Goal: Task Accomplishment & Management: Manage account settings

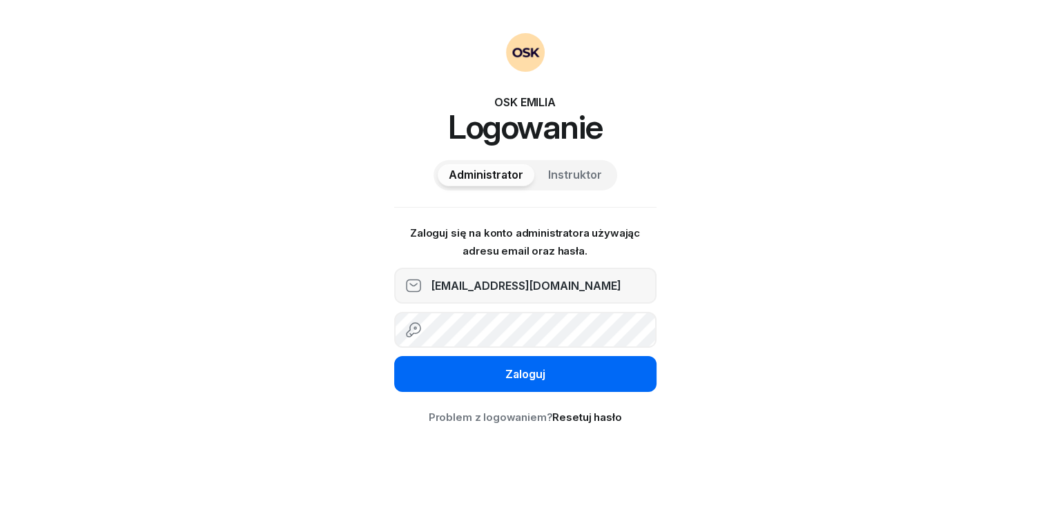
click at [497, 381] on button "Zaloguj" at bounding box center [525, 374] width 262 height 36
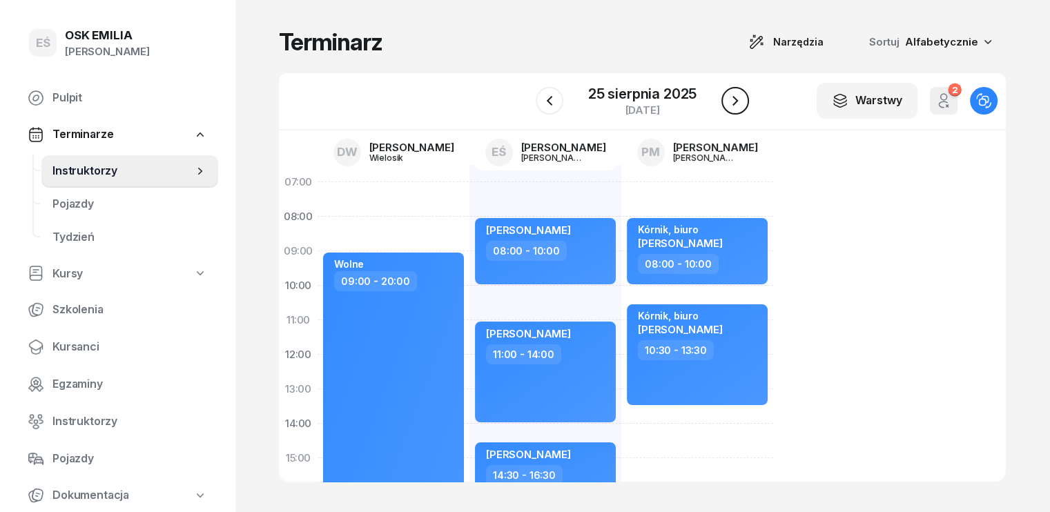
click at [740, 100] on icon "button" at bounding box center [735, 100] width 17 height 17
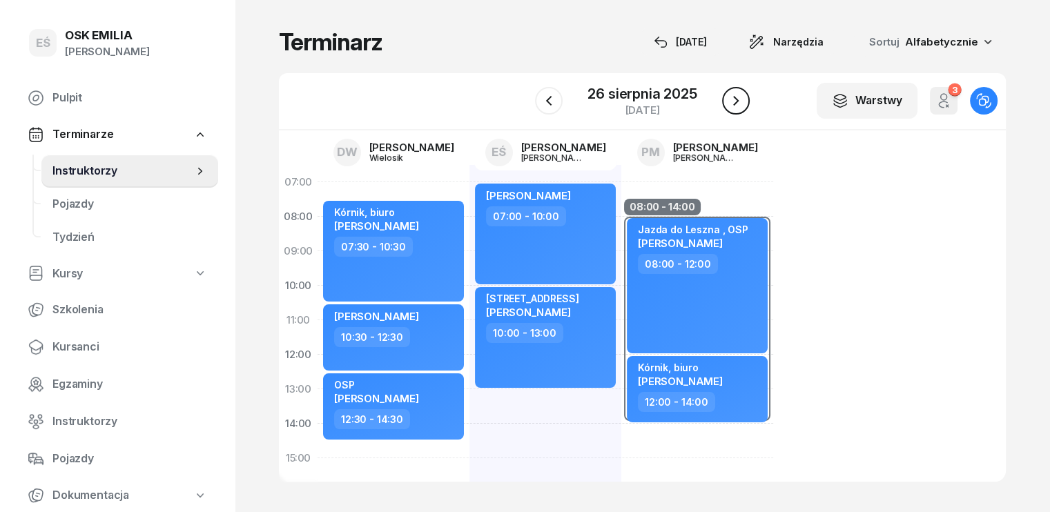
click at [740, 100] on icon "button" at bounding box center [735, 100] width 17 height 17
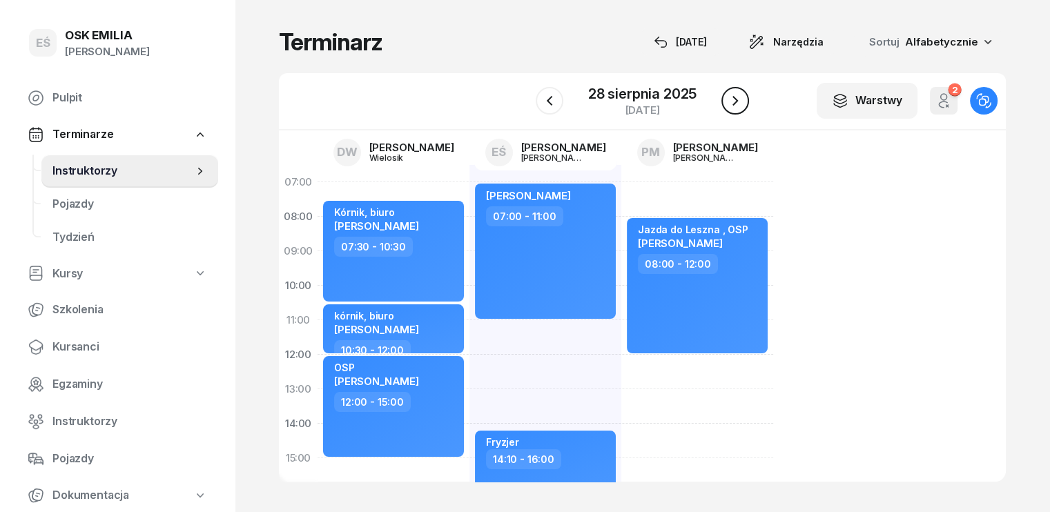
click at [740, 100] on icon "button" at bounding box center [735, 100] width 17 height 17
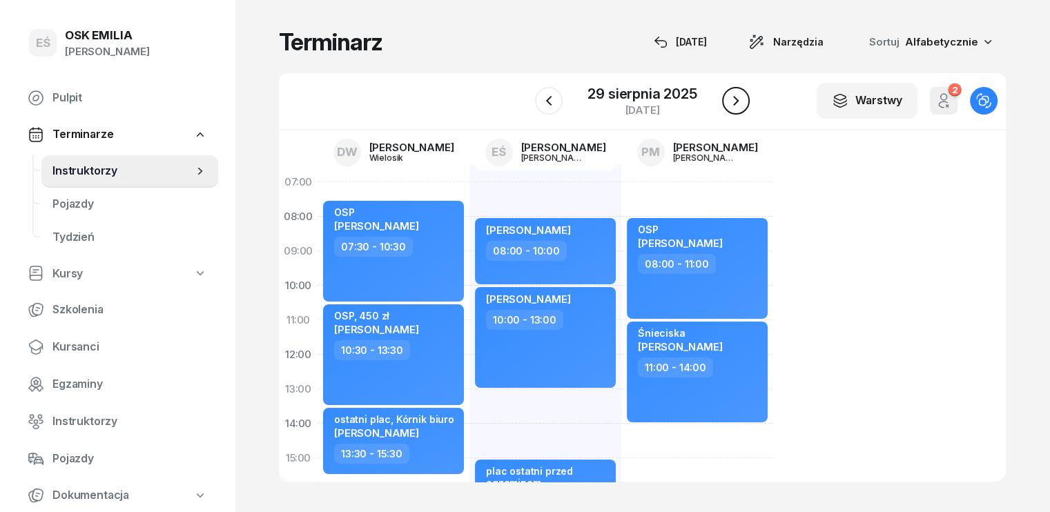
click at [740, 100] on icon "button" at bounding box center [735, 100] width 17 height 17
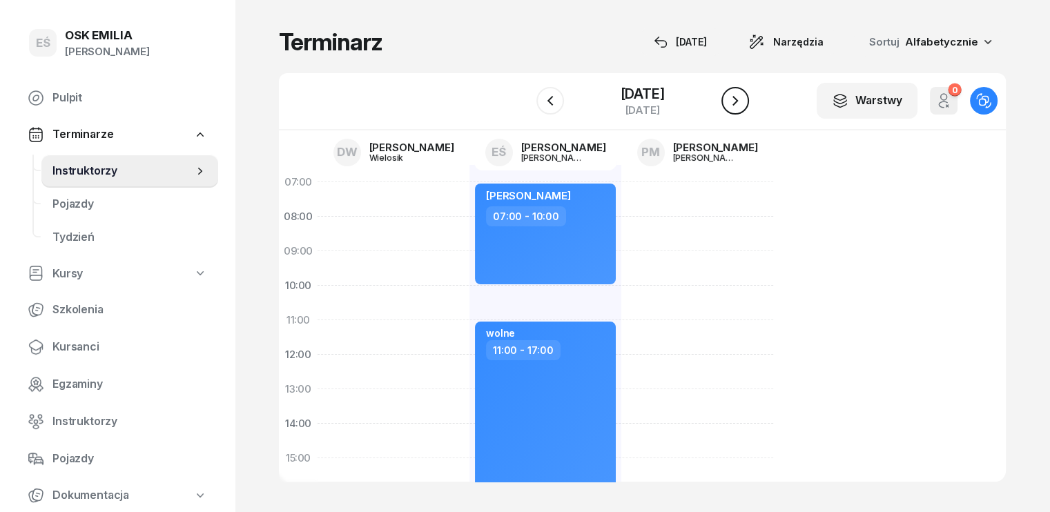
click at [740, 100] on icon "button" at bounding box center [735, 100] width 17 height 17
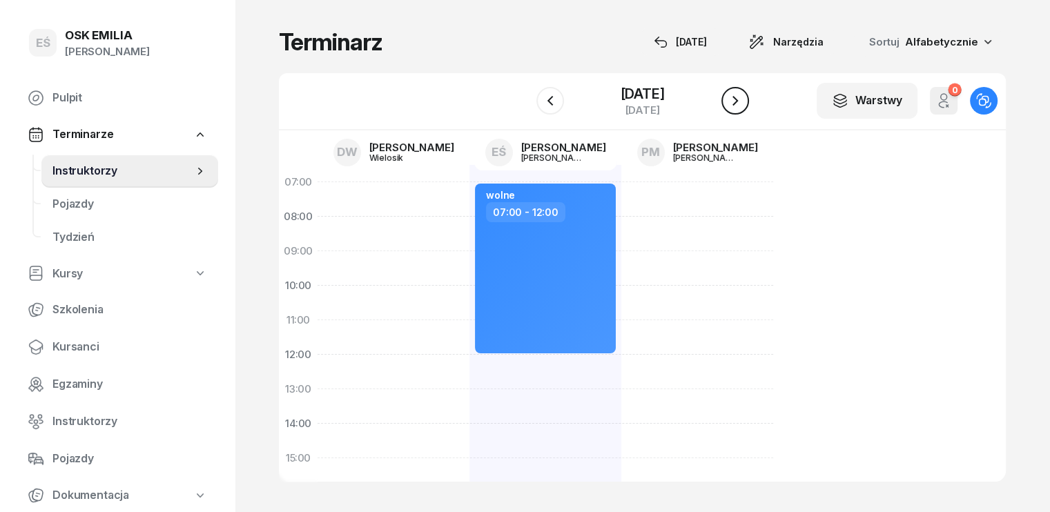
click at [740, 100] on icon "button" at bounding box center [735, 100] width 17 height 17
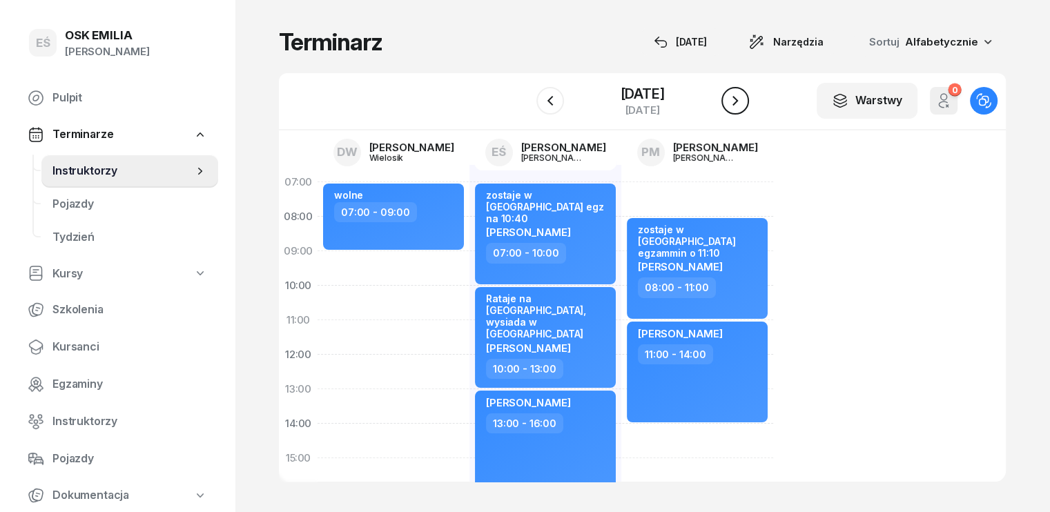
click at [740, 100] on icon "button" at bounding box center [735, 100] width 17 height 17
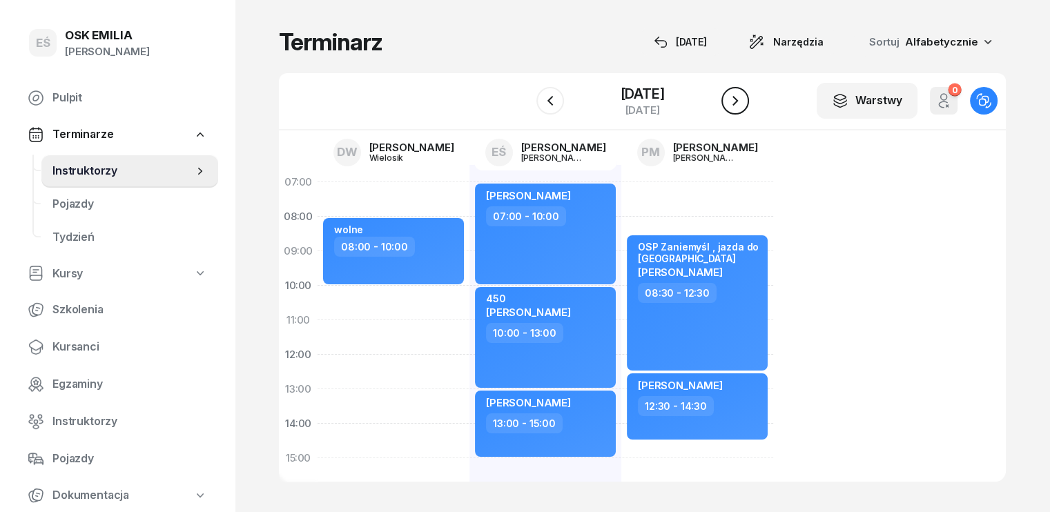
click at [740, 100] on icon "button" at bounding box center [735, 100] width 17 height 17
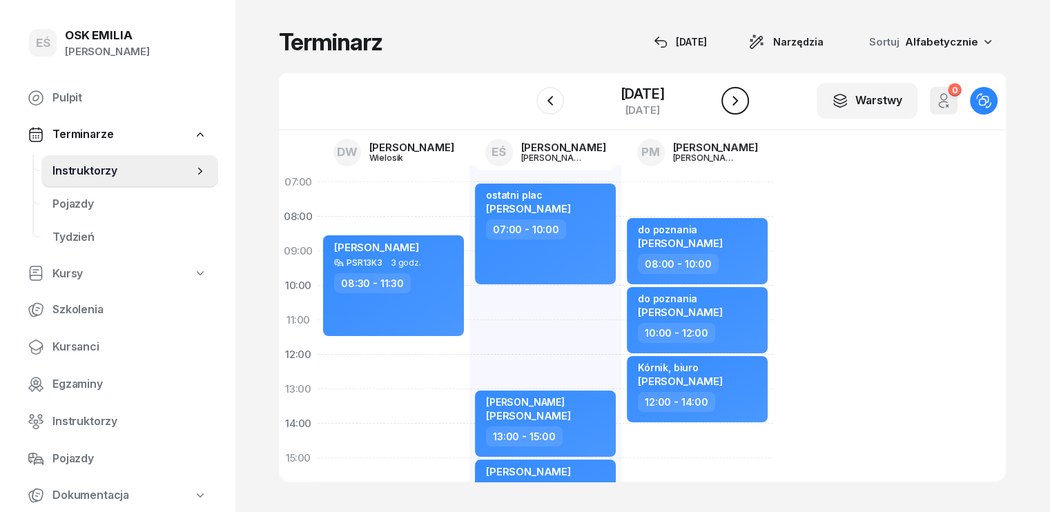
click at [740, 100] on icon "button" at bounding box center [735, 100] width 17 height 17
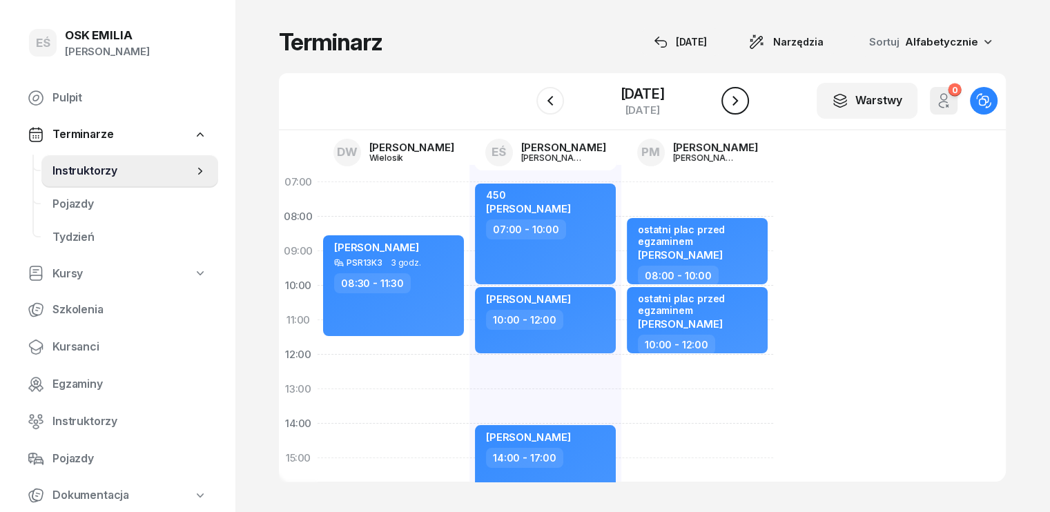
click at [739, 101] on icon "button" at bounding box center [735, 100] width 17 height 17
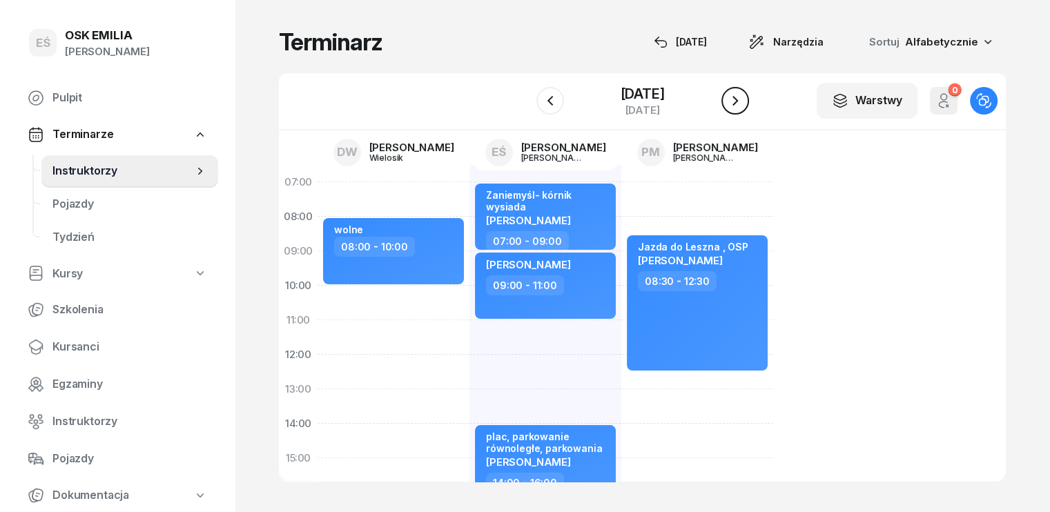
click at [739, 101] on icon "button" at bounding box center [735, 100] width 17 height 17
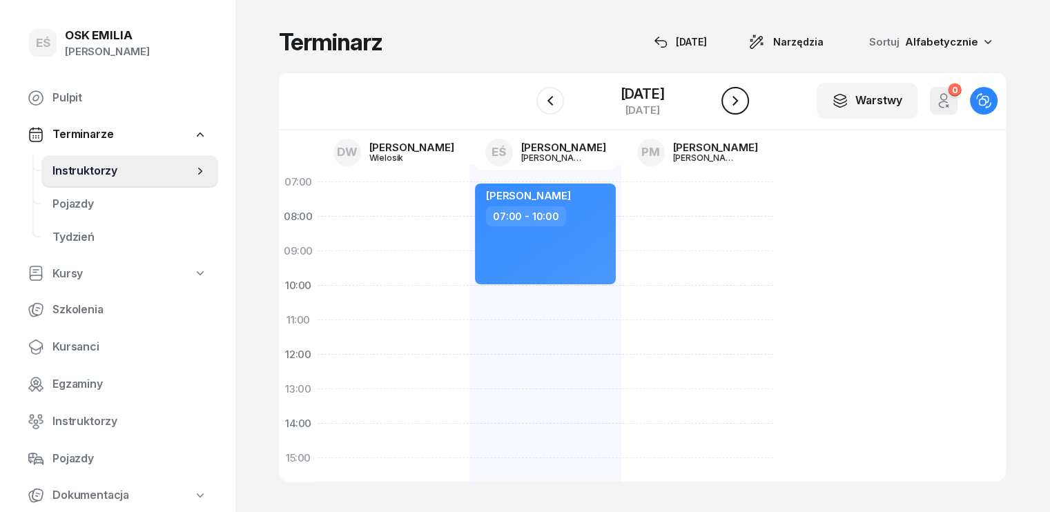
click at [739, 101] on icon "button" at bounding box center [735, 100] width 17 height 17
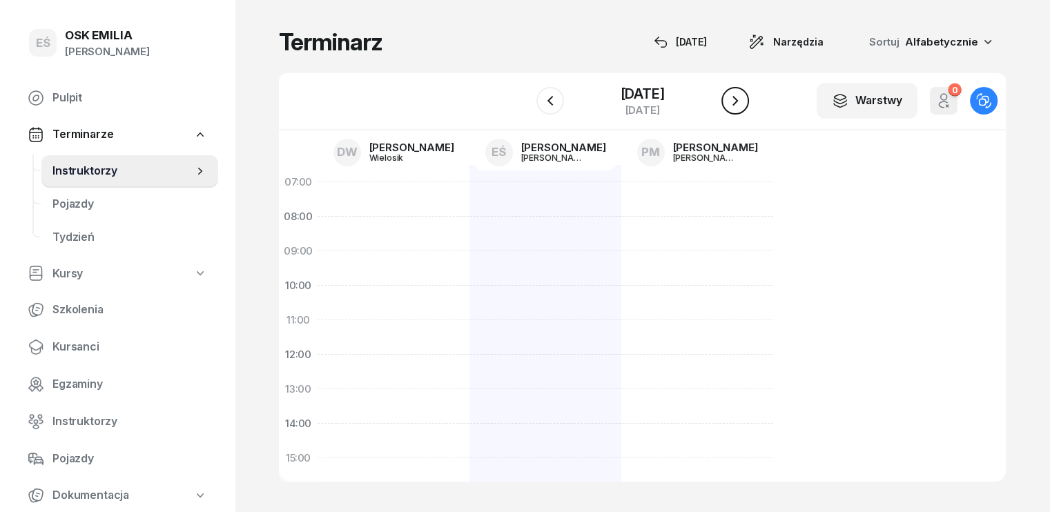
click at [739, 101] on icon "button" at bounding box center [735, 100] width 17 height 17
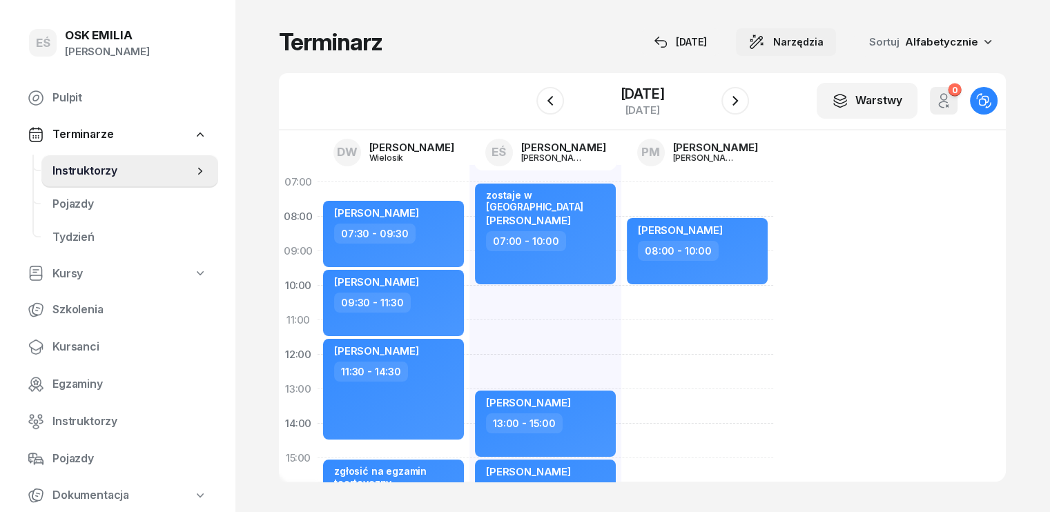
click at [823, 45] on span "Narzędzia" at bounding box center [798, 42] width 50 height 17
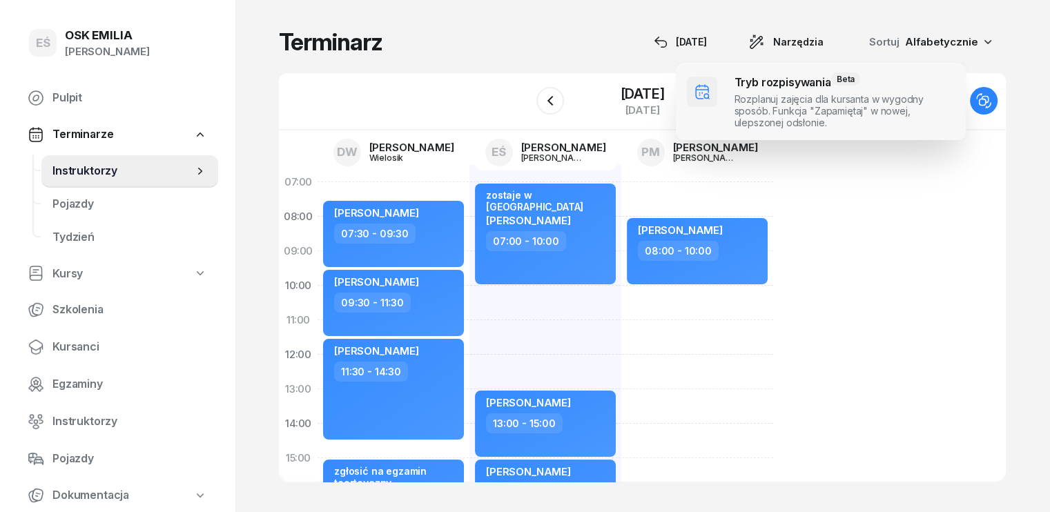
click at [784, 89] on span at bounding box center [821, 101] width 290 height 77
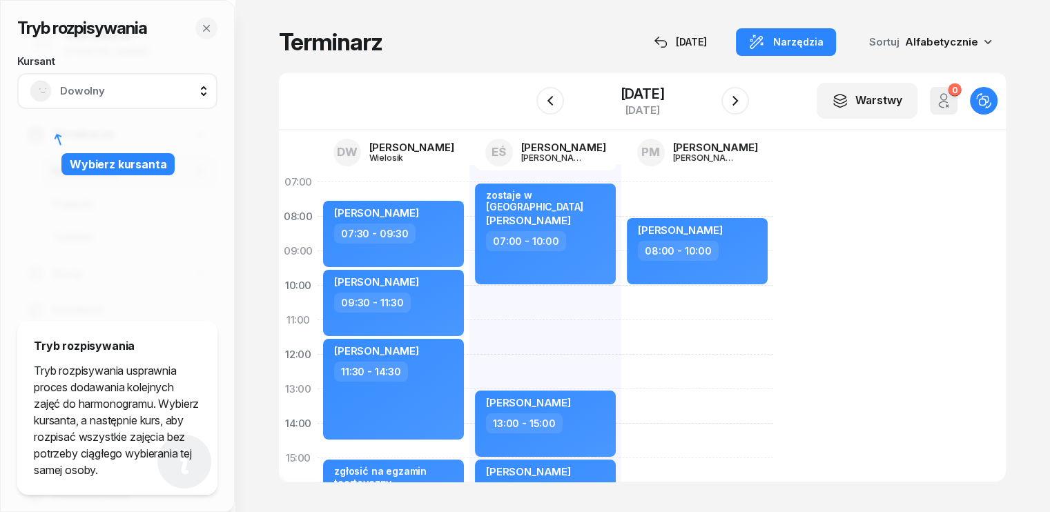
click at [97, 92] on span "Dowolny" at bounding box center [132, 91] width 145 height 18
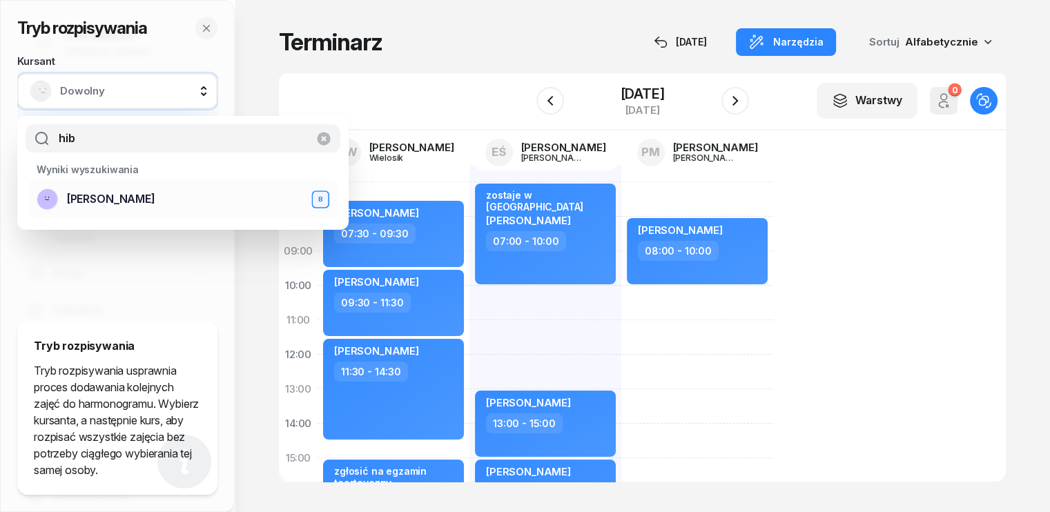
type input "hib"
click at [107, 203] on span "[PERSON_NAME]" at bounding box center [111, 199] width 88 height 18
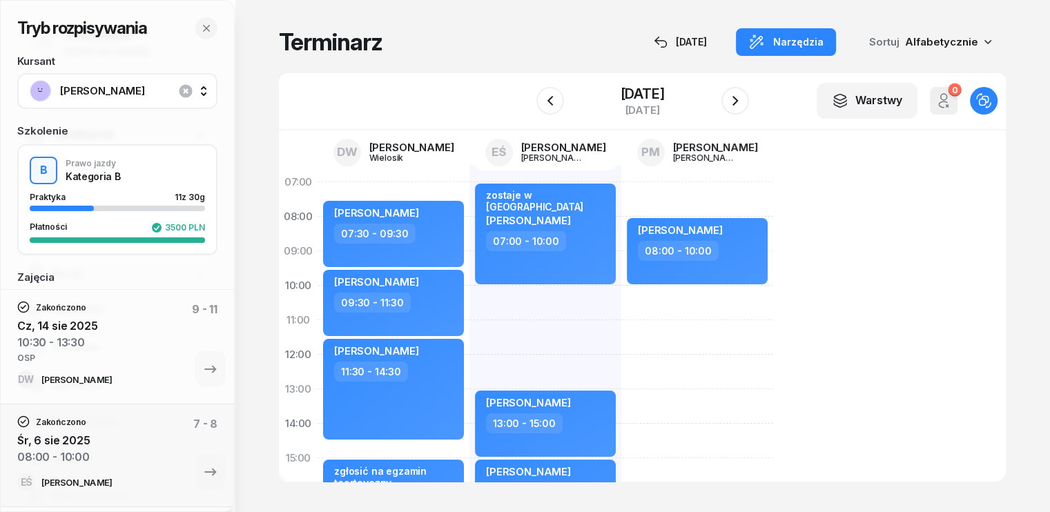
click at [621, 292] on div "[PERSON_NAME] 08:00 - 10:00" at bounding box center [697, 475] width 152 height 621
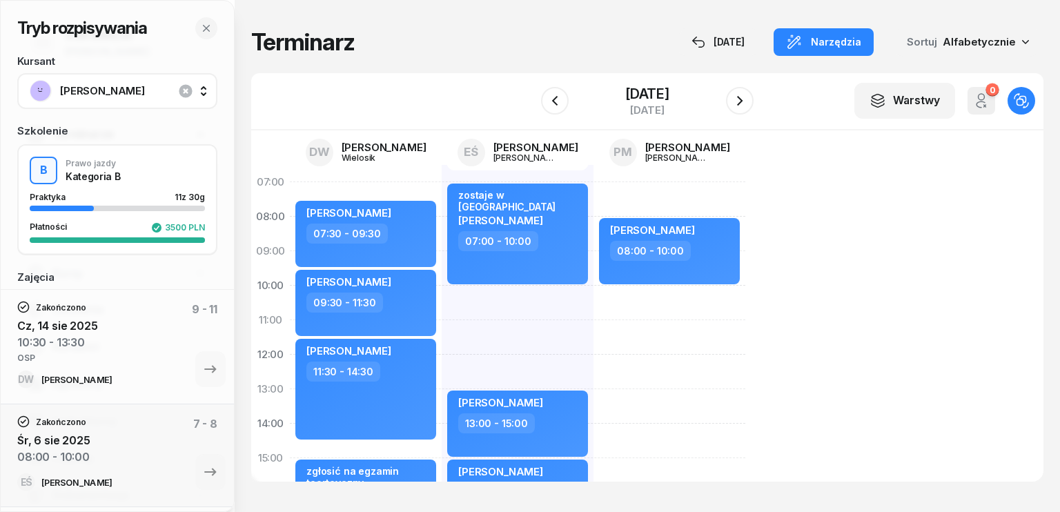
select select "10"
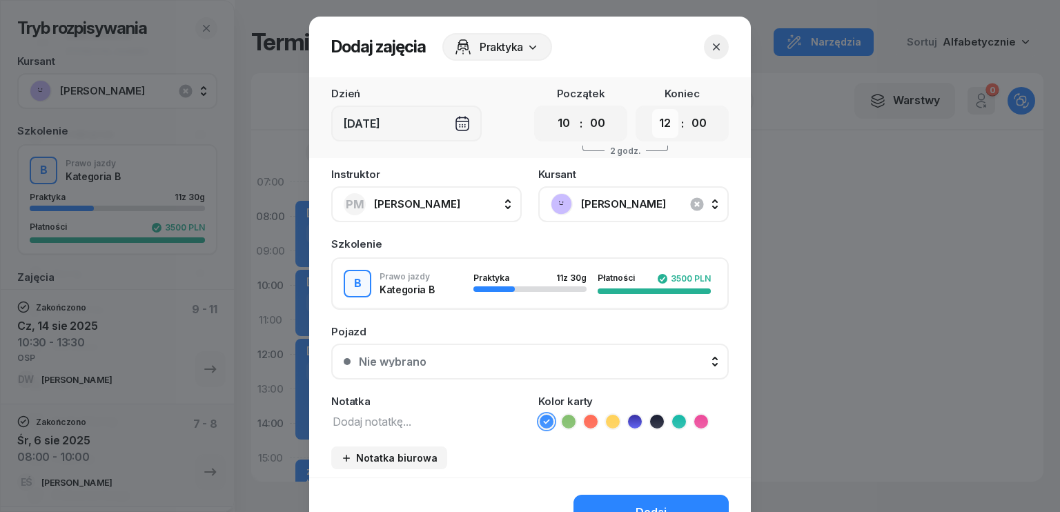
drag, startPoint x: 660, startPoint y: 120, endPoint x: 657, endPoint y: 133, distance: 12.7
click at [660, 120] on select "00 01 02 03 04 05 06 07 08 09 10 11 12 13 14 15 16 17 18 19 20 21 22 23" at bounding box center [665, 123] width 26 height 29
select select "13"
click at [652, 109] on select "00 01 02 03 04 05 06 07 08 09 10 11 12 13 14 15 16 17 18 19 20 21 22 23" at bounding box center [665, 123] width 26 height 29
click at [625, 502] on button "Dodaj" at bounding box center [651, 513] width 155 height 36
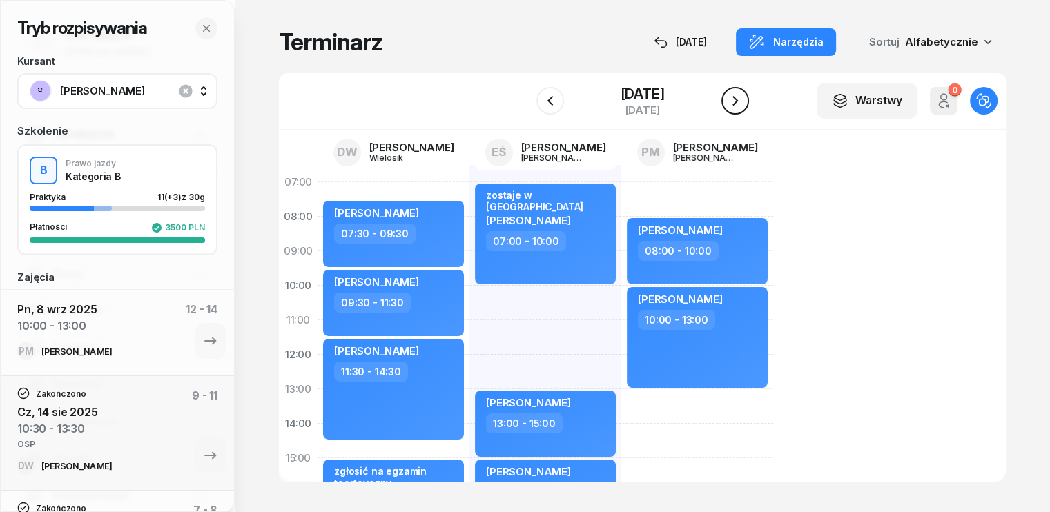
click at [743, 104] on icon "button" at bounding box center [735, 100] width 17 height 17
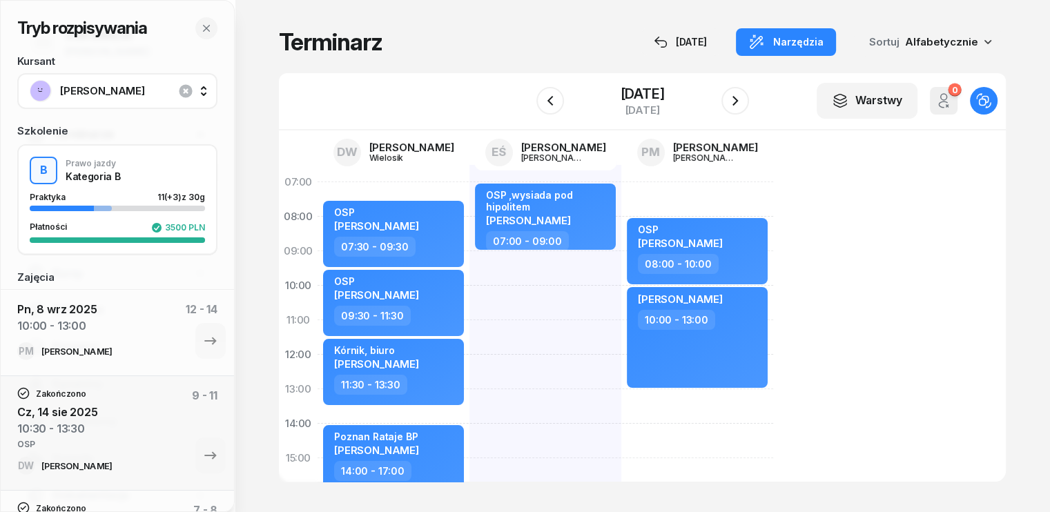
click at [621, 284] on div "OSP ,wysiada pod hipolitem [PERSON_NAME] 07:00 - 09:00" at bounding box center [697, 475] width 152 height 621
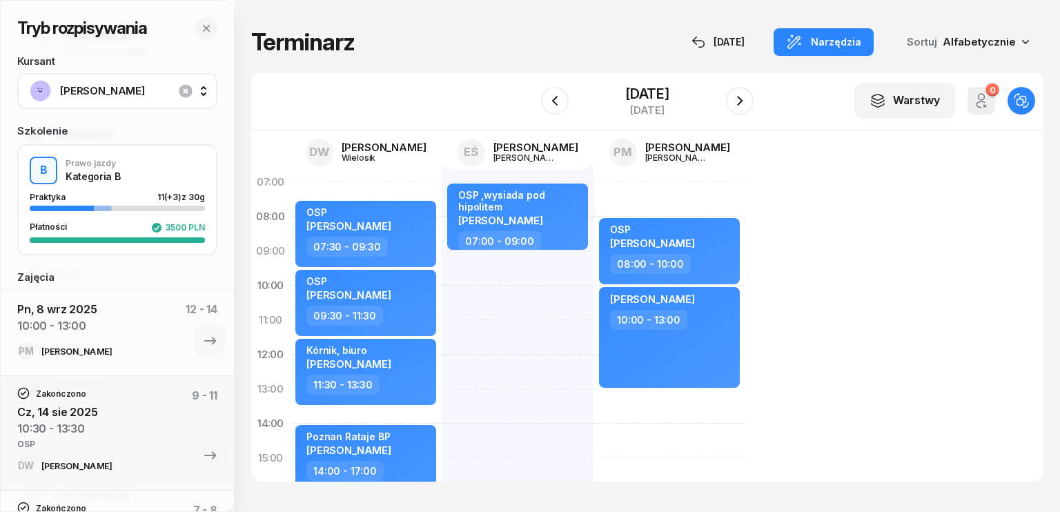
select select "09"
select select "11"
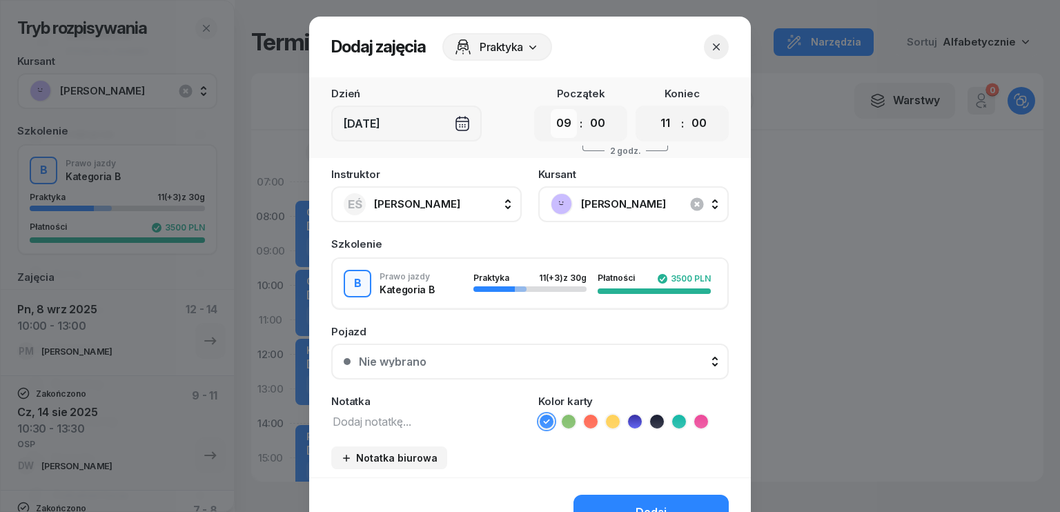
click at [565, 121] on select "00 01 02 03 04 05 06 07 08 09 10 11 12 13 14 15 16 17 18 19 20 21 22 23" at bounding box center [564, 123] width 26 height 29
select select "10"
click at [551, 109] on select "00 01 02 03 04 05 06 07 08 09 10 11 12 13 14 15 16 17 18 19 20 21 22 23" at bounding box center [564, 123] width 26 height 29
drag, startPoint x: 654, startPoint y: 124, endPoint x: 656, endPoint y: 137, distance: 12.5
click at [654, 124] on select "00 01 02 03 04 05 06 07 08 09 10 11 12 13 14 15 16 17 18 19 20 21 22 23" at bounding box center [665, 123] width 26 height 29
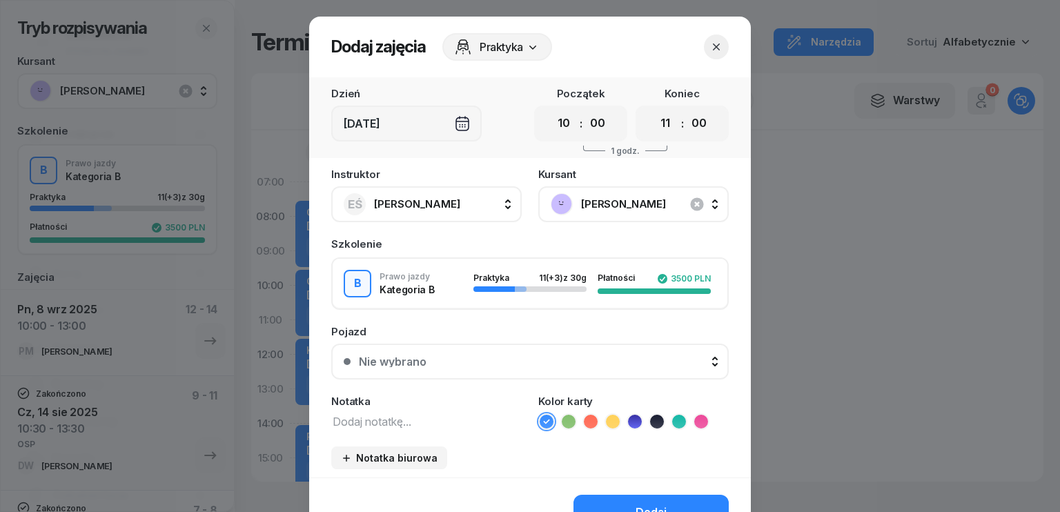
select select "13"
click at [652, 109] on select "00 01 02 03 04 05 06 07 08 09 10 11 12 13 14 15 16 17 18 19 20 21 22 23" at bounding box center [665, 123] width 26 height 29
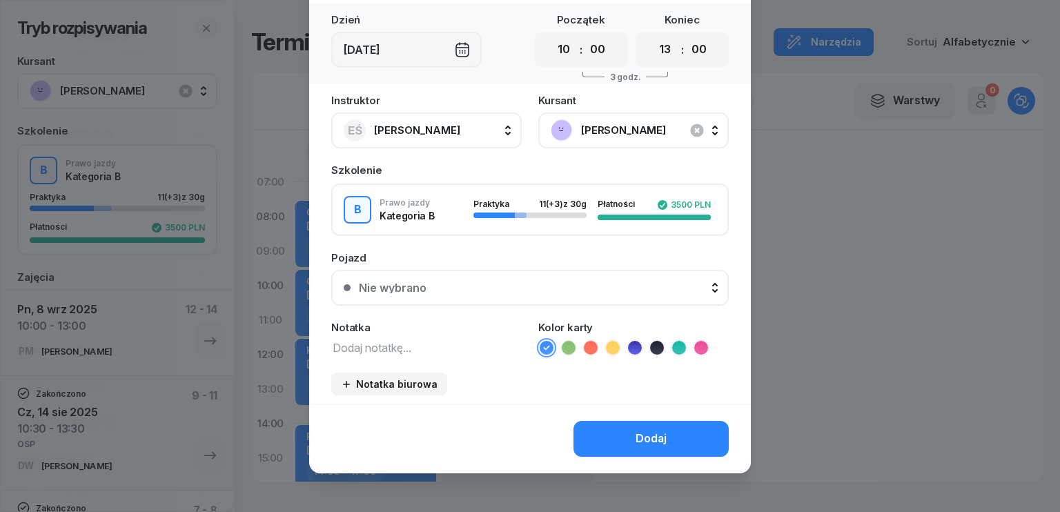
scroll to position [77, 0]
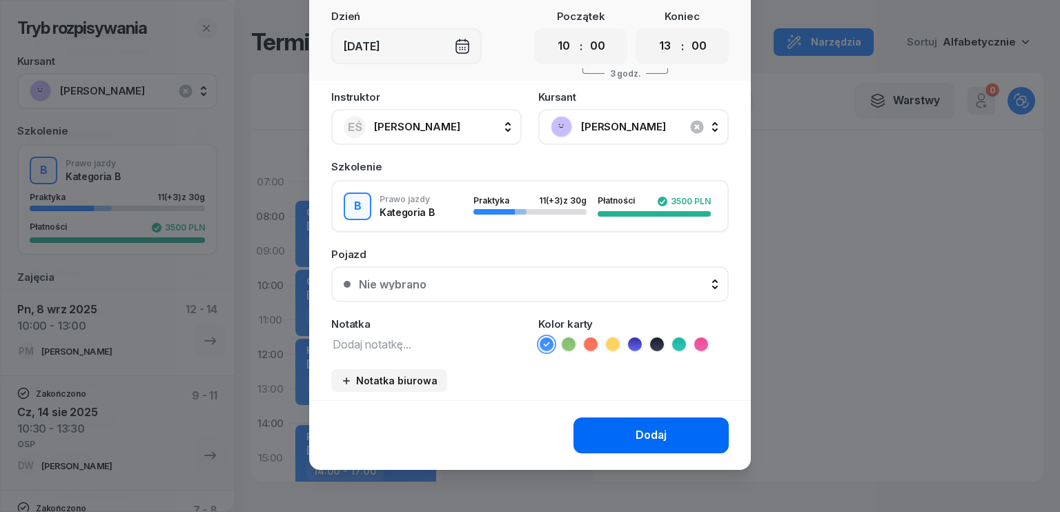
click at [645, 429] on div "Dodaj" at bounding box center [651, 436] width 31 height 18
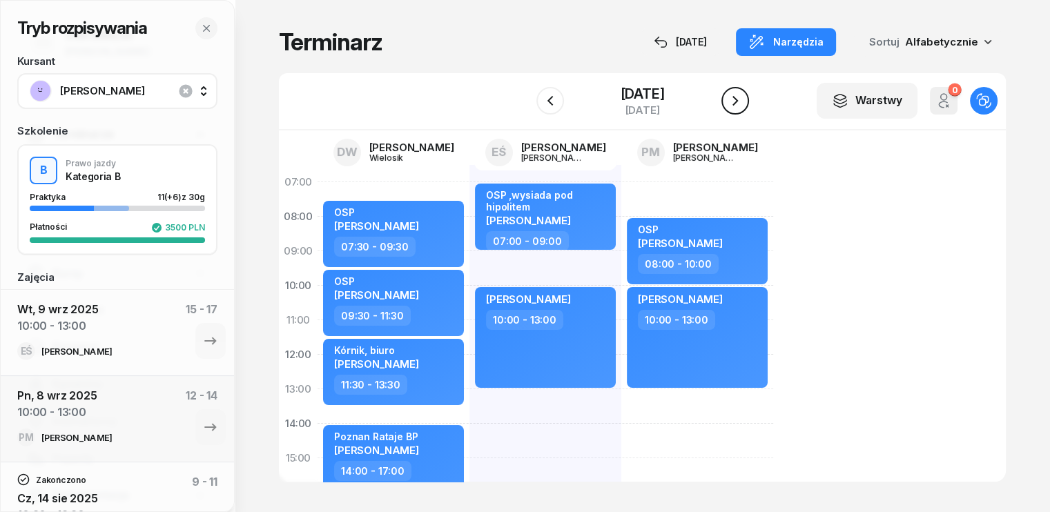
click at [742, 99] on icon "button" at bounding box center [735, 100] width 17 height 17
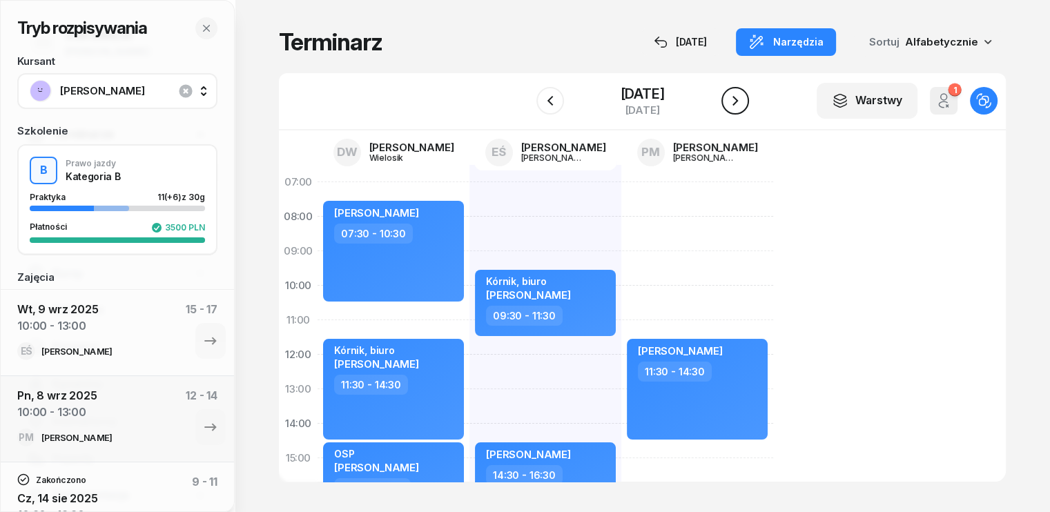
click at [743, 99] on icon "button" at bounding box center [735, 100] width 17 height 17
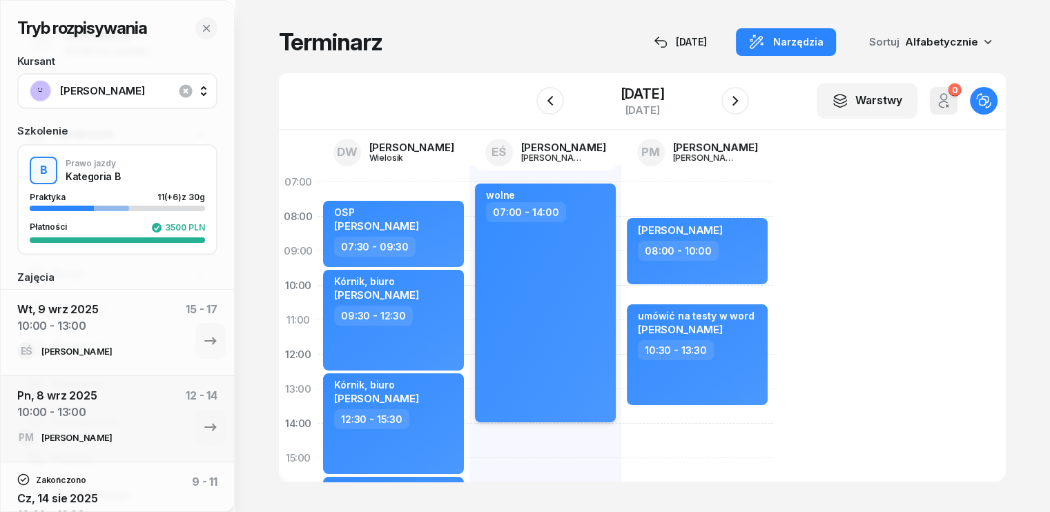
click at [538, 282] on div "wolne 07:00 - 14:00" at bounding box center [545, 303] width 141 height 239
select select "07"
select select "14"
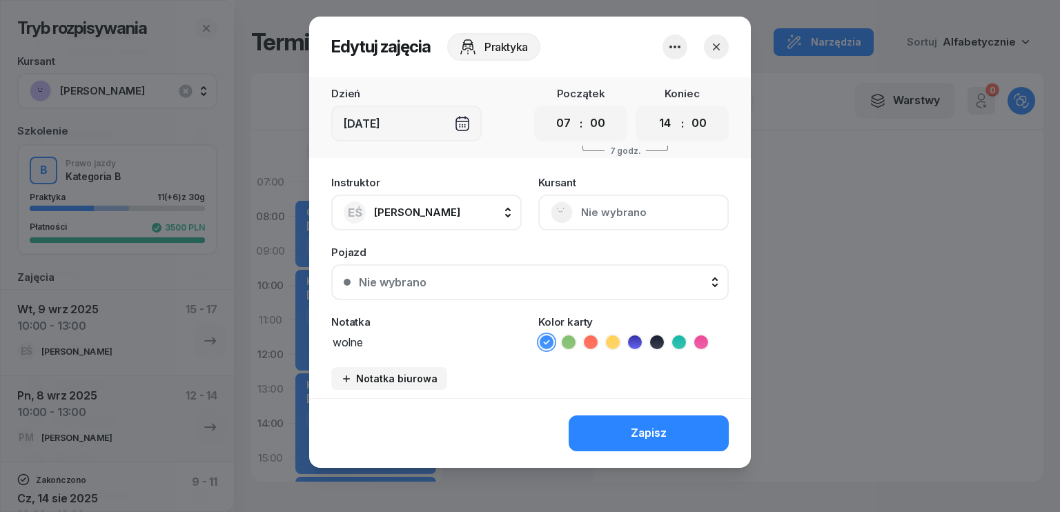
click at [680, 44] on icon "button" at bounding box center [675, 47] width 17 height 17
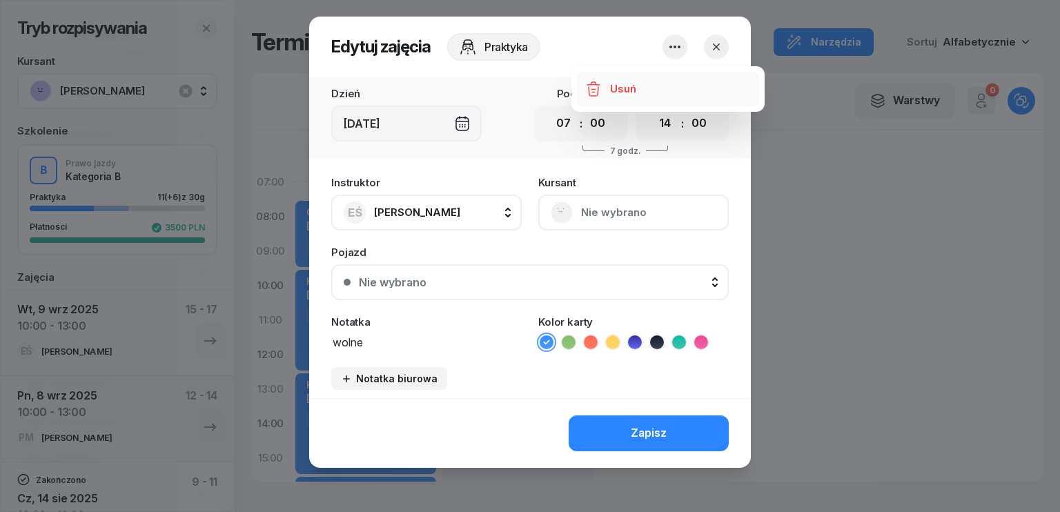
click at [613, 80] on div "Usuń" at bounding box center [623, 89] width 26 height 18
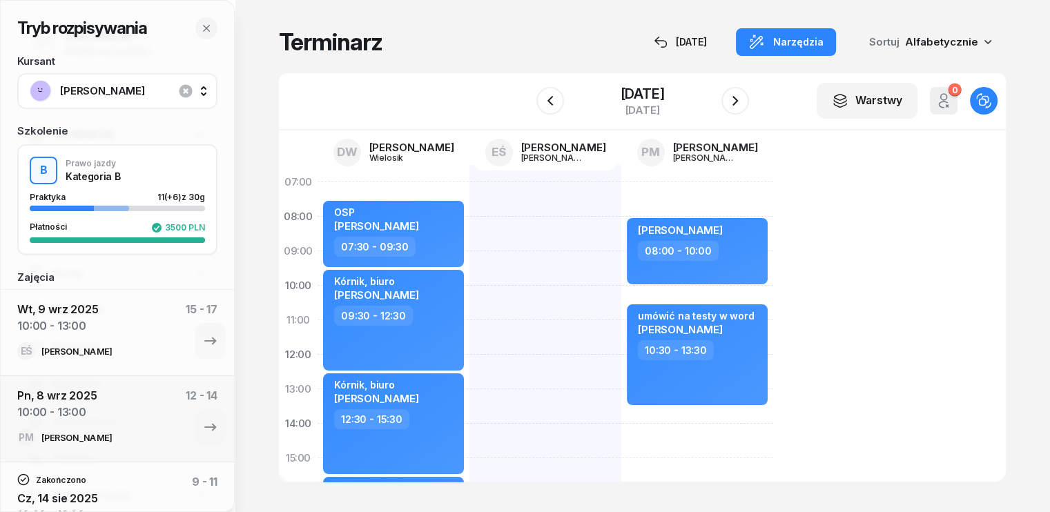
click at [621, 204] on div at bounding box center [697, 475] width 152 height 621
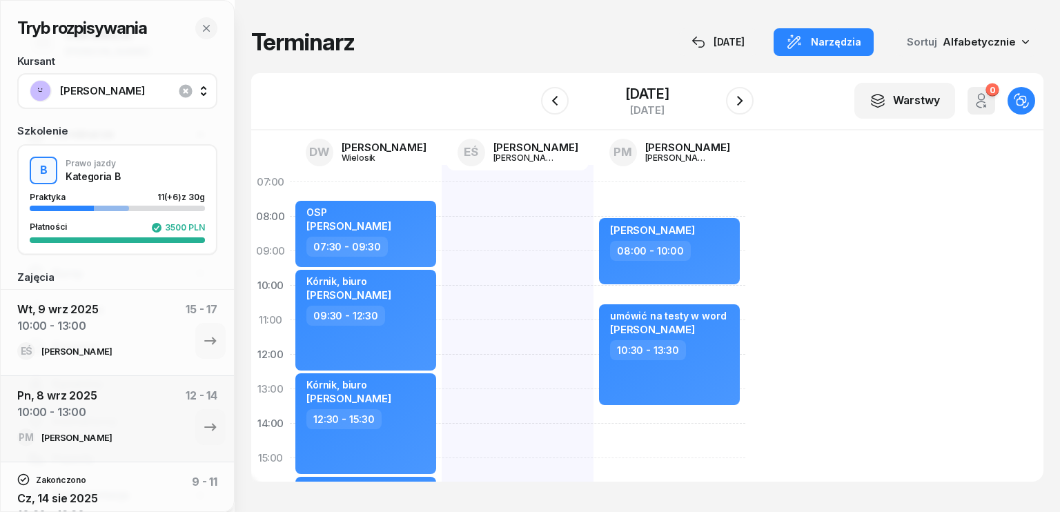
select select "07"
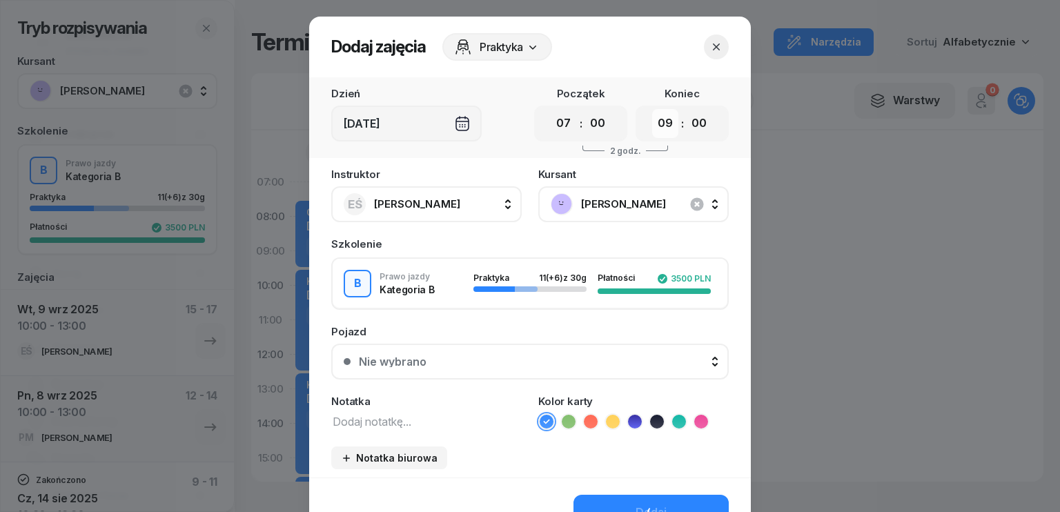
click at [661, 124] on select "00 01 02 03 04 05 06 07 08 09 10 11 12 13 14 15 16 17 18 19 20 21 22 23" at bounding box center [665, 123] width 26 height 29
select select "10"
click at [652, 109] on select "00 01 02 03 04 05 06 07 08 09 10 11 12 13 14 15 16 17 18 19 20 21 22 23" at bounding box center [665, 123] width 26 height 29
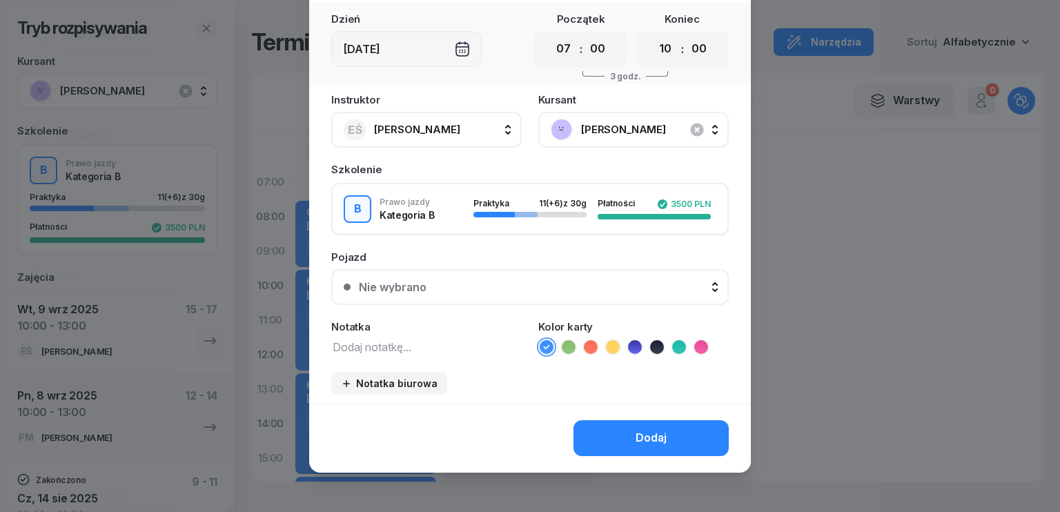
scroll to position [77, 0]
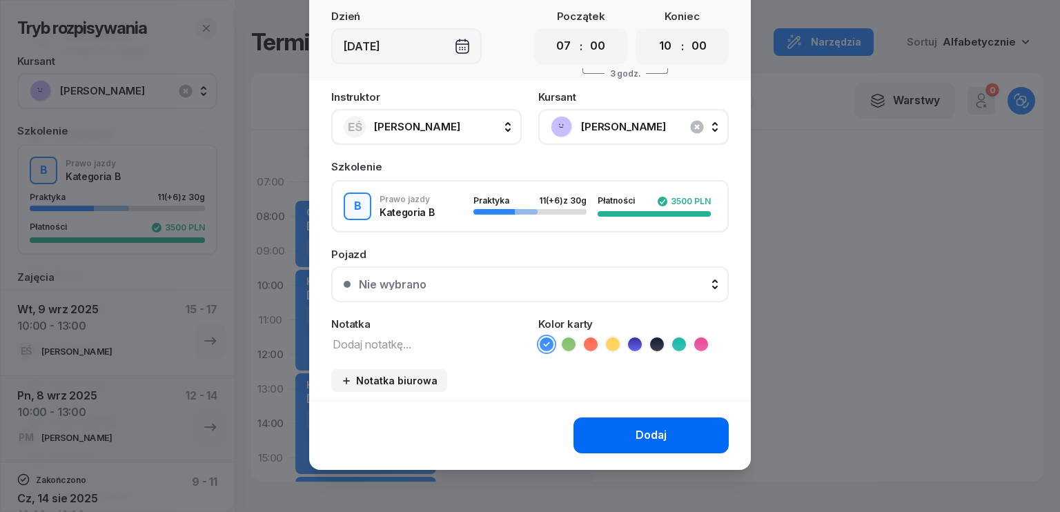
click at [663, 431] on button "Dodaj" at bounding box center [651, 436] width 155 height 36
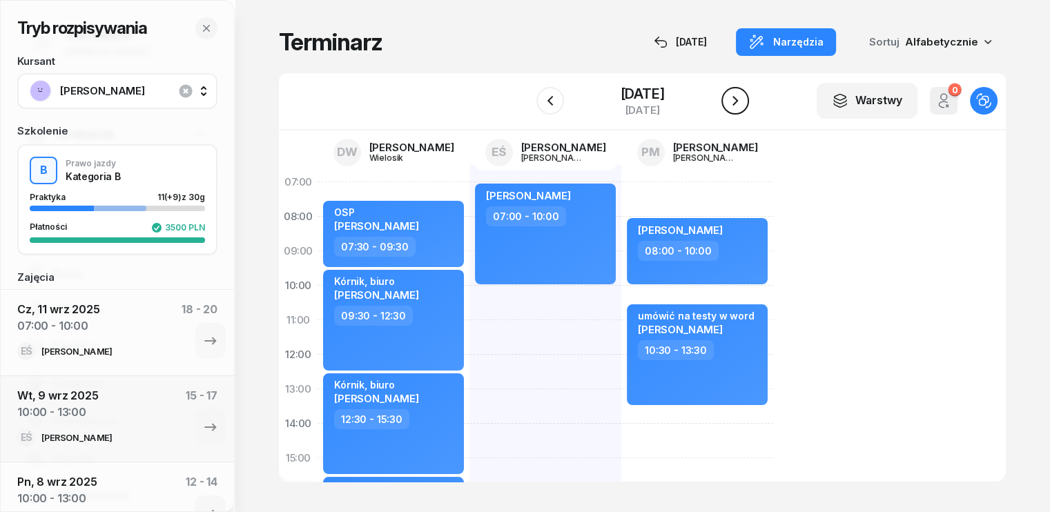
click at [736, 95] on icon "button" at bounding box center [735, 100] width 17 height 17
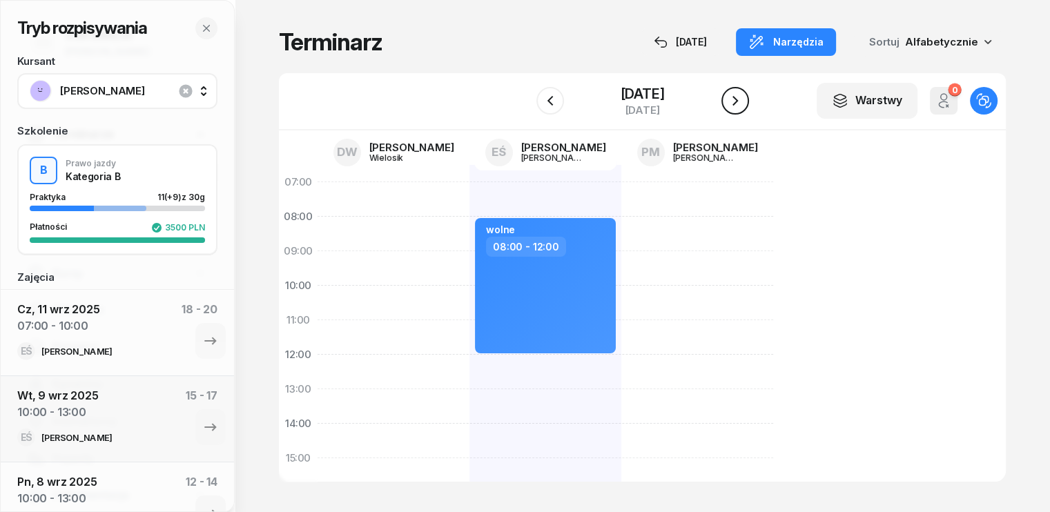
click at [736, 95] on icon "button" at bounding box center [735, 100] width 17 height 17
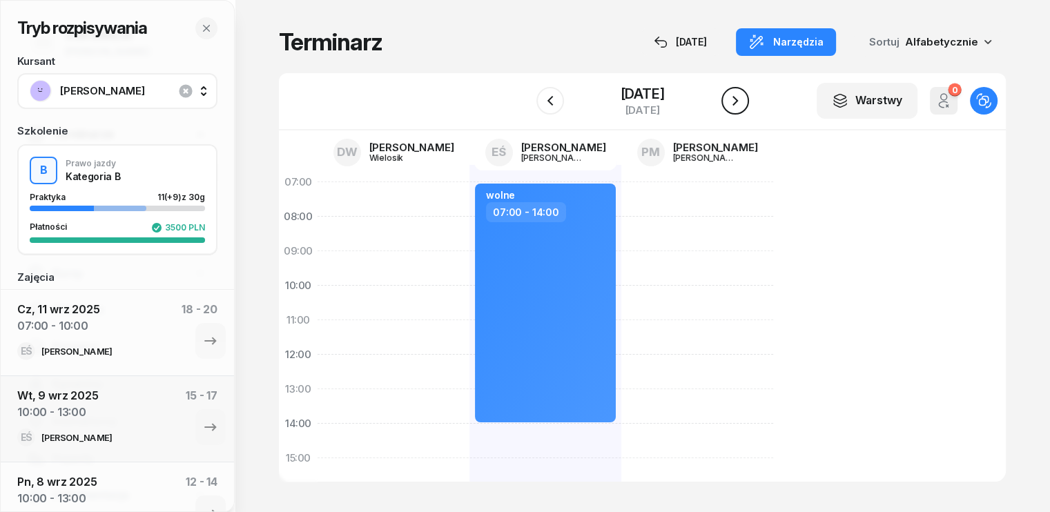
click at [736, 95] on icon "button" at bounding box center [735, 100] width 17 height 17
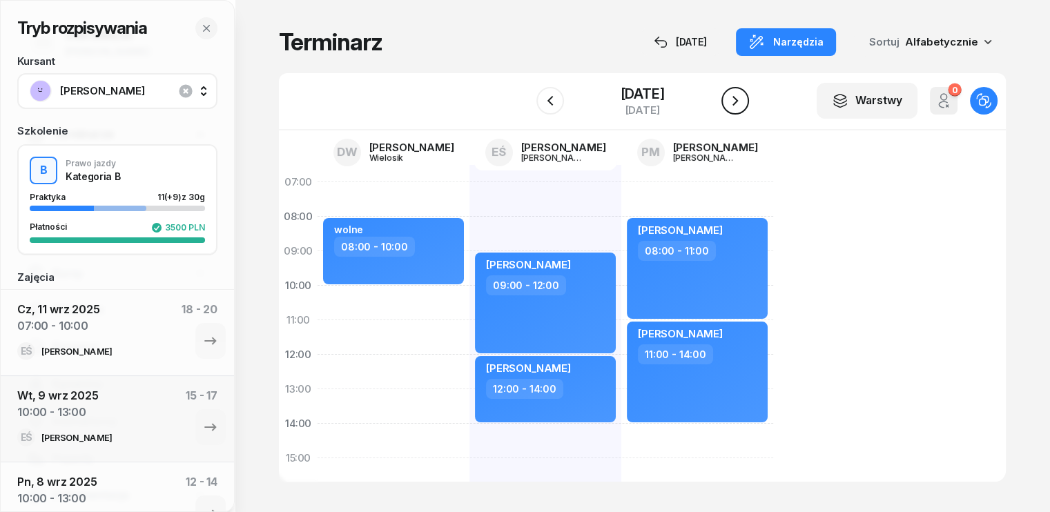
click at [736, 95] on icon "button" at bounding box center [735, 100] width 17 height 17
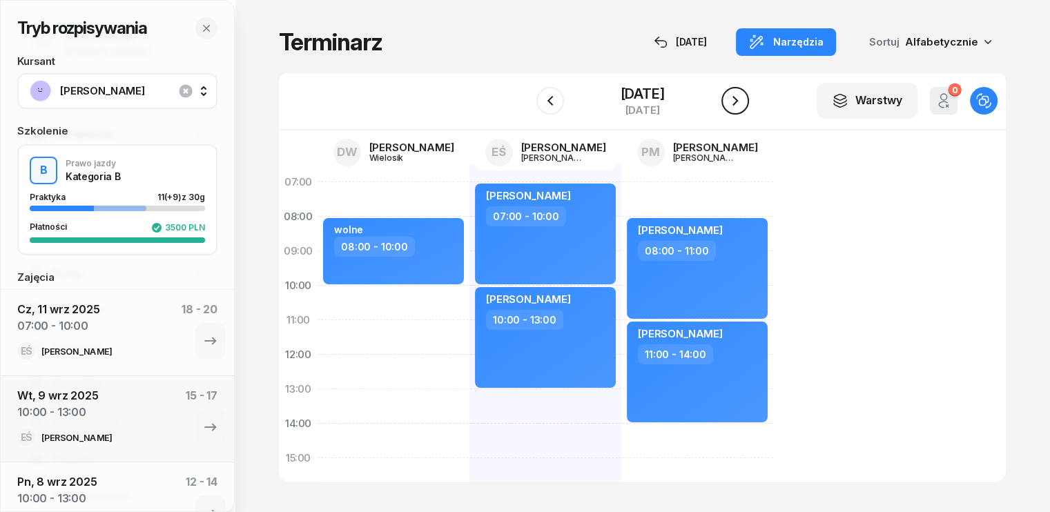
click at [736, 95] on icon "button" at bounding box center [735, 100] width 17 height 17
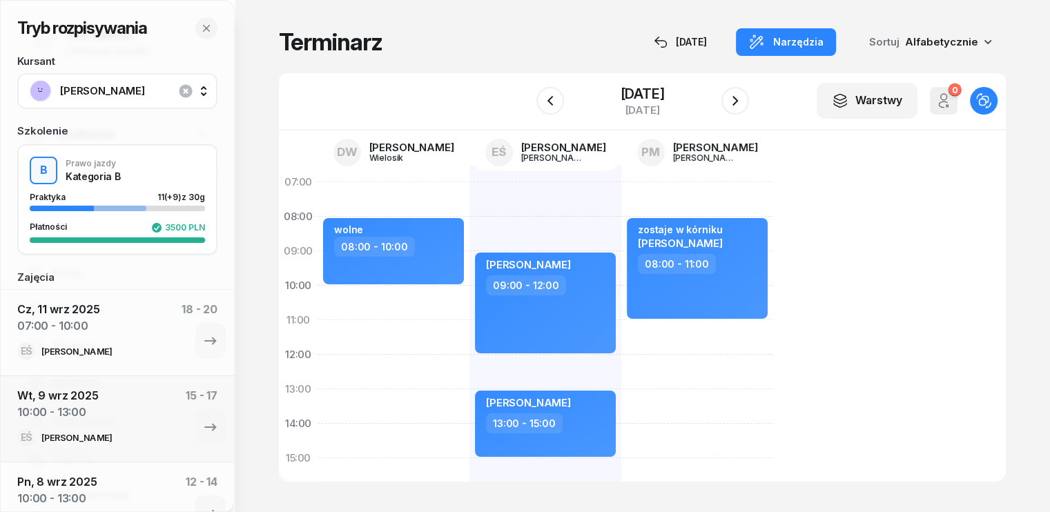
click at [621, 340] on div "zostaje w kórniku [PERSON_NAME] 08:00 - 11:00" at bounding box center [697, 475] width 152 height 621
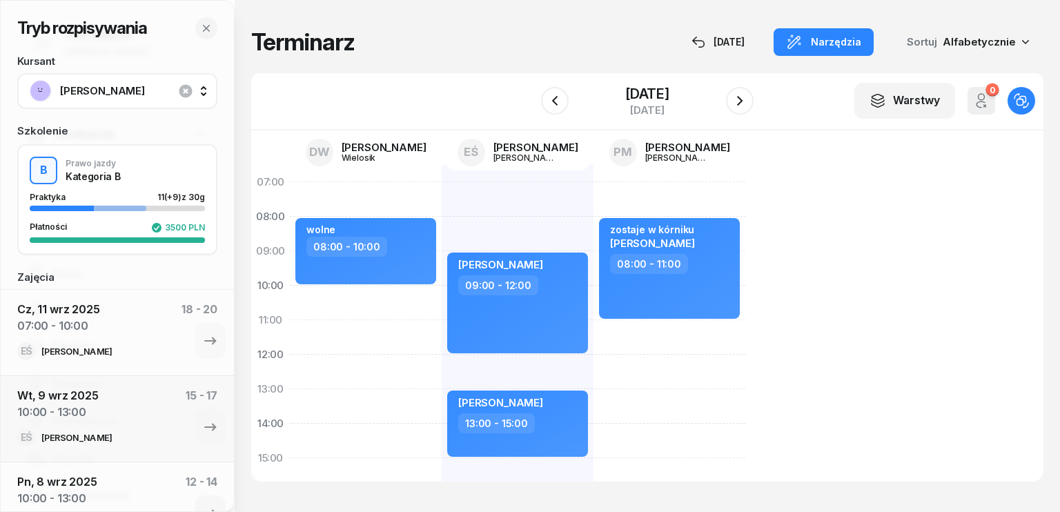
select select "11"
select select "13"
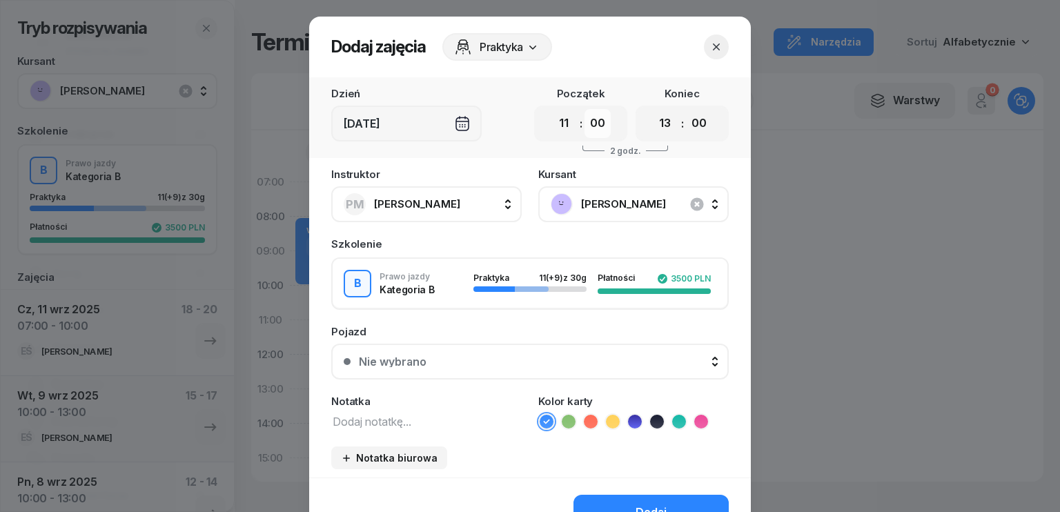
click at [600, 123] on select "00 05 10 15 20 25 30 35 40 45 50 55" at bounding box center [598, 123] width 26 height 29
select select "30"
click at [585, 109] on select "00 05 10 15 20 25 30 35 40 45 50 55" at bounding box center [598, 123] width 26 height 29
click at [663, 121] on select "00 01 02 03 04 05 06 07 08 09 10 11 12 13 14 15 16 17 18 19 20 21 22 23" at bounding box center [665, 123] width 26 height 29
select select "14"
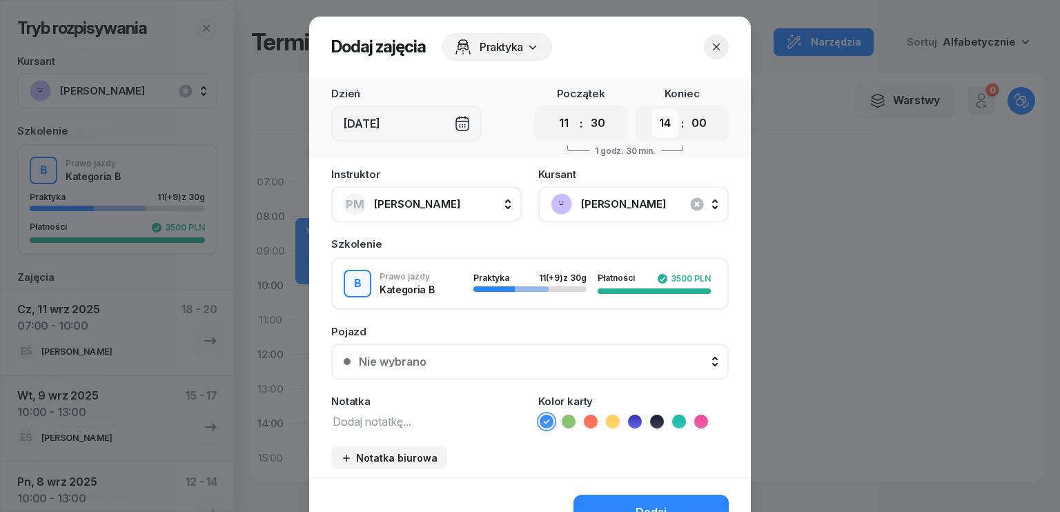
click at [652, 109] on select "00 01 02 03 04 05 06 07 08 09 10 11 12 13 14 15 16 17 18 19 20 21 22 23" at bounding box center [665, 123] width 26 height 29
click at [697, 125] on select "00 05 10 15 20 25 30 35 40 45 50 55" at bounding box center [699, 123] width 26 height 29
select select "30"
click at [686, 109] on select "00 05 10 15 20 25 30 35 40 45 50 55" at bounding box center [699, 123] width 26 height 29
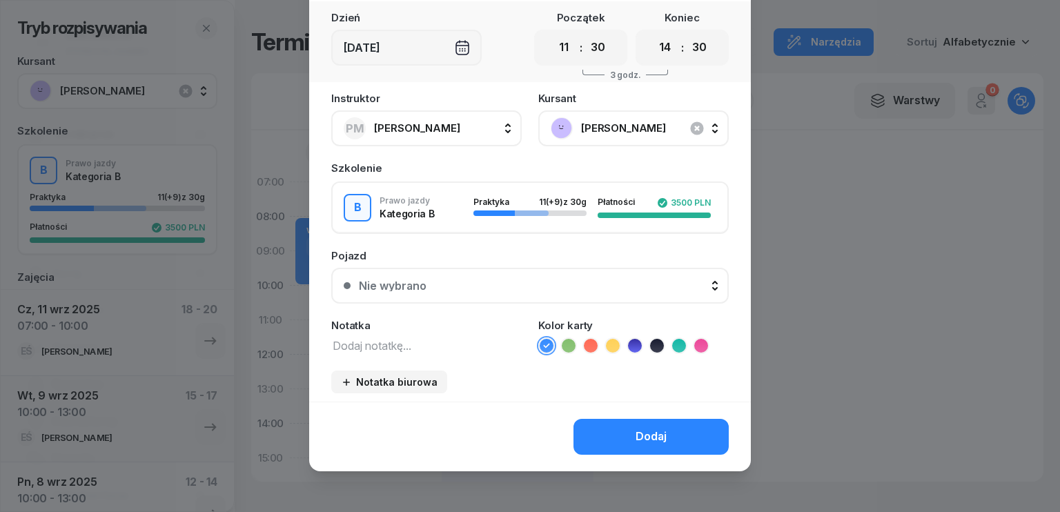
scroll to position [77, 0]
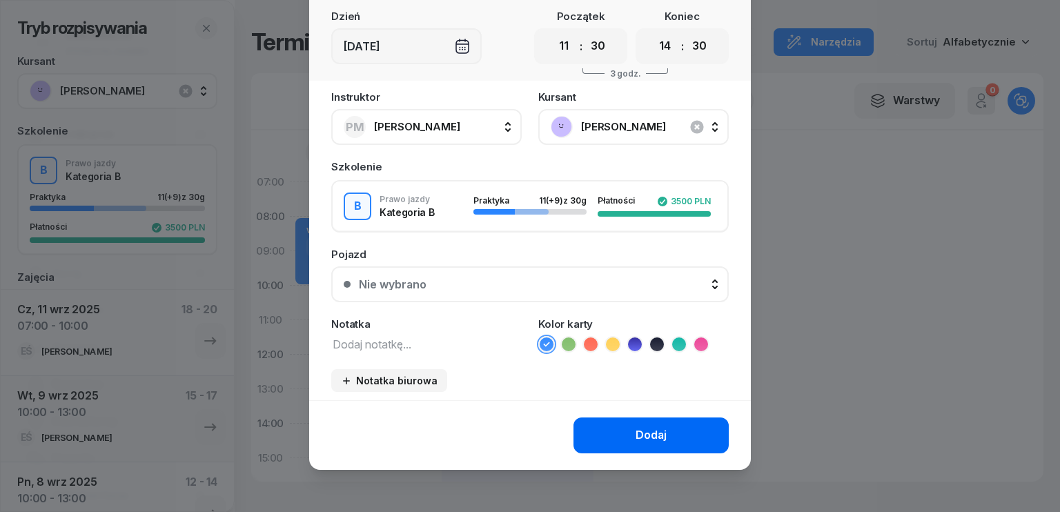
click at [636, 433] on div "Dodaj" at bounding box center [651, 436] width 31 height 18
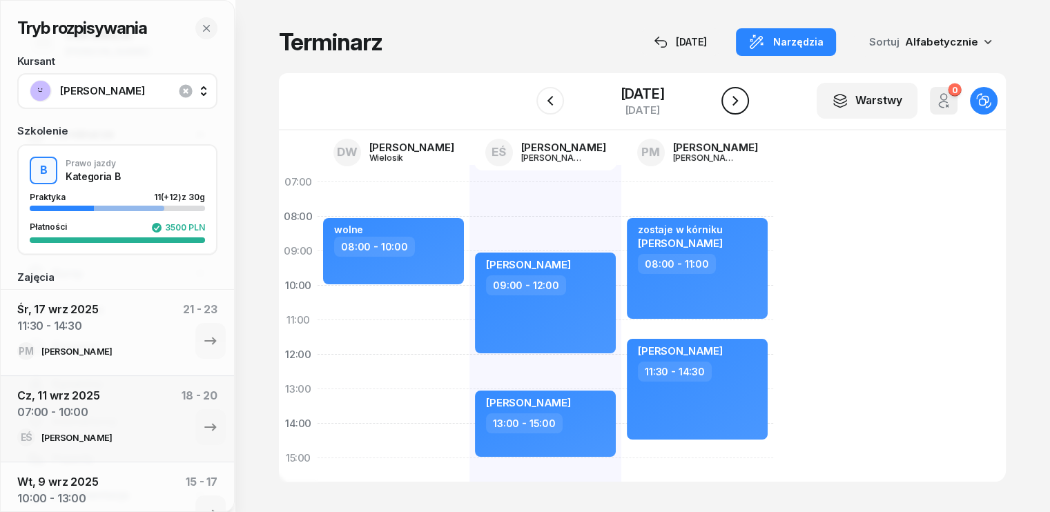
click at [738, 107] on icon "button" at bounding box center [735, 100] width 17 height 17
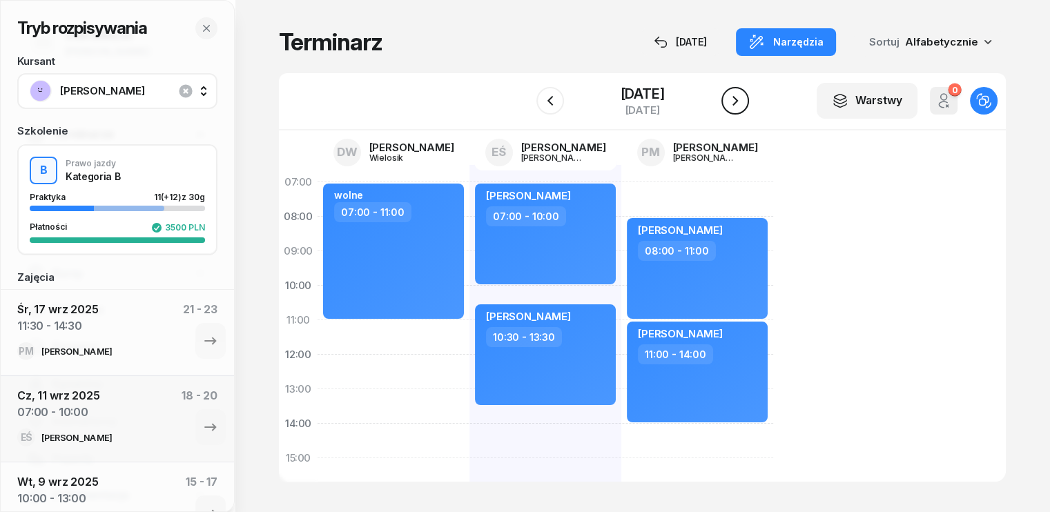
click at [738, 107] on icon "button" at bounding box center [735, 100] width 17 height 17
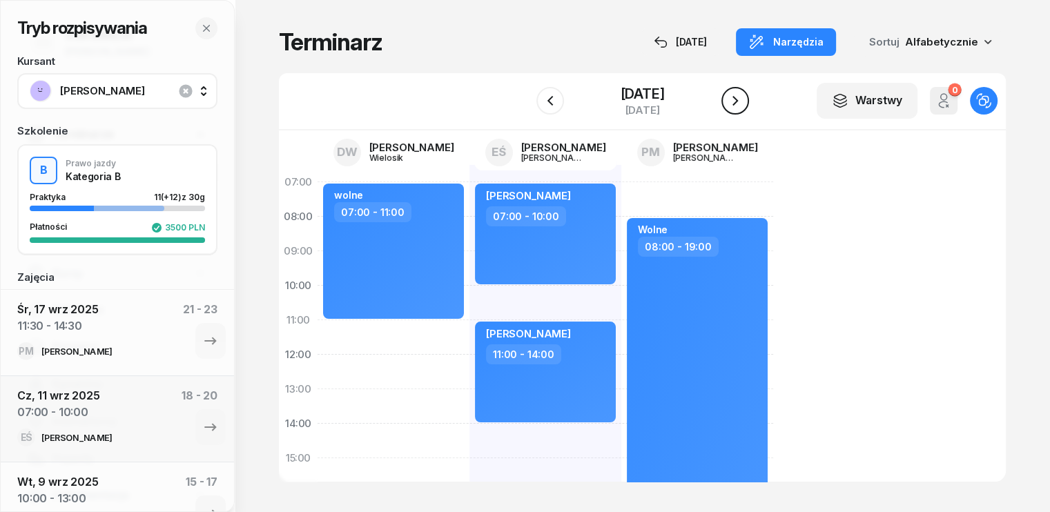
click at [738, 105] on icon "button" at bounding box center [735, 100] width 17 height 17
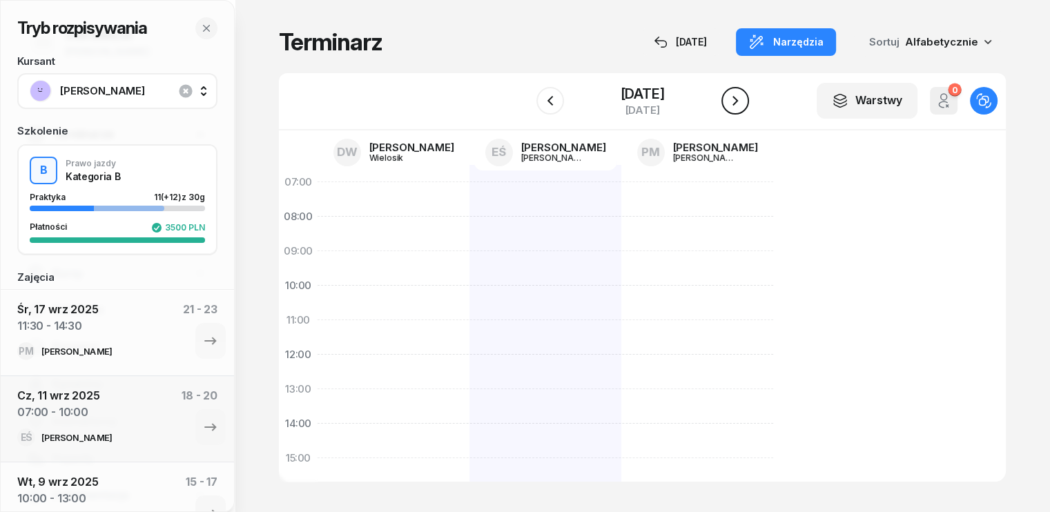
click at [738, 105] on icon "button" at bounding box center [735, 100] width 17 height 17
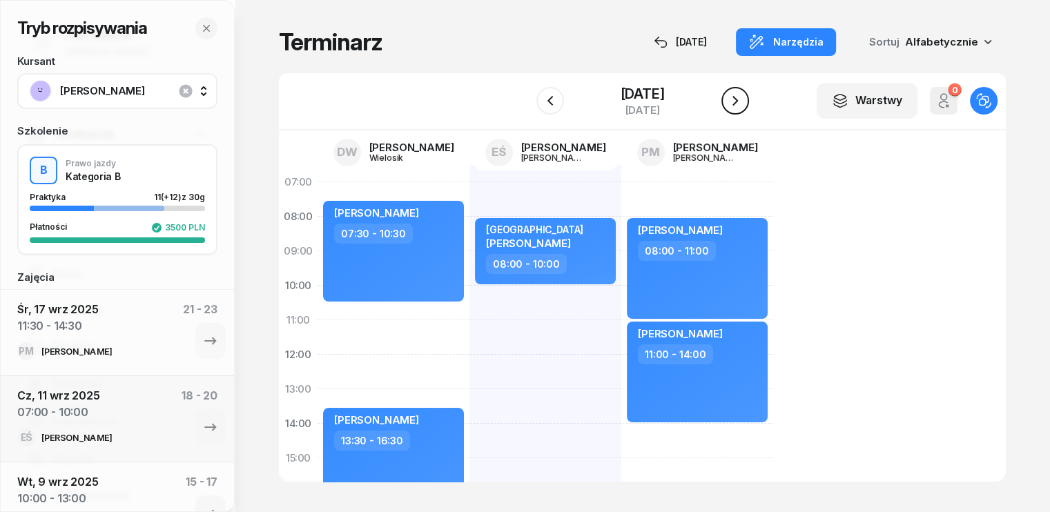
click at [741, 98] on icon "button" at bounding box center [735, 100] width 17 height 17
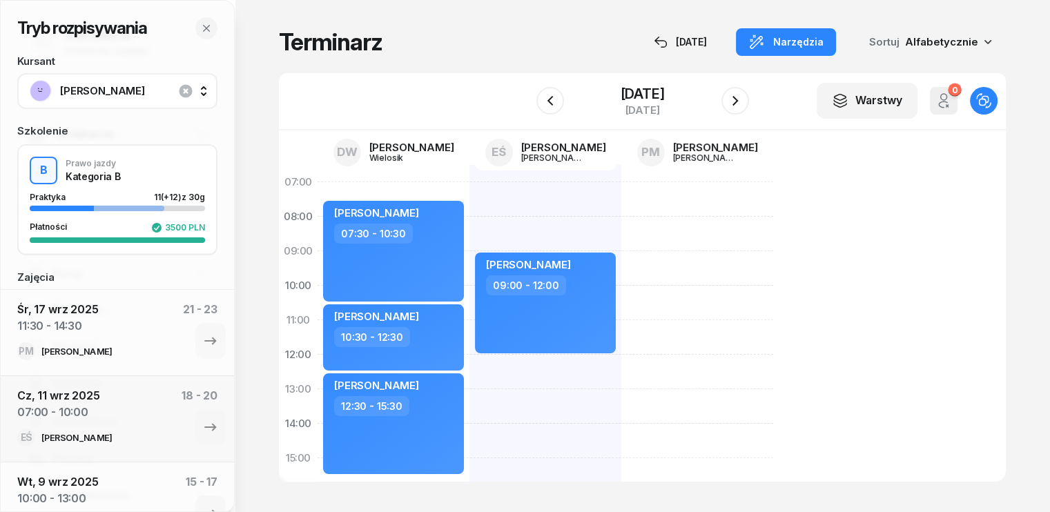
click at [621, 216] on div at bounding box center [697, 475] width 152 height 621
select select "07"
select select "09"
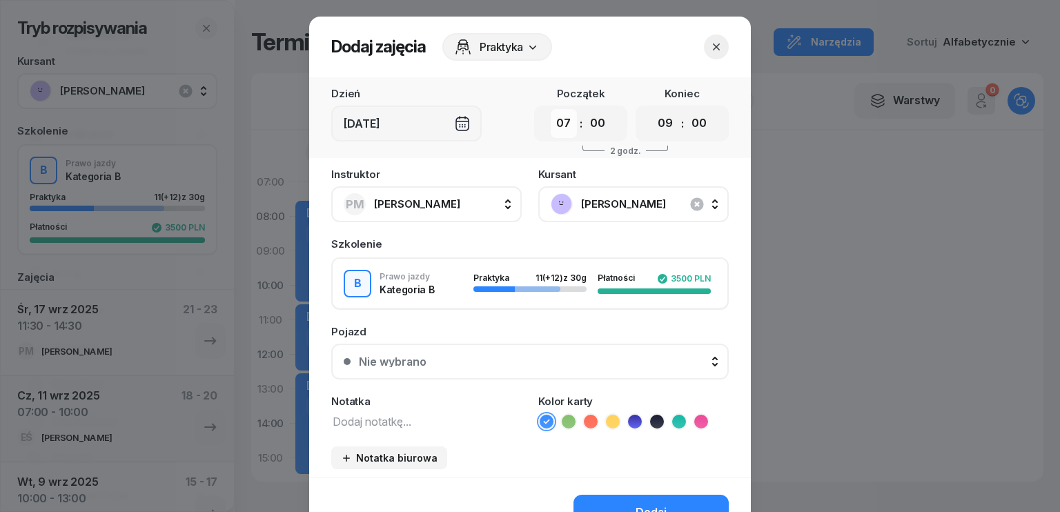
click at [565, 121] on select "00 01 02 03 04 05 06 07 08 09 10 11 12 13 14 15 16 17 18 19 20 21 22 23" at bounding box center [564, 123] width 26 height 29
select select "08"
click at [551, 109] on select "00 01 02 03 04 05 06 07 08 09 10 11 12 13 14 15 16 17 18 19 20 21 22 23" at bounding box center [564, 123] width 26 height 29
drag, startPoint x: 660, startPoint y: 119, endPoint x: 660, endPoint y: 135, distance: 15.9
click at [660, 119] on select "00 01 02 03 04 05 06 07 08 09 10 11 12 13 14 15 16 17 18 19 20 21 22 23" at bounding box center [665, 123] width 26 height 29
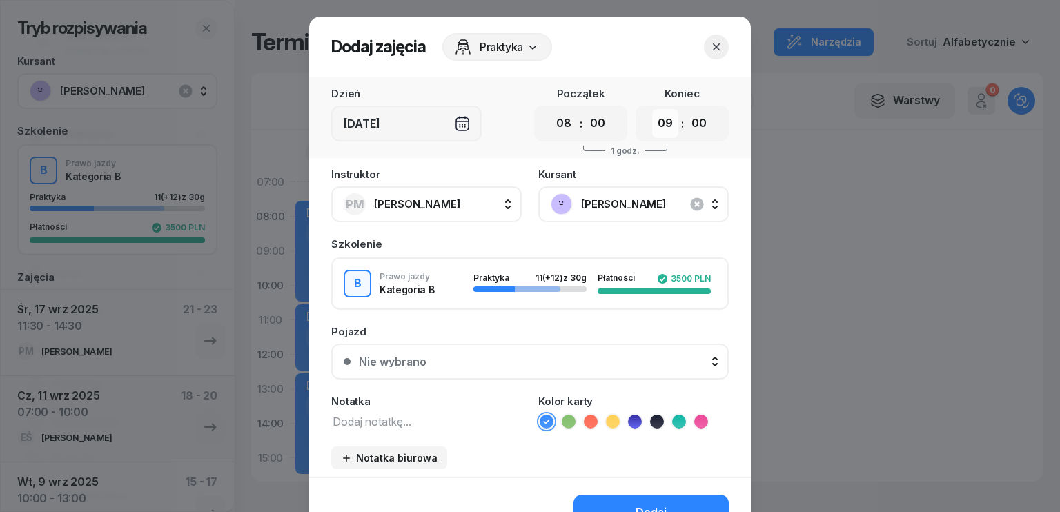
select select "11"
click at [652, 109] on select "00 01 02 03 04 05 06 07 08 09 10 11 12 13 14 15 16 17 18 19 20 21 22 23" at bounding box center [665, 123] width 26 height 29
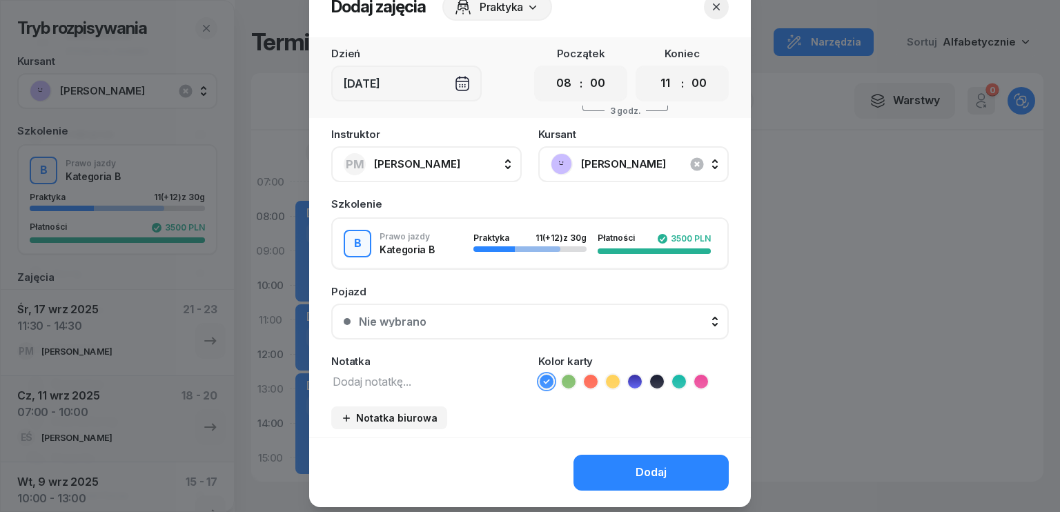
scroll to position [77, 0]
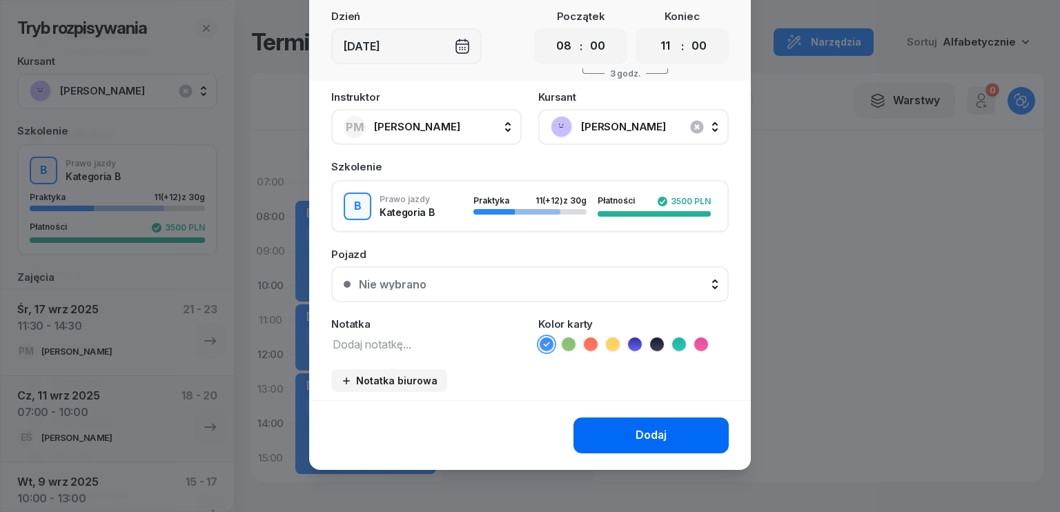
click at [637, 443] on button "Dodaj" at bounding box center [651, 436] width 155 height 36
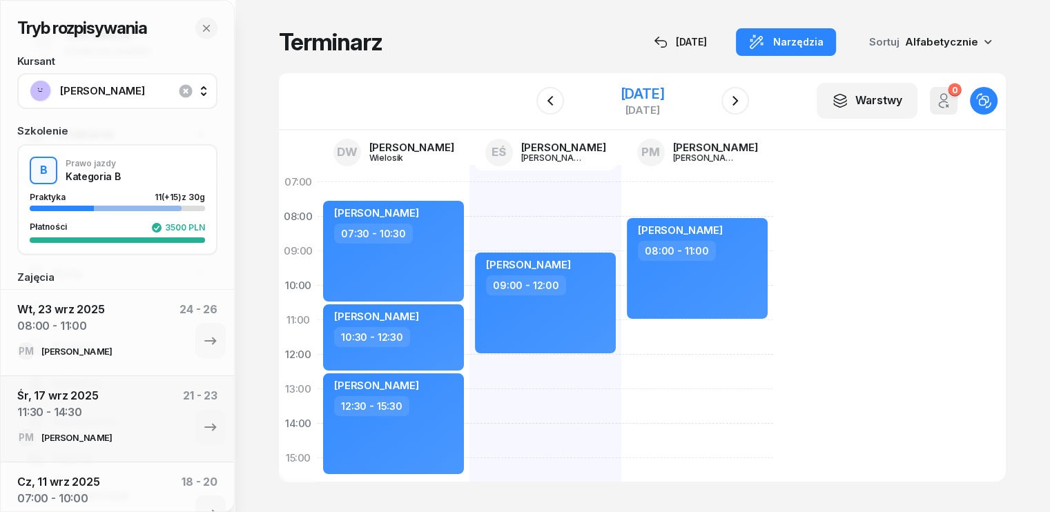
click at [620, 93] on div "[DATE]" at bounding box center [642, 94] width 44 height 14
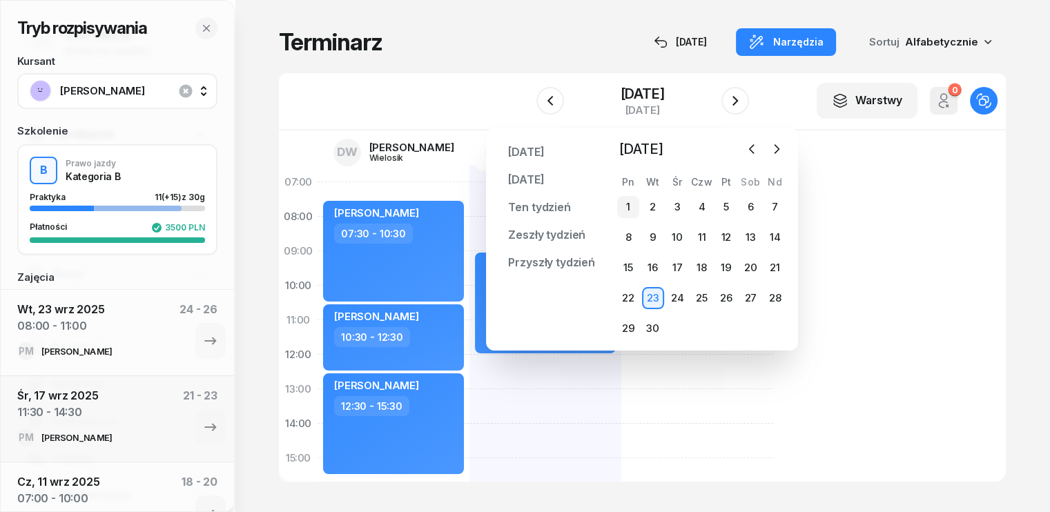
click at [634, 206] on div "1" at bounding box center [628, 207] width 22 height 22
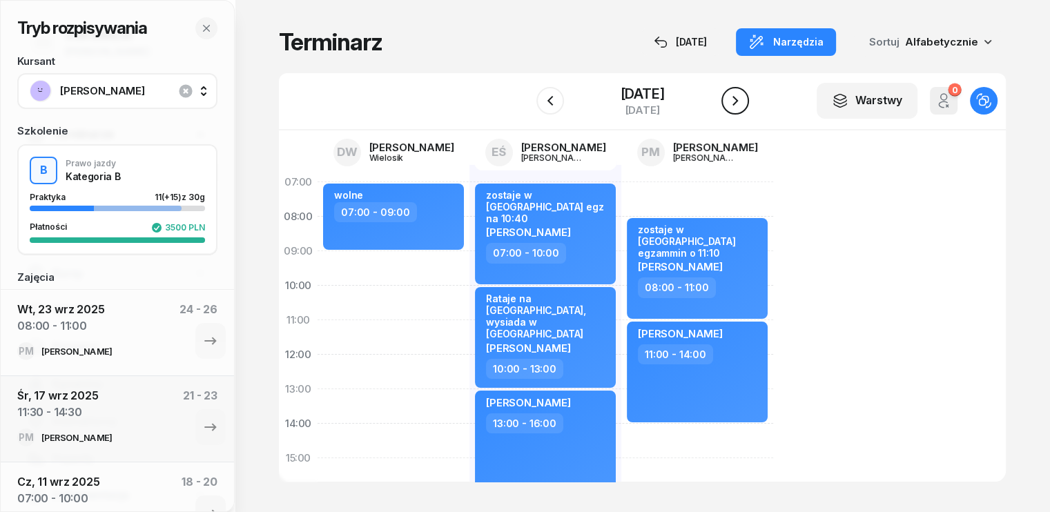
click at [737, 110] on button "button" at bounding box center [735, 101] width 28 height 28
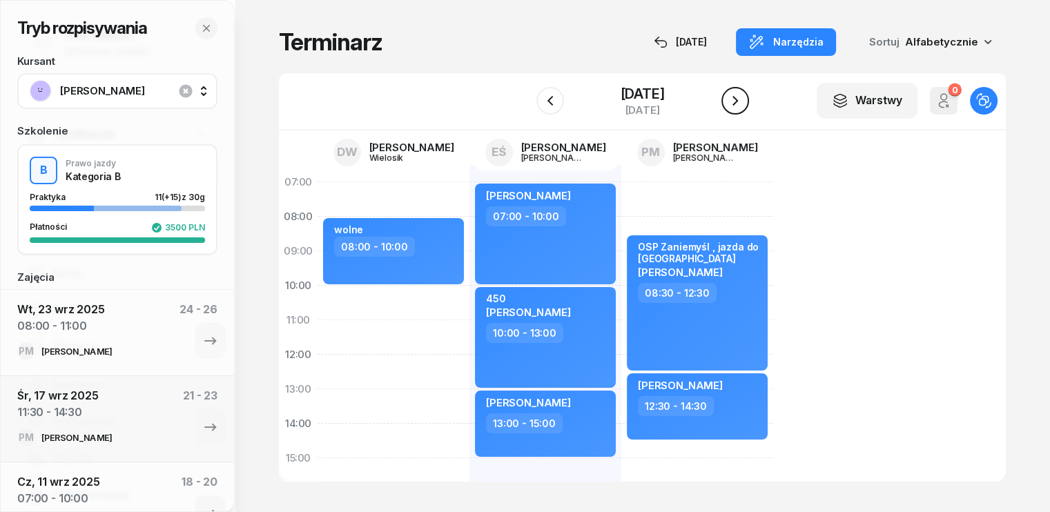
click at [730, 105] on icon "button" at bounding box center [735, 100] width 17 height 17
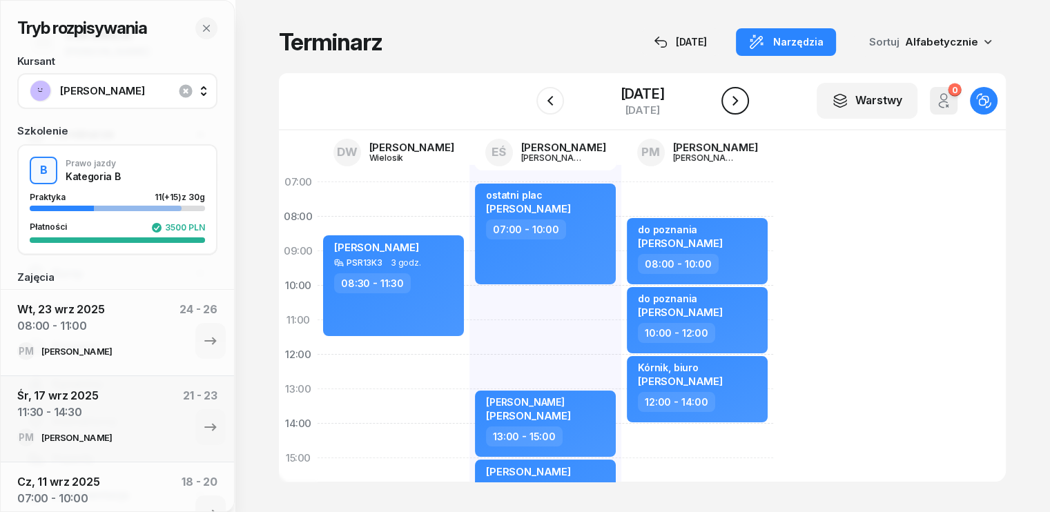
click at [730, 105] on icon "button" at bounding box center [735, 100] width 17 height 17
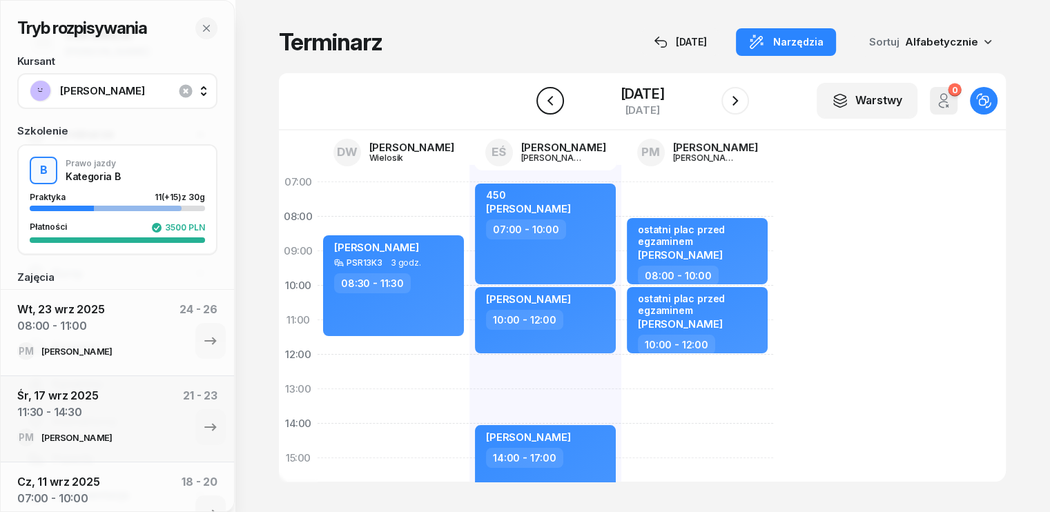
click at [550, 102] on icon "button" at bounding box center [550, 100] width 17 height 17
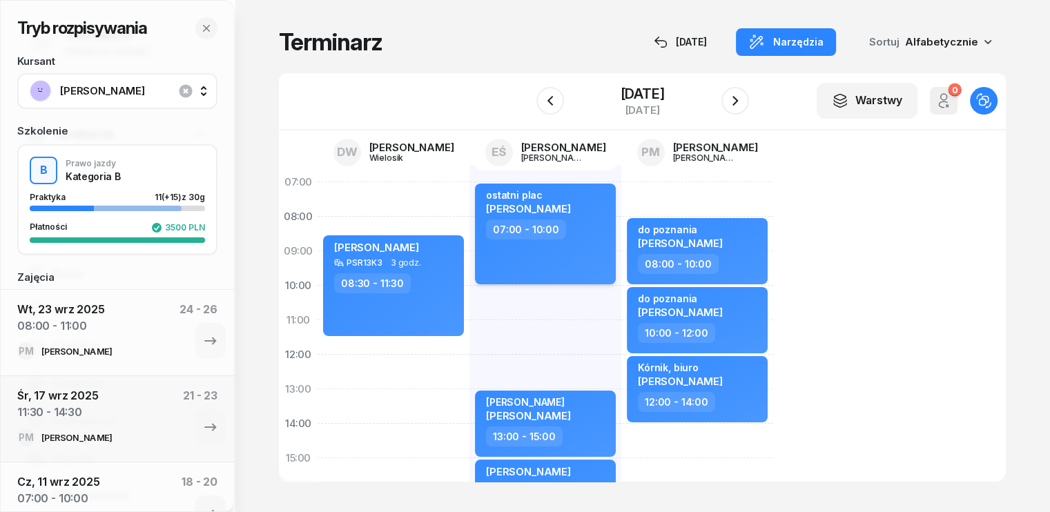
click at [561, 246] on div "ostatni plac [PERSON_NAME] 07:00 - 10:00" at bounding box center [545, 234] width 141 height 101
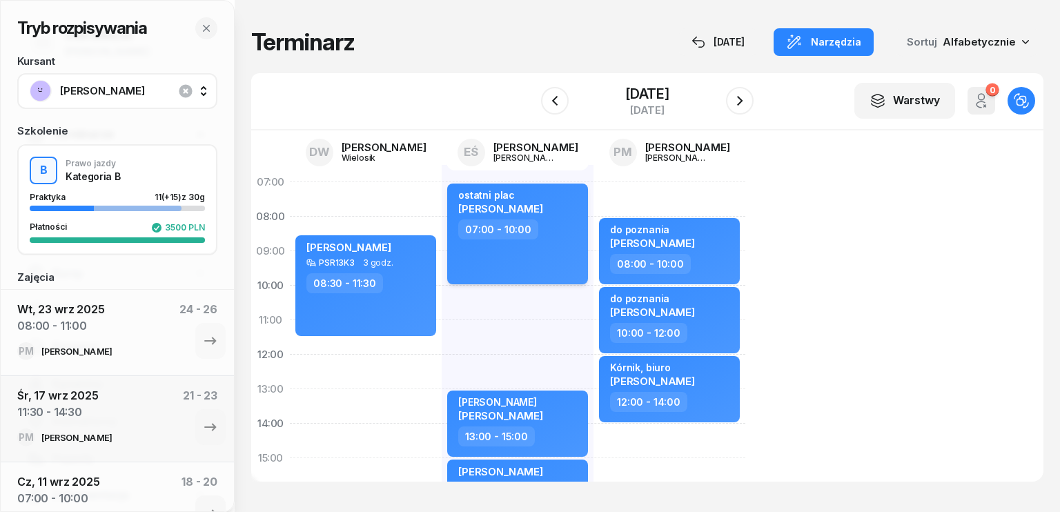
select select "07"
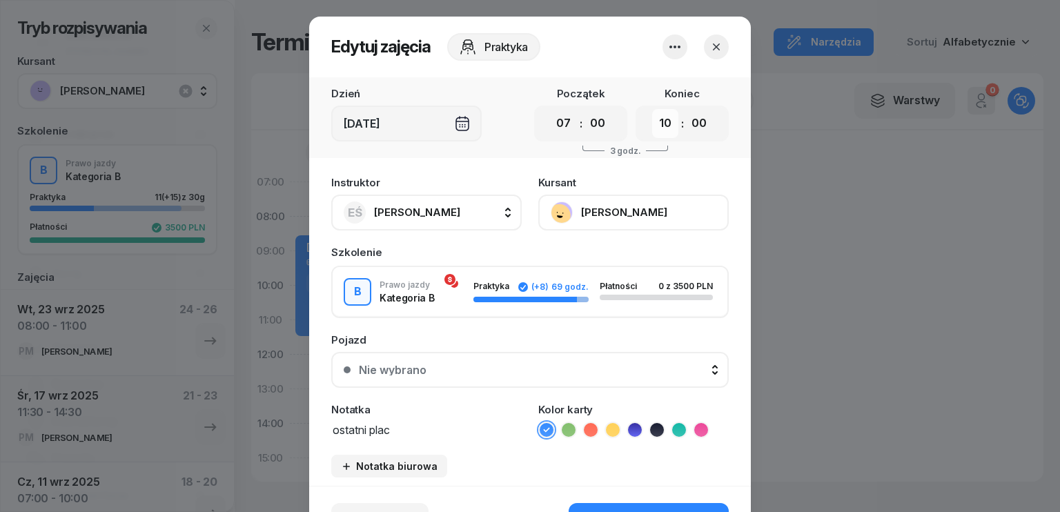
click at [661, 118] on select "00 01 02 03 04 05 06 07 08 09 10 11 12 13 14 15 16 17 18 19 20 21 22 23" at bounding box center [665, 123] width 26 height 29
select select "09"
click at [652, 109] on select "00 01 02 03 04 05 06 07 08 09 10 11 12 13 14 15 16 17 18 19 20 21 22 23" at bounding box center [665, 123] width 26 height 29
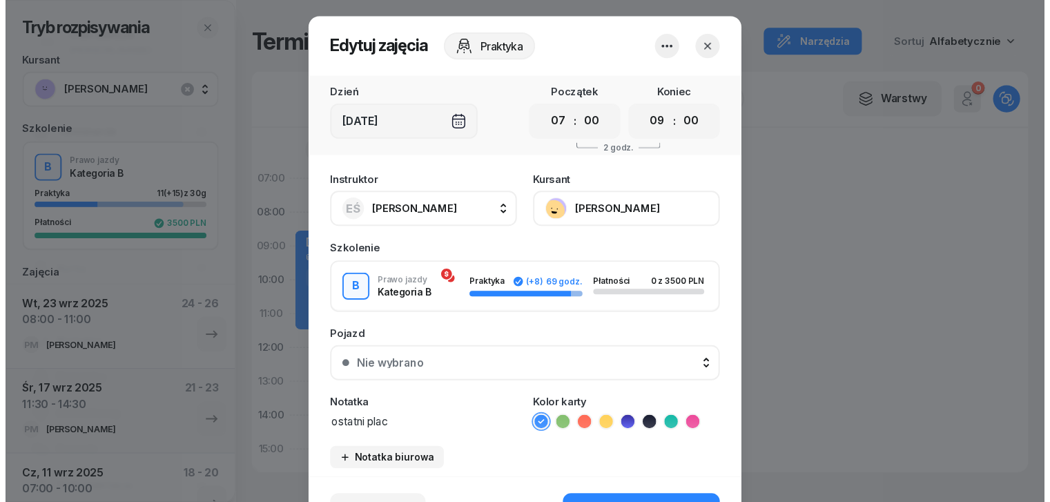
scroll to position [69, 0]
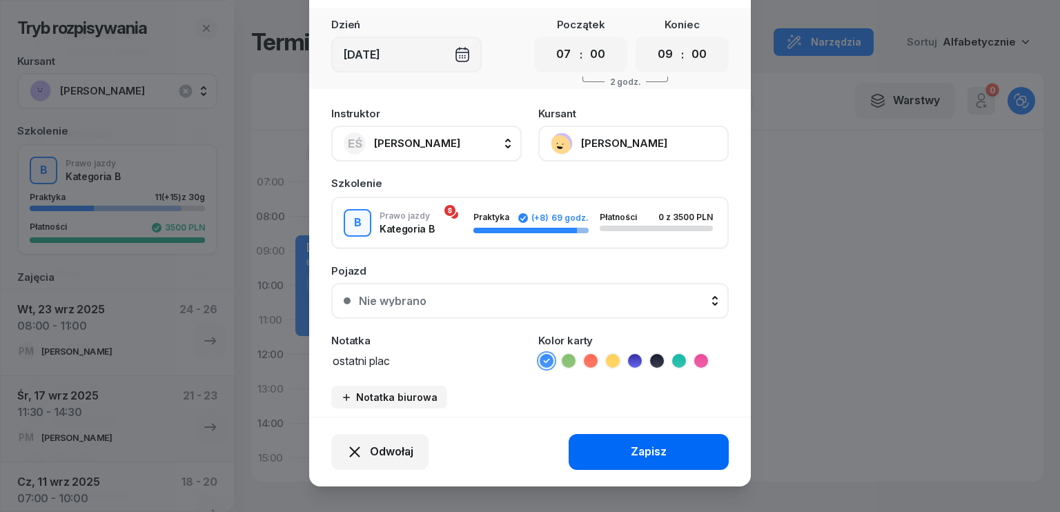
click at [635, 456] on div "Zapisz" at bounding box center [649, 452] width 36 height 18
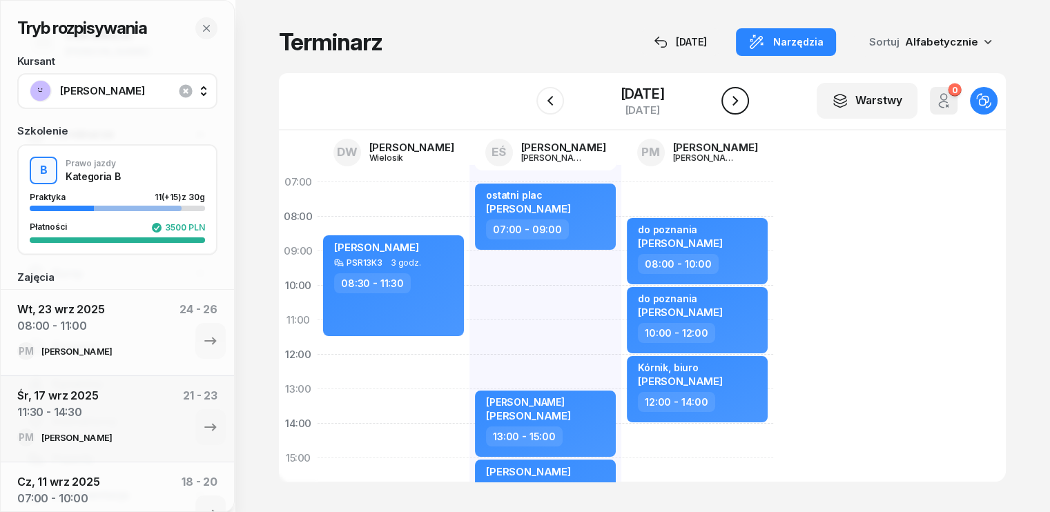
click at [740, 95] on icon "button" at bounding box center [735, 100] width 17 height 17
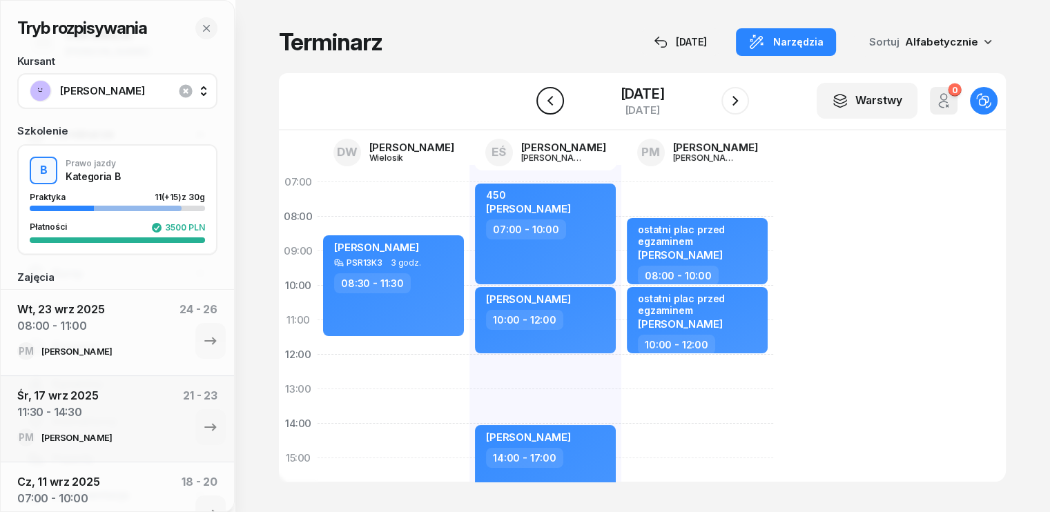
click at [548, 99] on icon "button" at bounding box center [550, 101] width 6 height 10
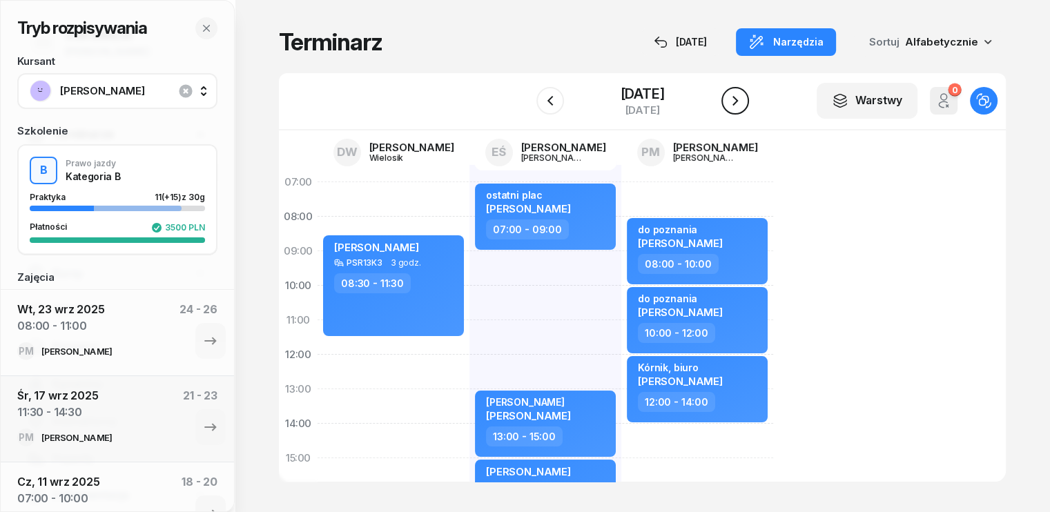
click at [742, 98] on icon "button" at bounding box center [735, 100] width 17 height 17
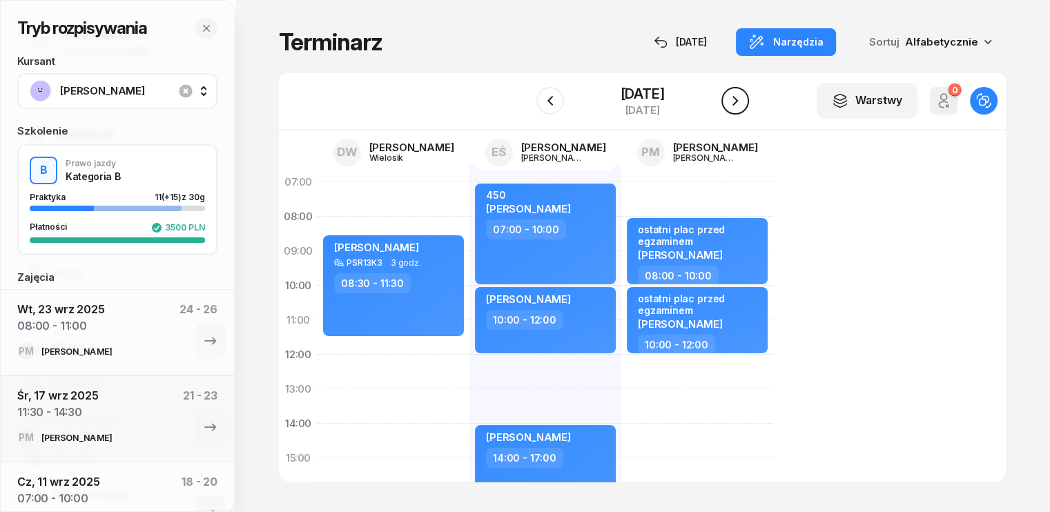
click at [742, 98] on icon "button" at bounding box center [735, 100] width 17 height 17
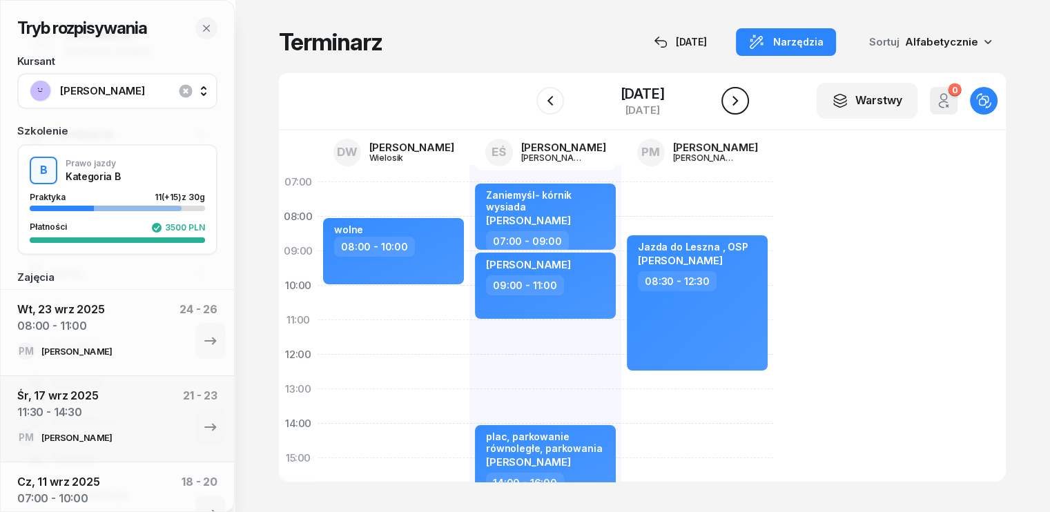
click at [742, 98] on icon "button" at bounding box center [735, 100] width 17 height 17
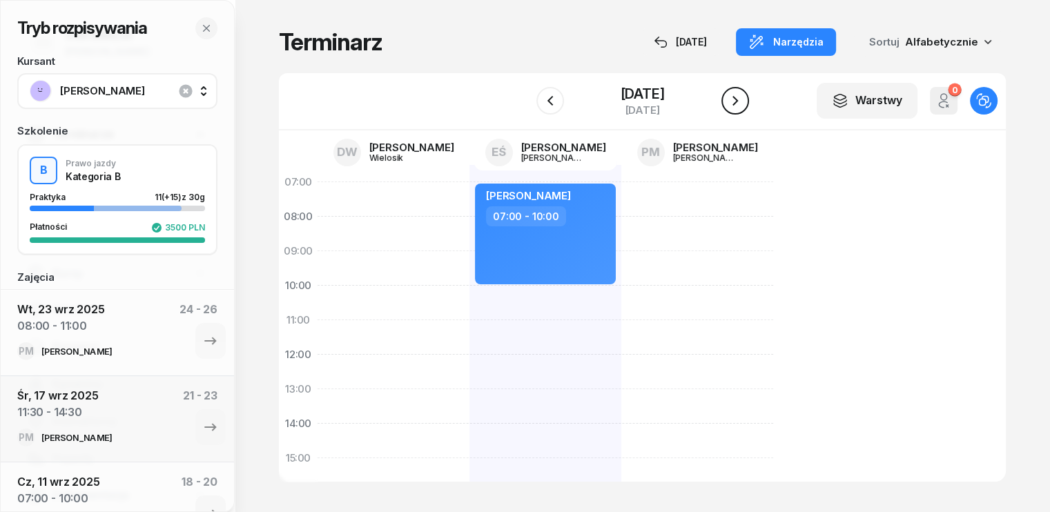
click at [742, 98] on icon "button" at bounding box center [735, 100] width 17 height 17
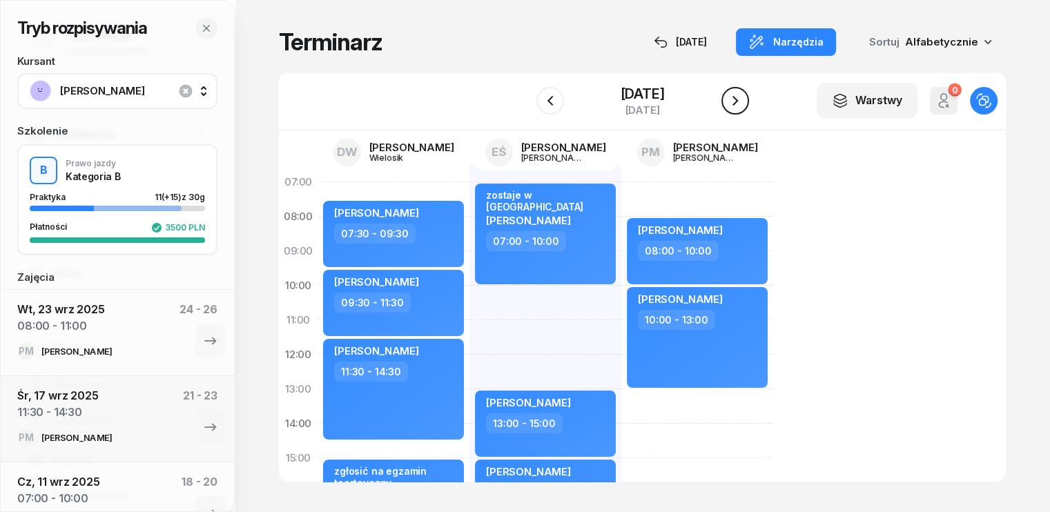
click at [740, 97] on icon "button" at bounding box center [735, 100] width 17 height 17
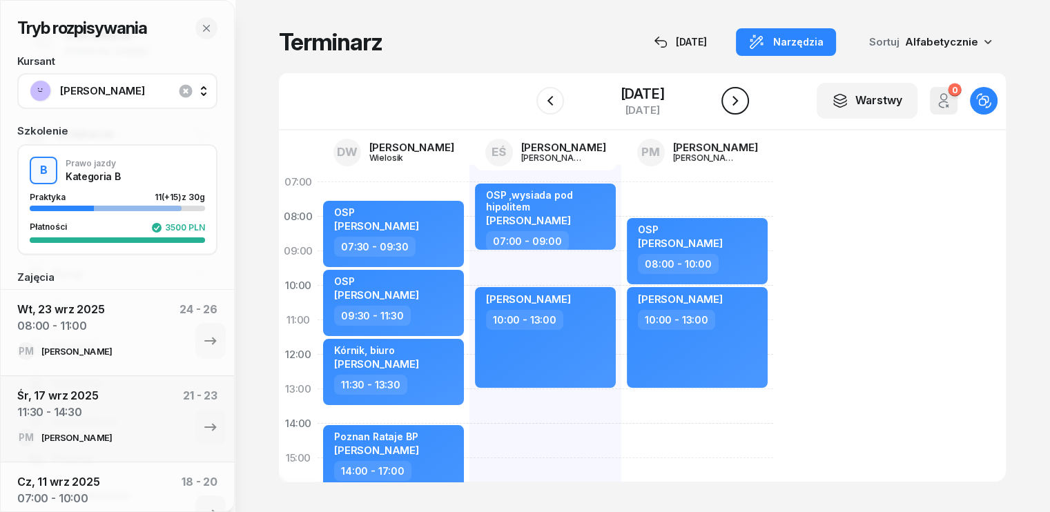
click at [740, 97] on icon "button" at bounding box center [735, 100] width 17 height 17
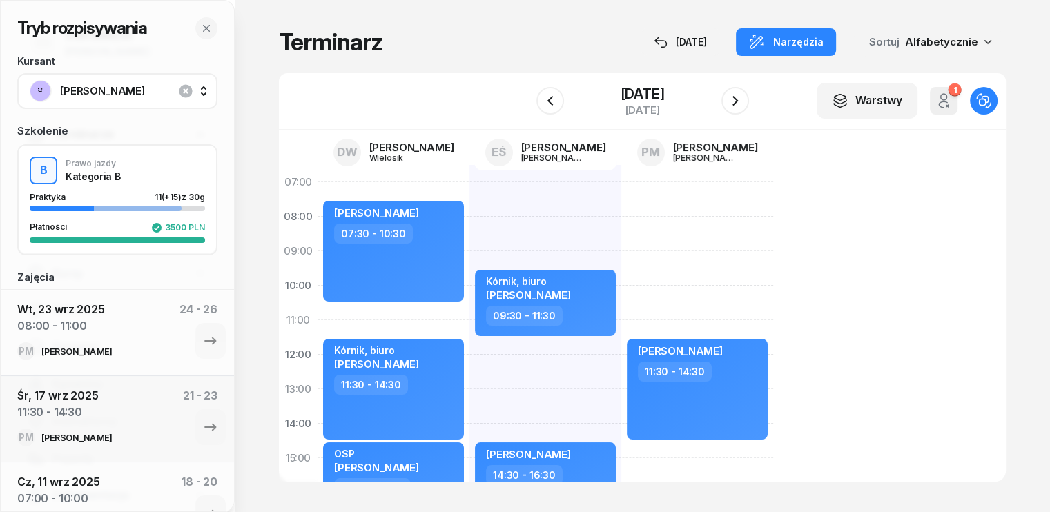
click at [136, 88] on span "[PERSON_NAME]" at bounding box center [132, 91] width 145 height 18
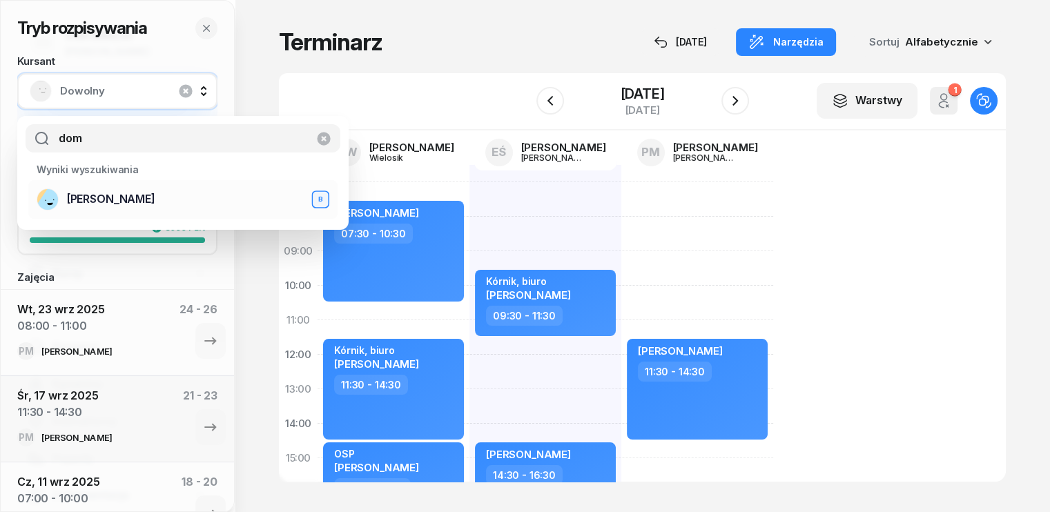
type input "dom"
click at [123, 206] on span "[PERSON_NAME]" at bounding box center [111, 199] width 88 height 18
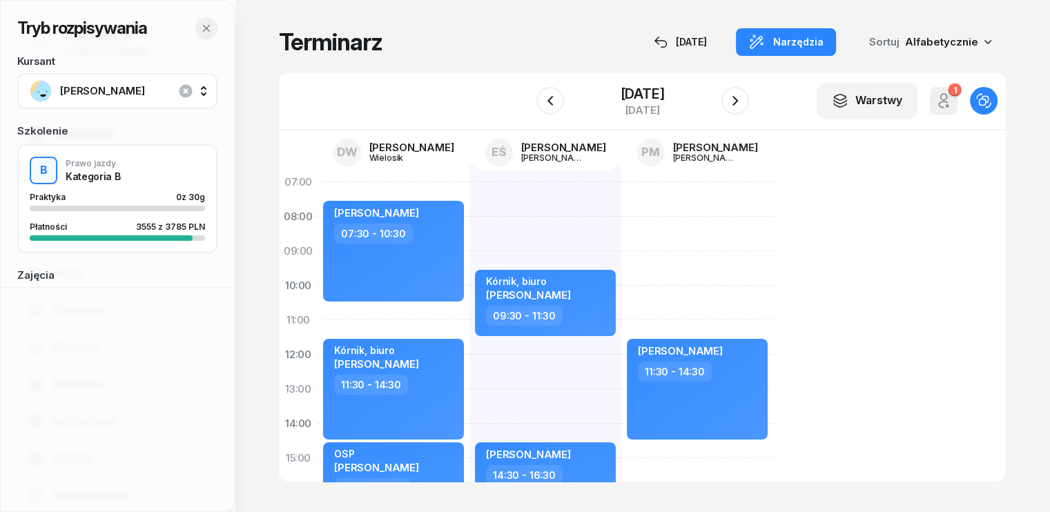
click at [209, 27] on icon "button" at bounding box center [206, 28] width 11 height 11
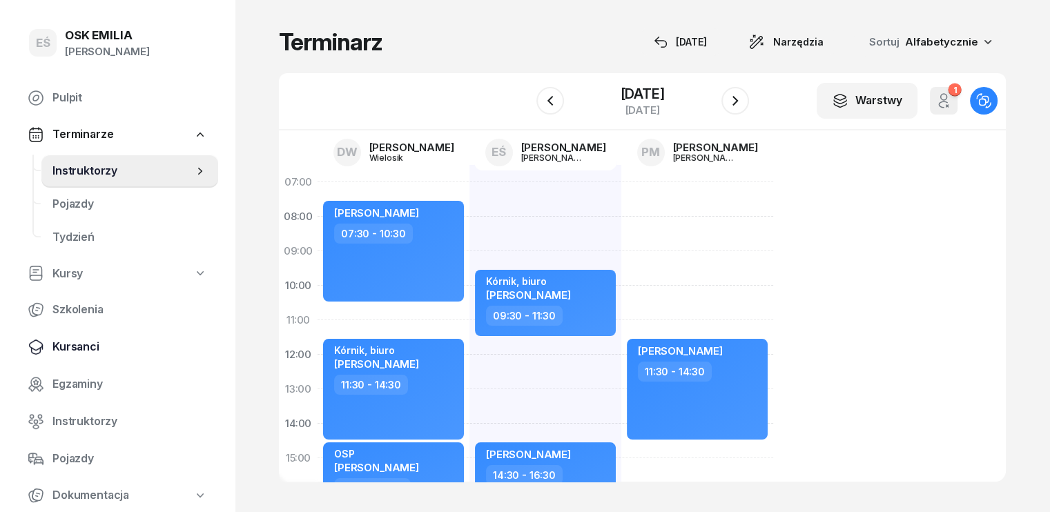
click at [86, 347] on span "Kursanci" at bounding box center [129, 347] width 155 height 18
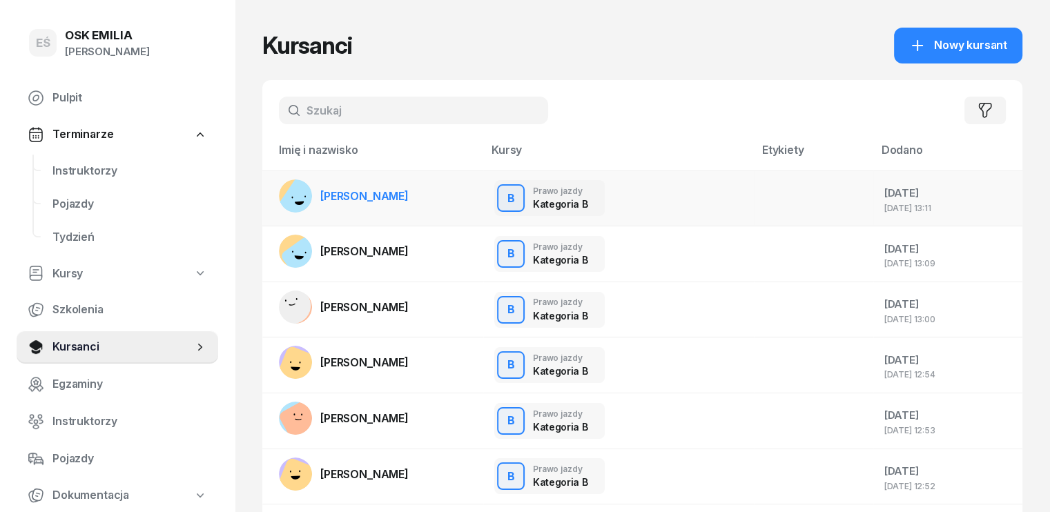
click at [353, 188] on link "[PERSON_NAME]" at bounding box center [344, 195] width 130 height 33
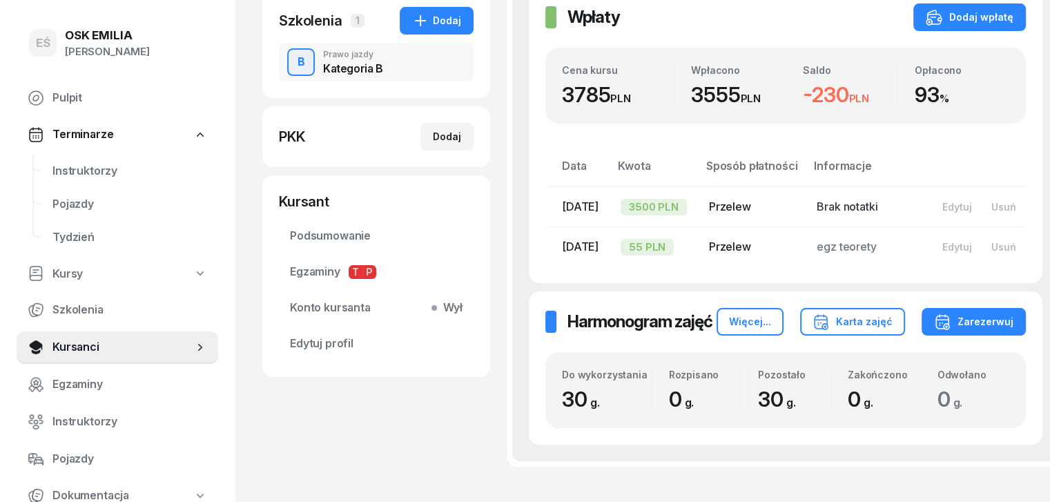
scroll to position [276, 0]
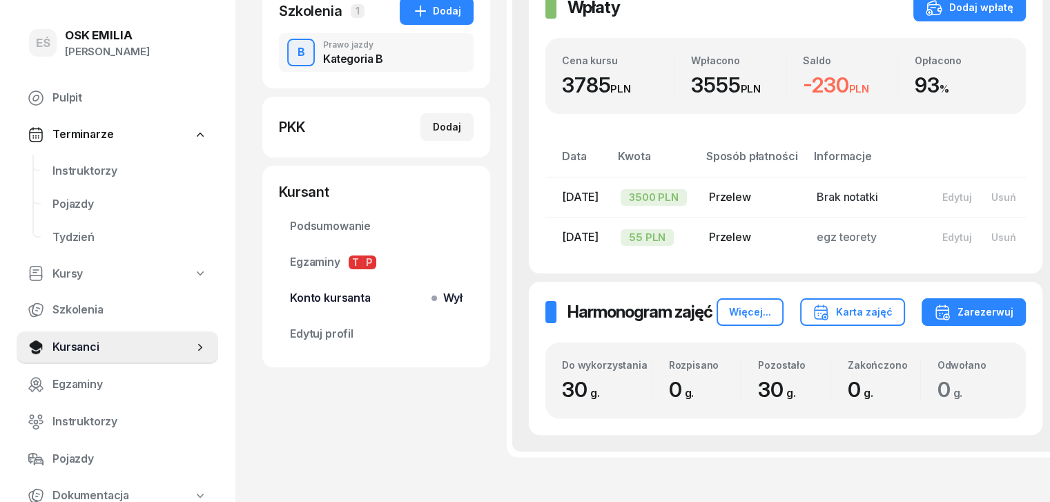
click at [318, 302] on span "Konto kursanta Wył" at bounding box center [376, 298] width 173 height 18
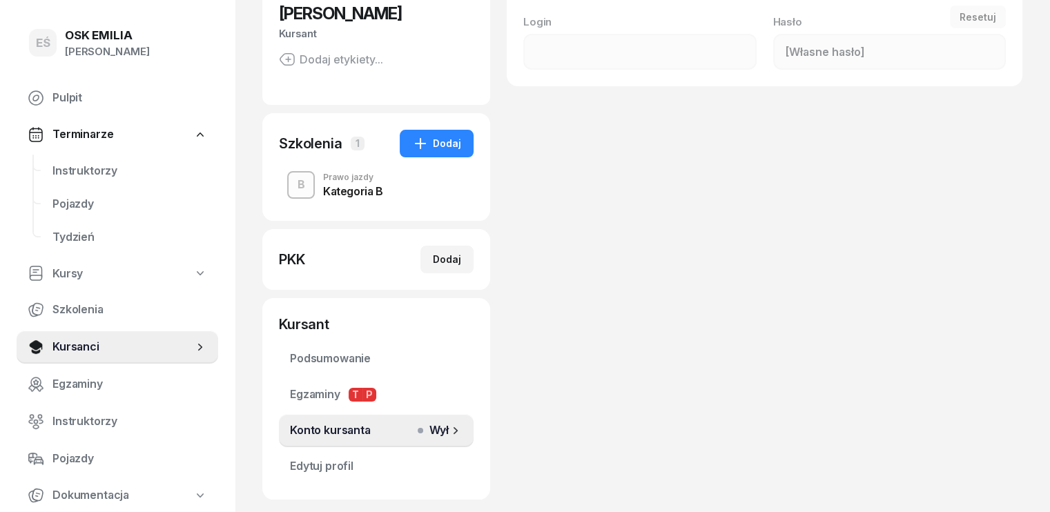
scroll to position [69, 0]
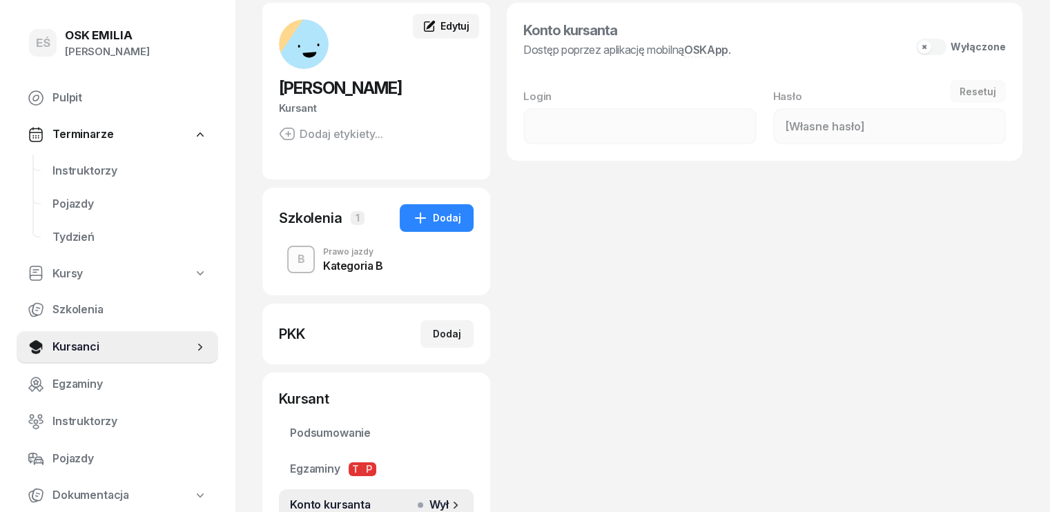
click at [440, 30] on span "Edytuj" at bounding box center [454, 26] width 29 height 12
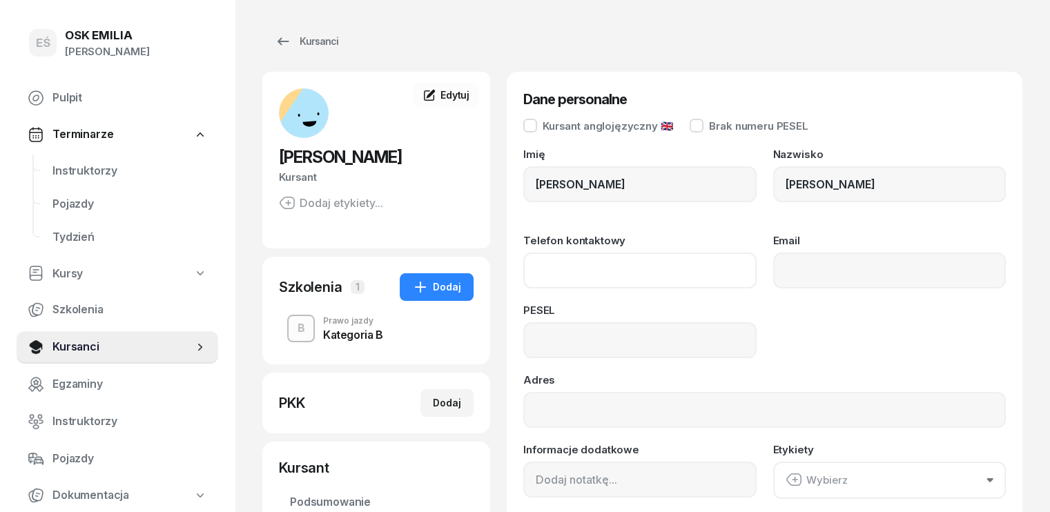
drag, startPoint x: 558, startPoint y: 276, endPoint x: 478, endPoint y: 269, distance: 80.4
click at [558, 276] on input "Telefon kontaktowy" at bounding box center [639, 271] width 233 height 36
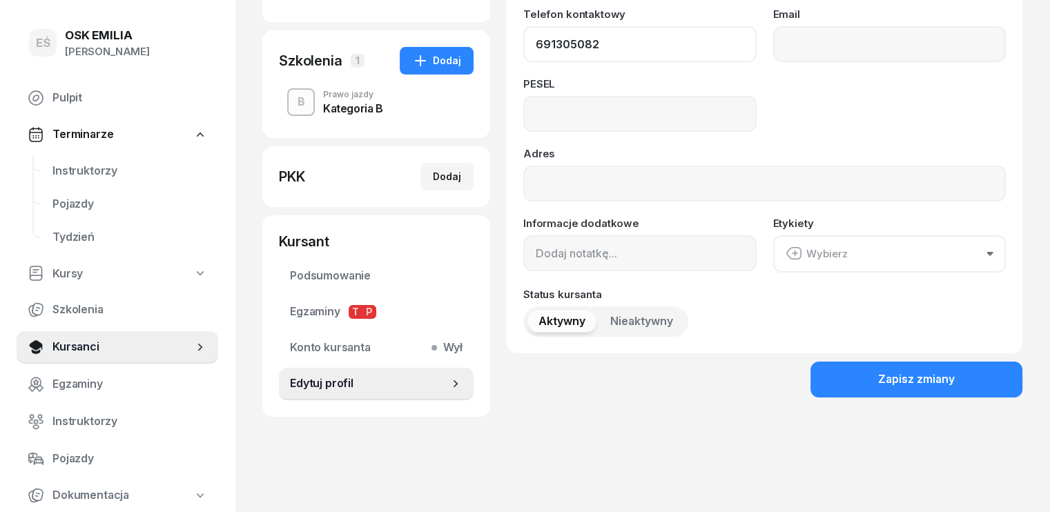
scroll to position [237, 0]
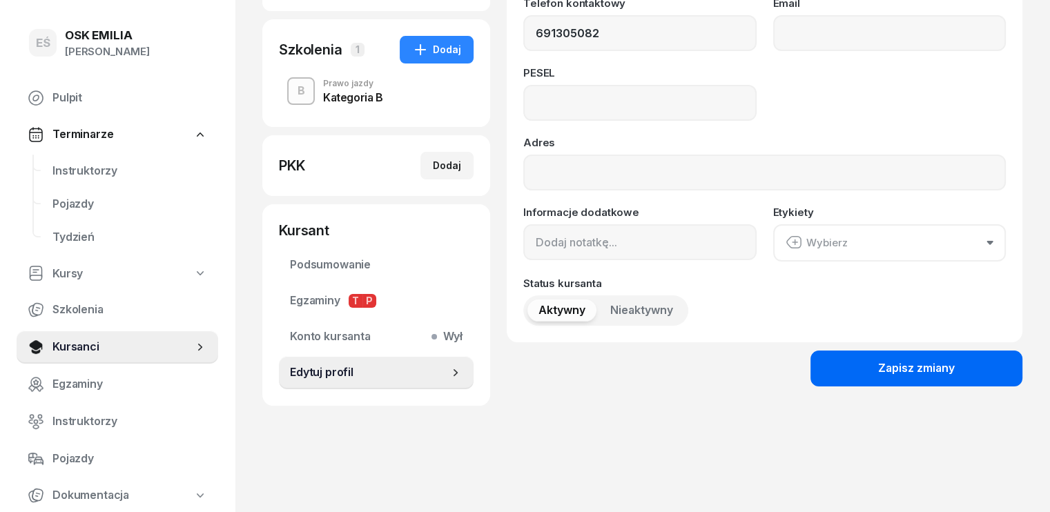
type input "691 305 082"
click at [897, 372] on button "Zapisz zmiany" at bounding box center [916, 369] width 212 height 36
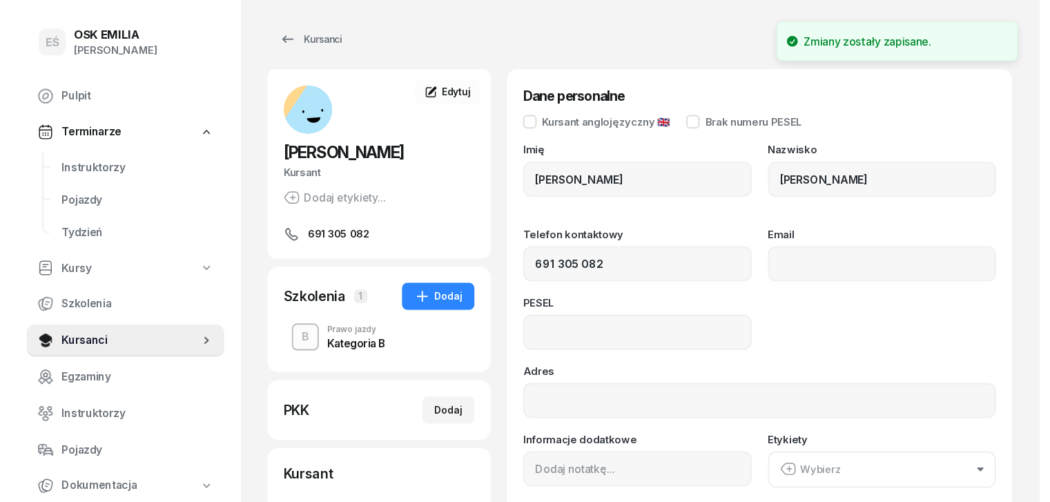
scroll to position [0, 0]
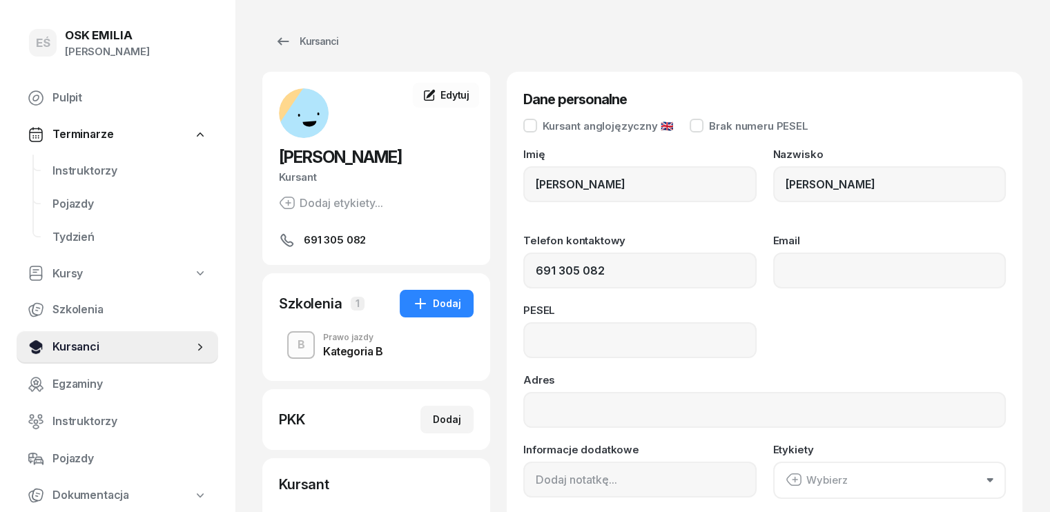
click at [90, 338] on span "Kursanci" at bounding box center [122, 347] width 141 height 18
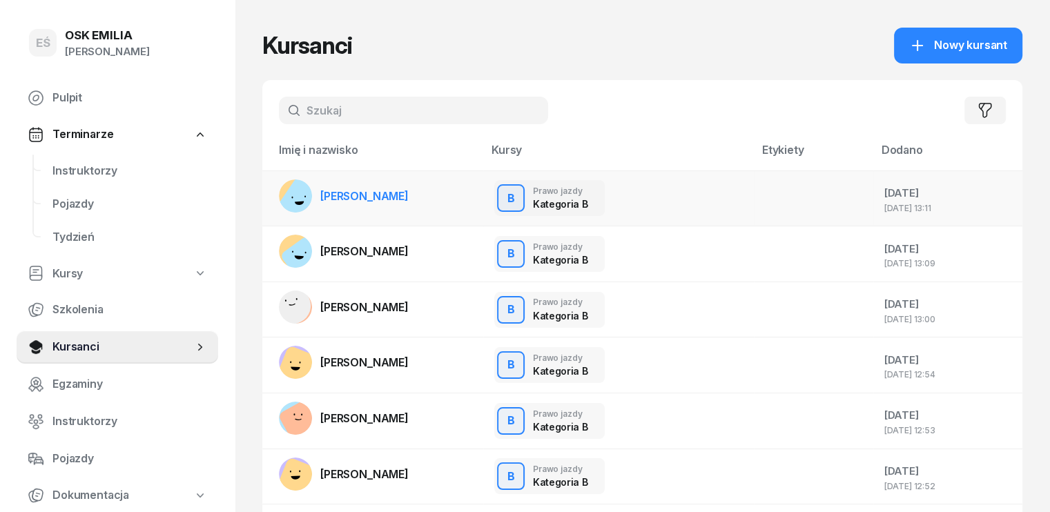
click at [375, 189] on span "[PERSON_NAME]" at bounding box center [364, 196] width 88 height 14
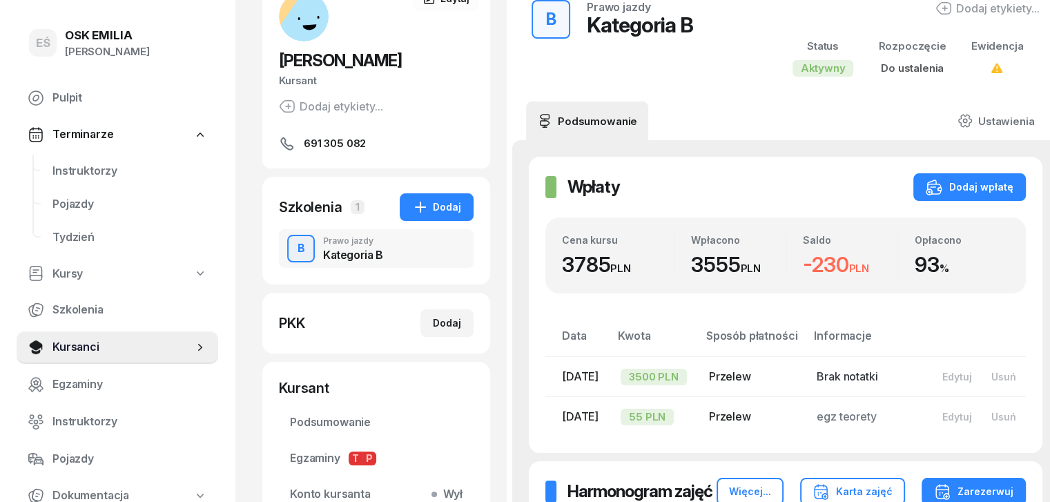
scroll to position [345, 0]
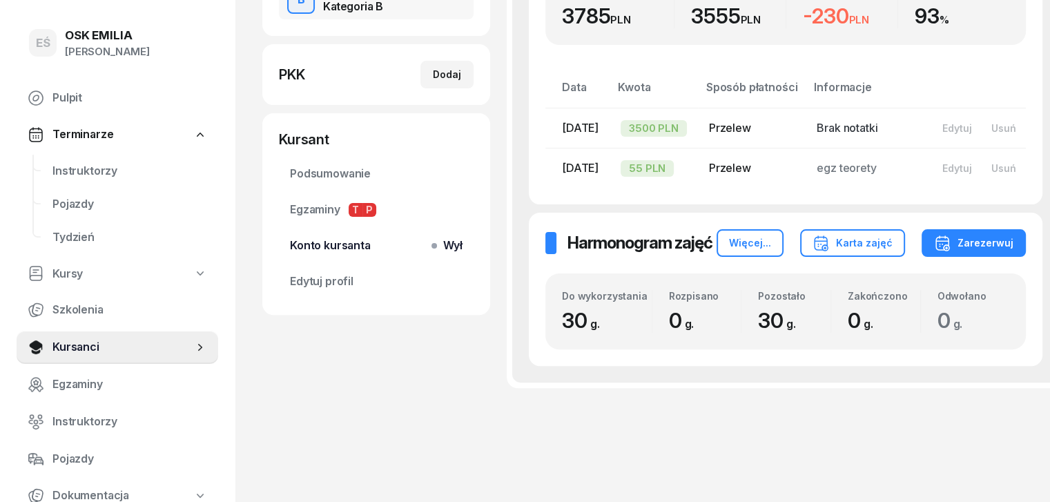
click at [313, 248] on span "Konto kursanta Wył" at bounding box center [376, 246] width 173 height 18
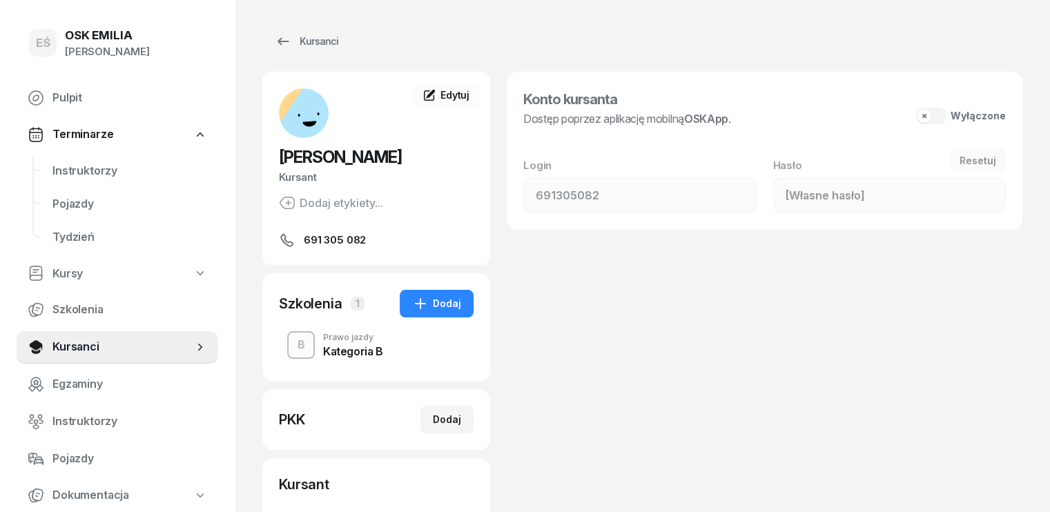
click at [965, 115] on button "Wyłączone" at bounding box center [961, 116] width 90 height 17
type input "271180"
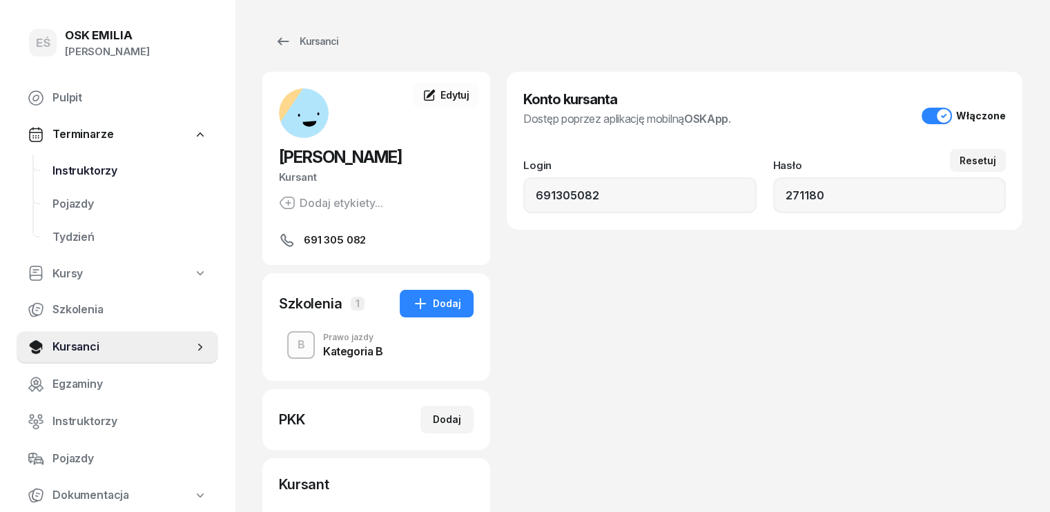
click at [88, 164] on span "Instruktorzy" at bounding box center [129, 171] width 155 height 18
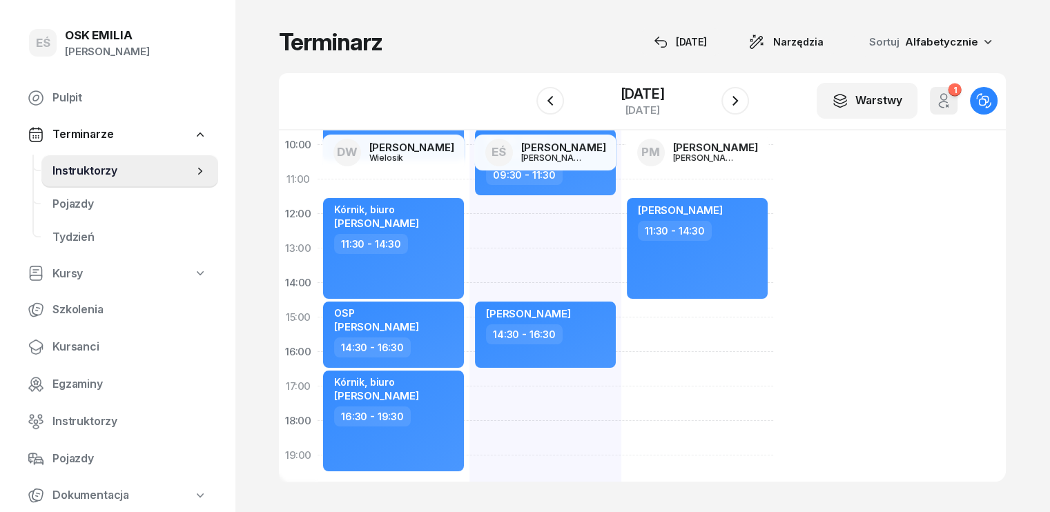
scroll to position [138, 0]
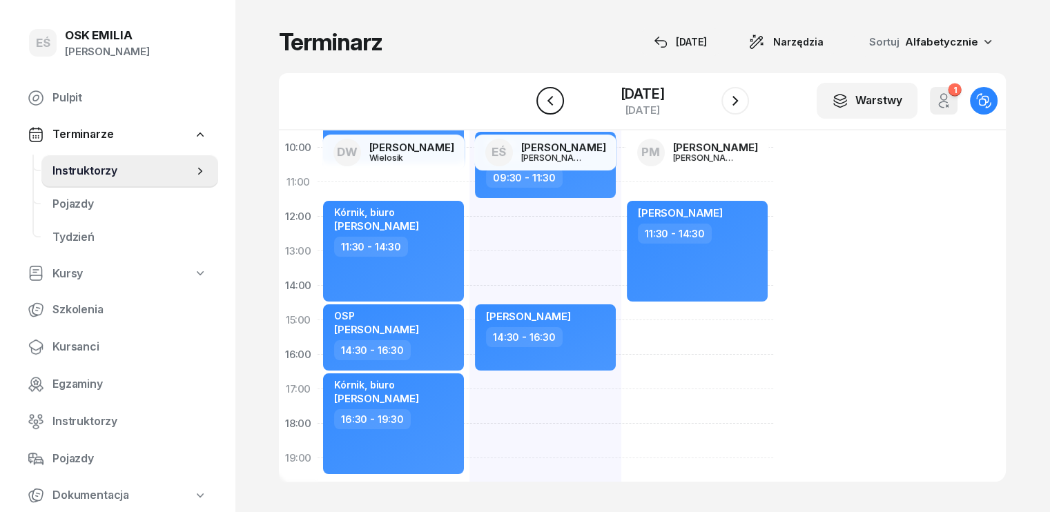
click at [549, 97] on icon "button" at bounding box center [550, 101] width 6 height 10
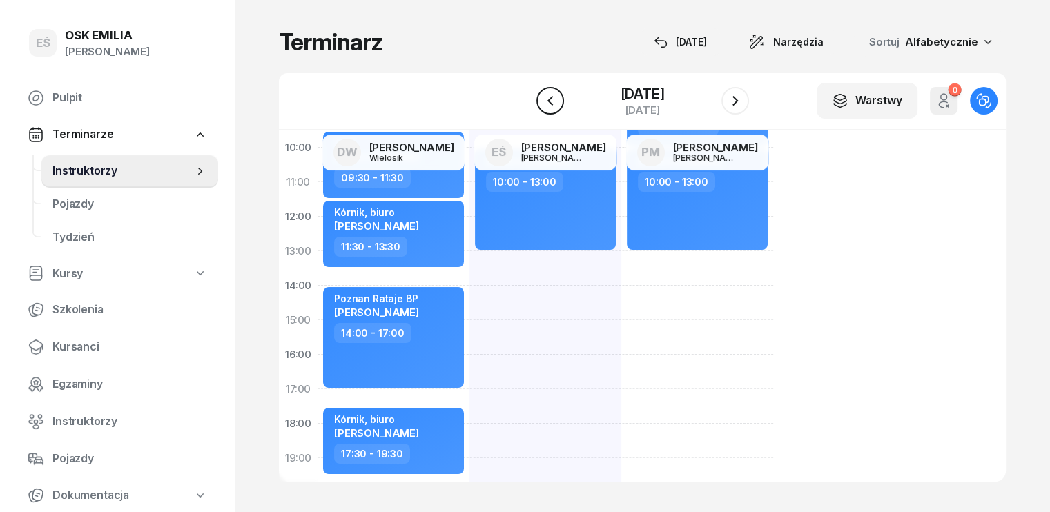
click at [544, 97] on icon "button" at bounding box center [550, 100] width 17 height 17
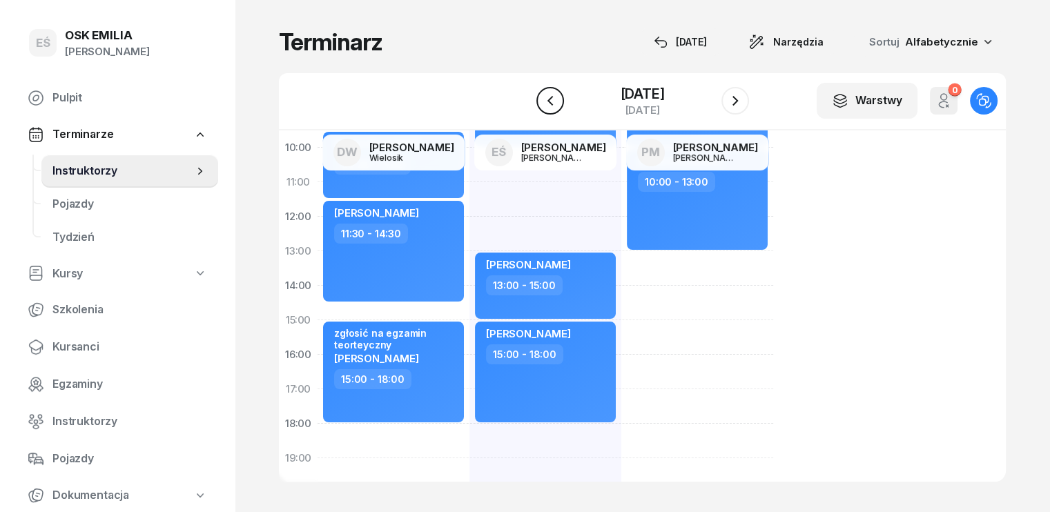
click at [548, 102] on icon "button" at bounding box center [550, 100] width 17 height 17
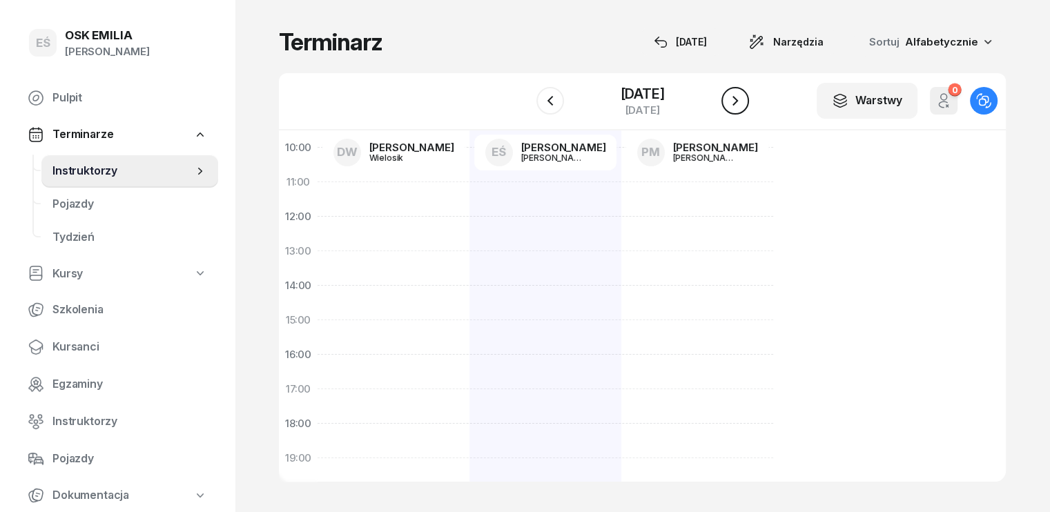
drag, startPoint x: 718, startPoint y: 102, endPoint x: 737, endPoint y: 104, distance: 19.4
click at [732, 104] on div "[DATE]" at bounding box center [642, 100] width 213 height 39
click at [738, 104] on icon "button" at bounding box center [735, 100] width 17 height 17
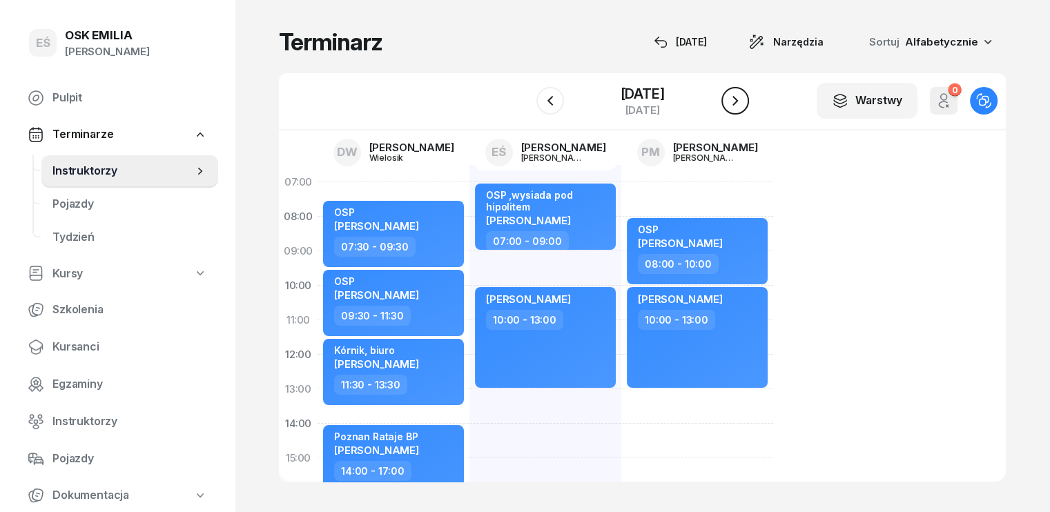
click at [733, 101] on icon "button" at bounding box center [735, 100] width 17 height 17
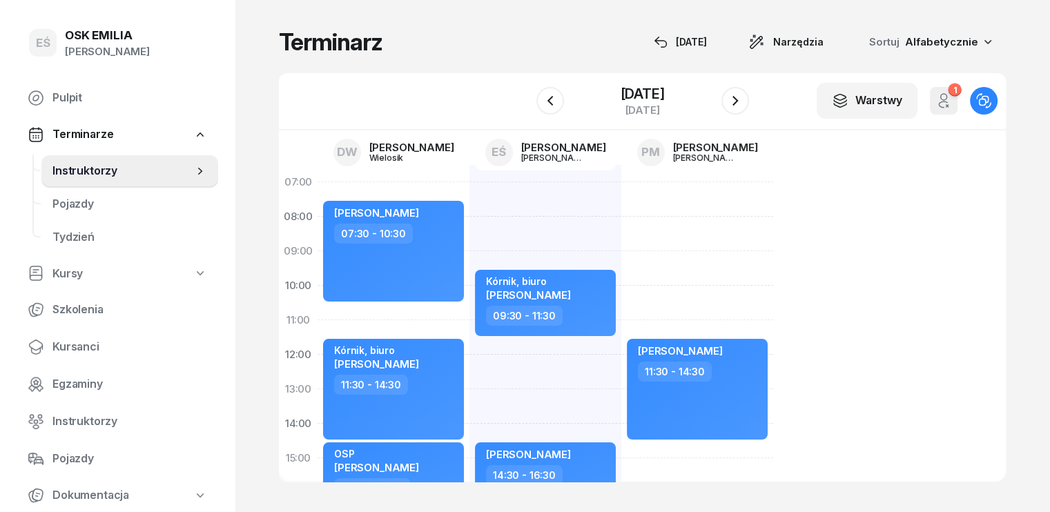
click at [621, 218] on div "kursant odwołał Kórnik, biuro [PERSON_NAME] 08:00 - 11:00 [PERSON_NAME] 11:30 -…" at bounding box center [697, 475] width 152 height 621
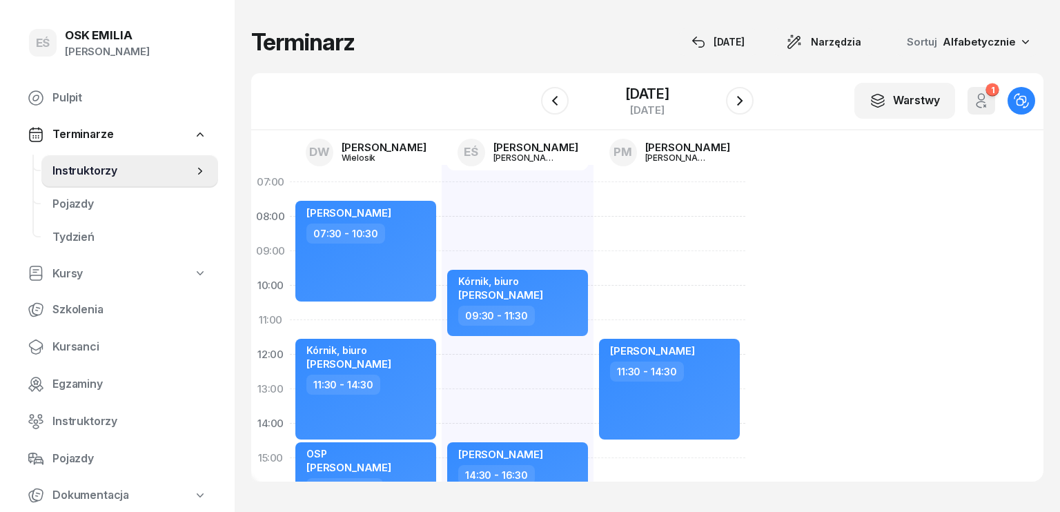
select select "08"
select select "10"
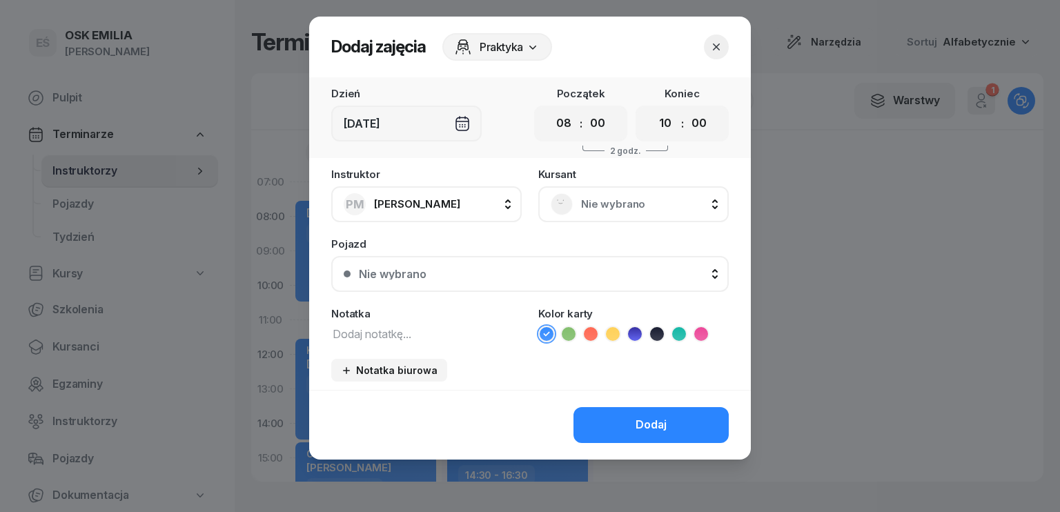
click at [631, 202] on span "Nie wybrano" at bounding box center [648, 204] width 135 height 18
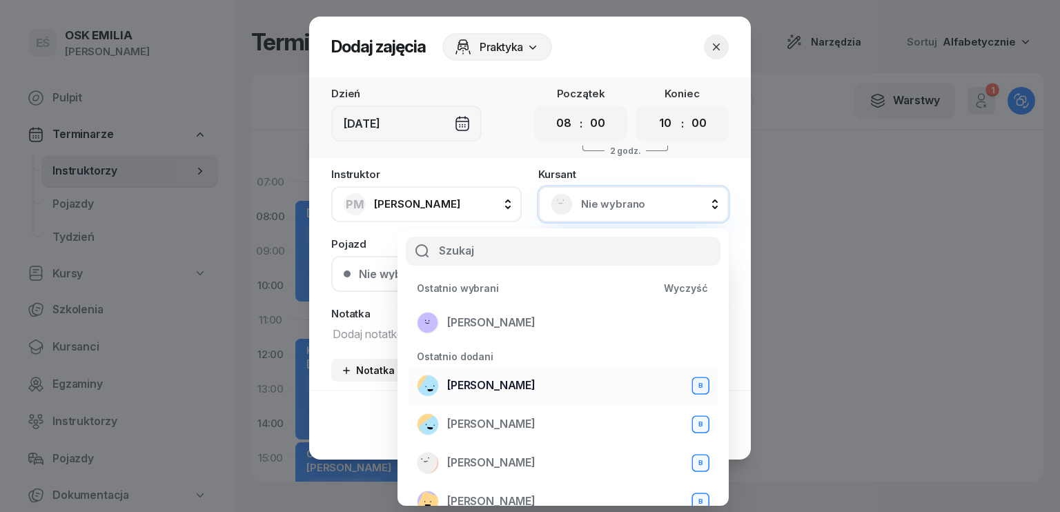
click at [522, 380] on span "[PERSON_NAME]" at bounding box center [491, 386] width 88 height 18
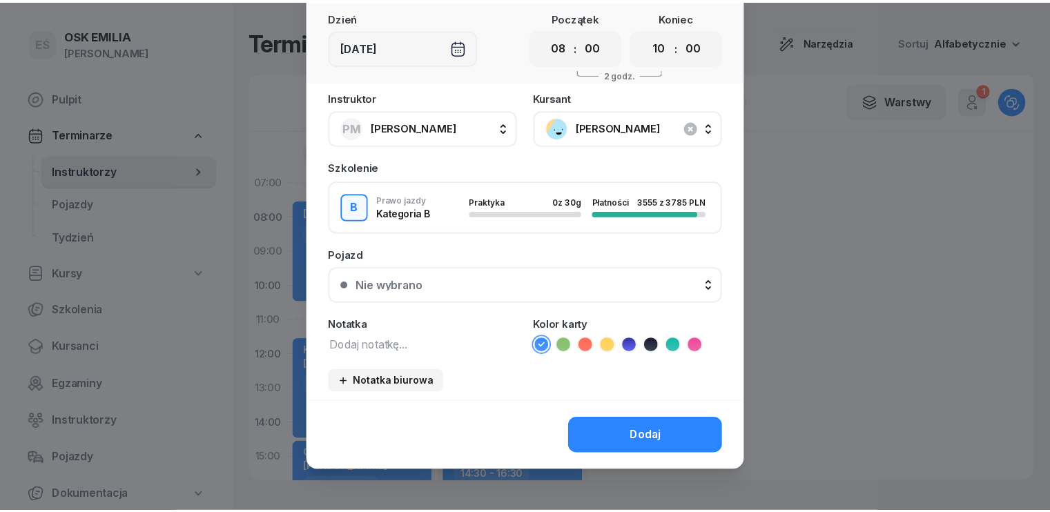
scroll to position [77, 0]
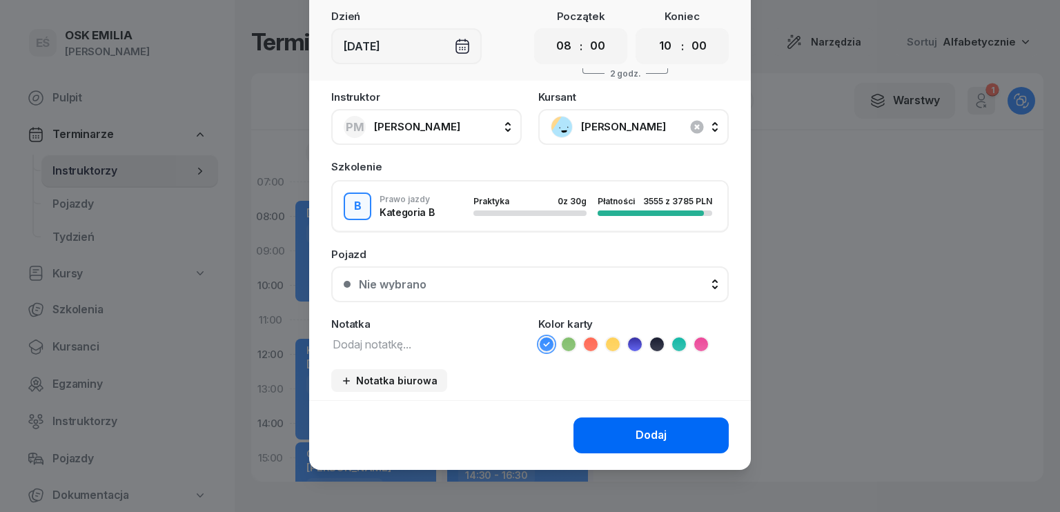
click at [640, 436] on div "Dodaj" at bounding box center [651, 436] width 31 height 18
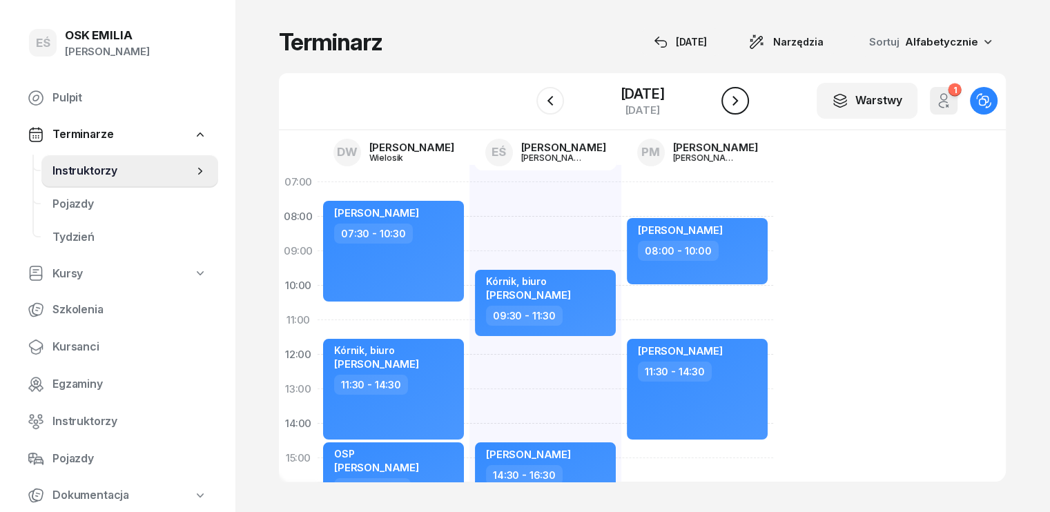
click at [739, 95] on icon "button" at bounding box center [735, 100] width 17 height 17
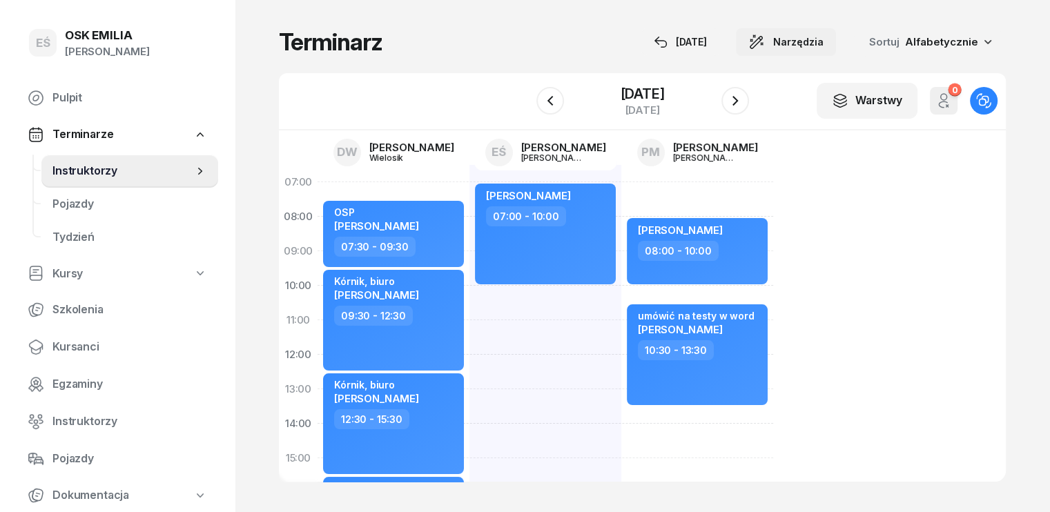
click at [823, 42] on span "Narzędzia" at bounding box center [798, 42] width 50 height 17
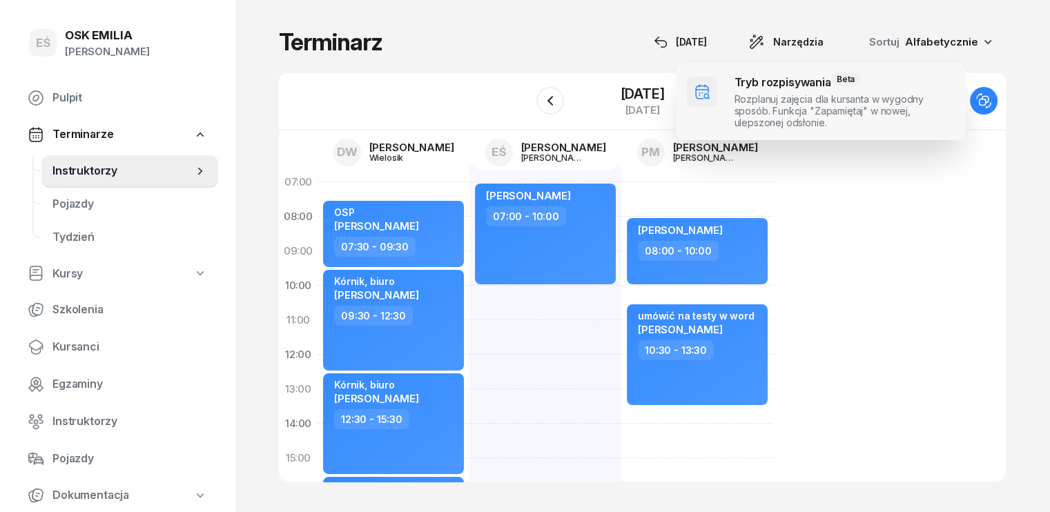
click at [777, 112] on span at bounding box center [821, 101] width 290 height 77
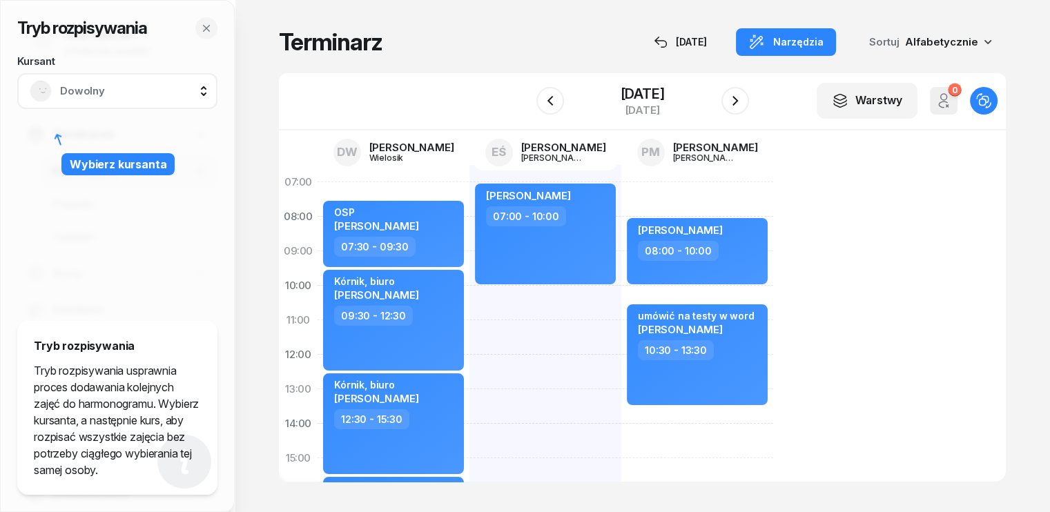
click at [86, 85] on span "Dowolny" at bounding box center [132, 91] width 145 height 18
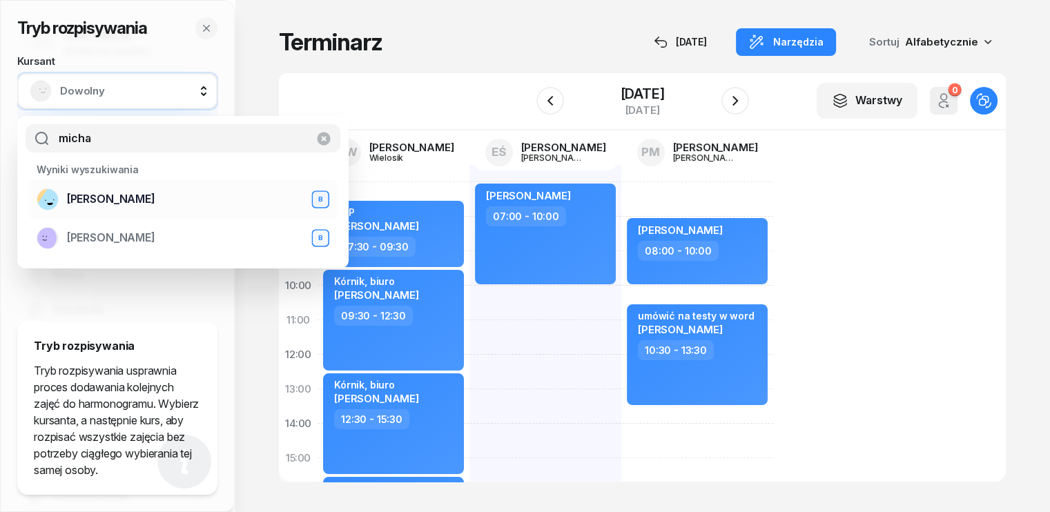
type input "micha"
click at [124, 200] on span "[PERSON_NAME]" at bounding box center [111, 199] width 88 height 18
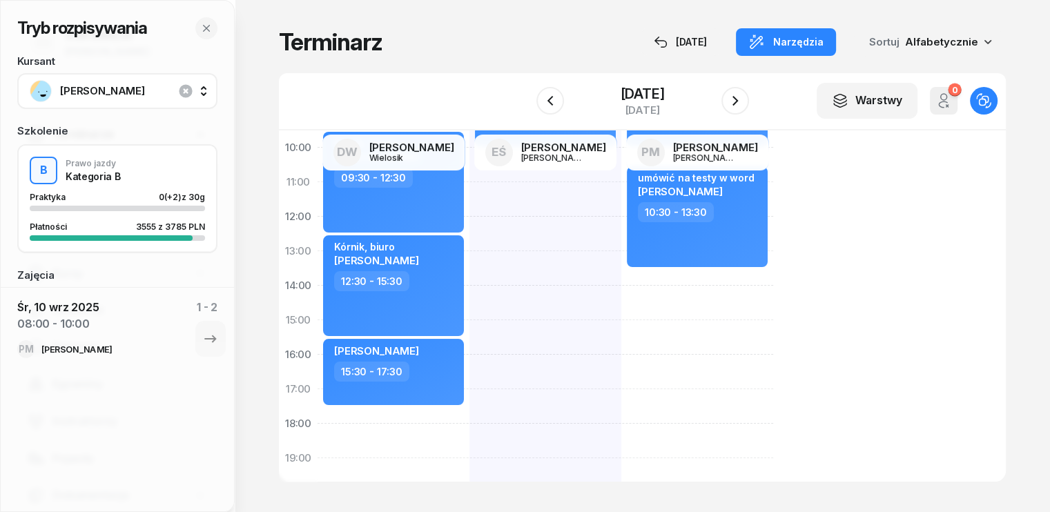
scroll to position [207, 0]
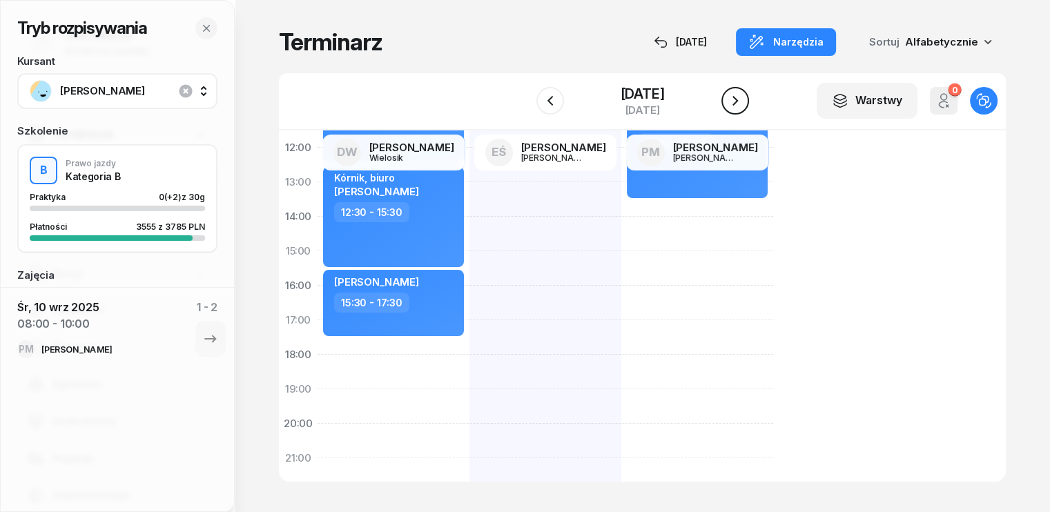
click at [734, 103] on icon "button" at bounding box center [735, 100] width 17 height 17
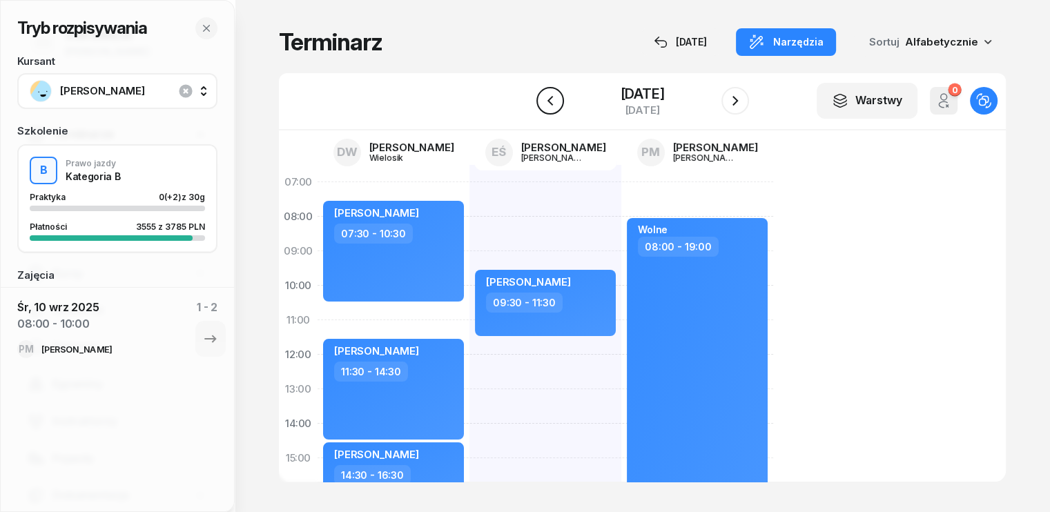
click at [545, 102] on icon "button" at bounding box center [550, 100] width 17 height 17
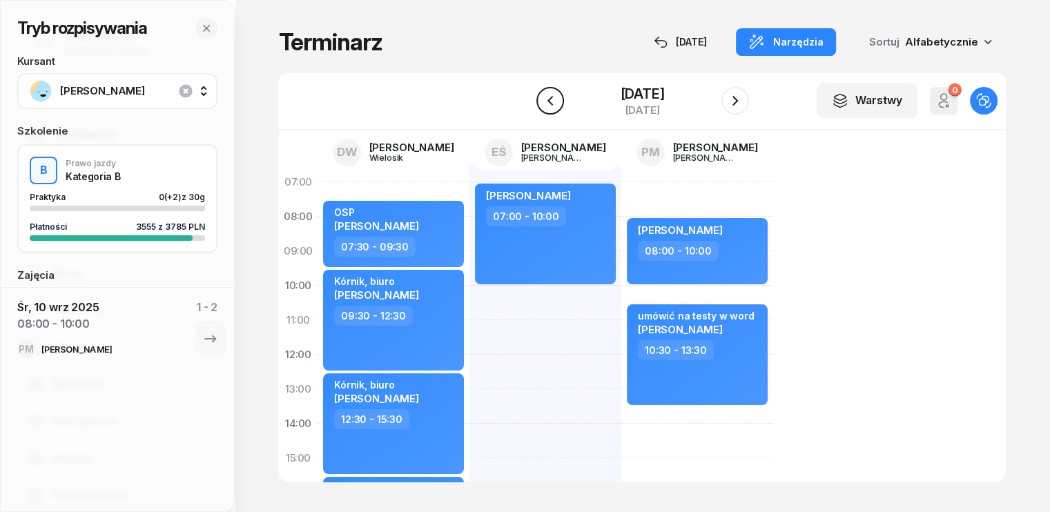
click at [552, 107] on icon "button" at bounding box center [550, 100] width 17 height 17
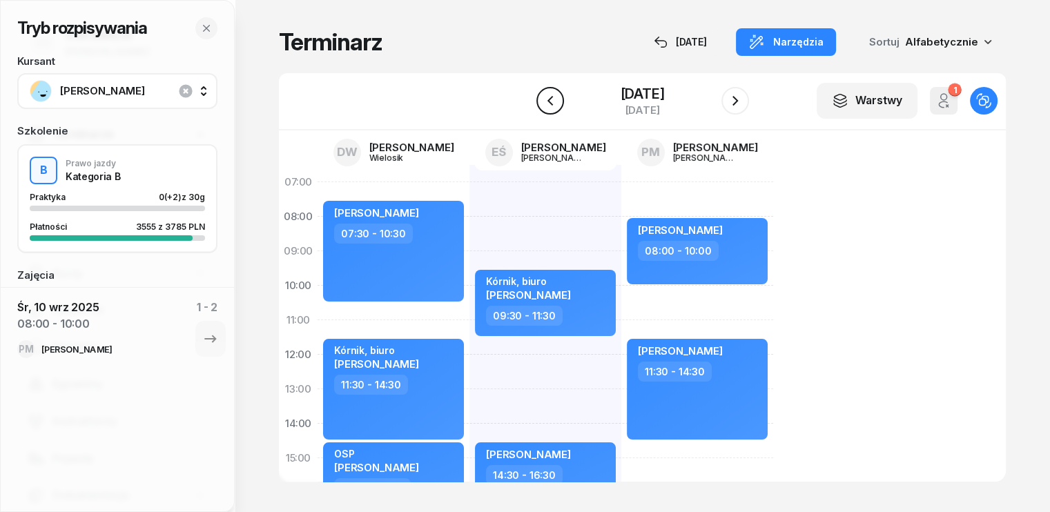
click at [543, 99] on icon "button" at bounding box center [550, 100] width 17 height 17
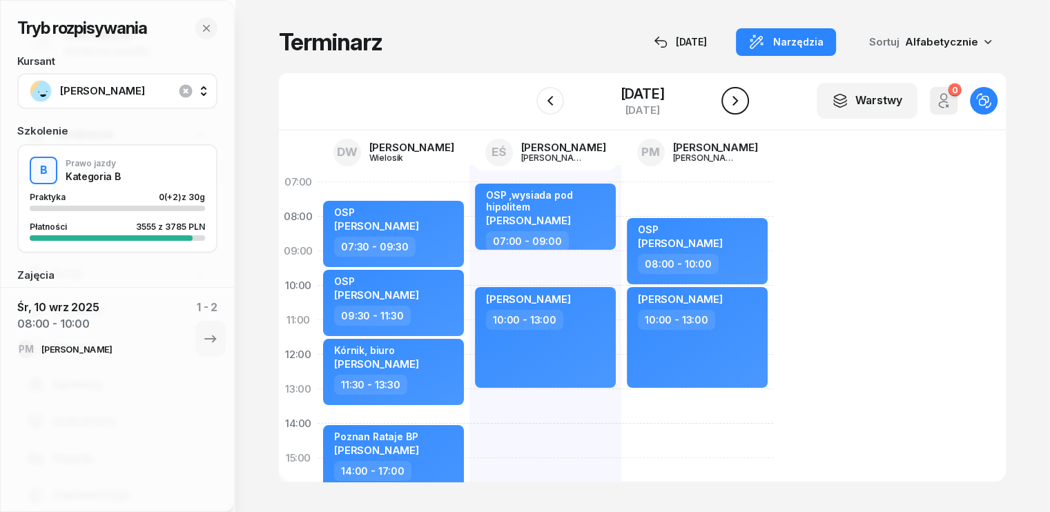
click at [741, 93] on icon "button" at bounding box center [735, 100] width 17 height 17
click at [735, 93] on icon "button" at bounding box center [735, 100] width 17 height 17
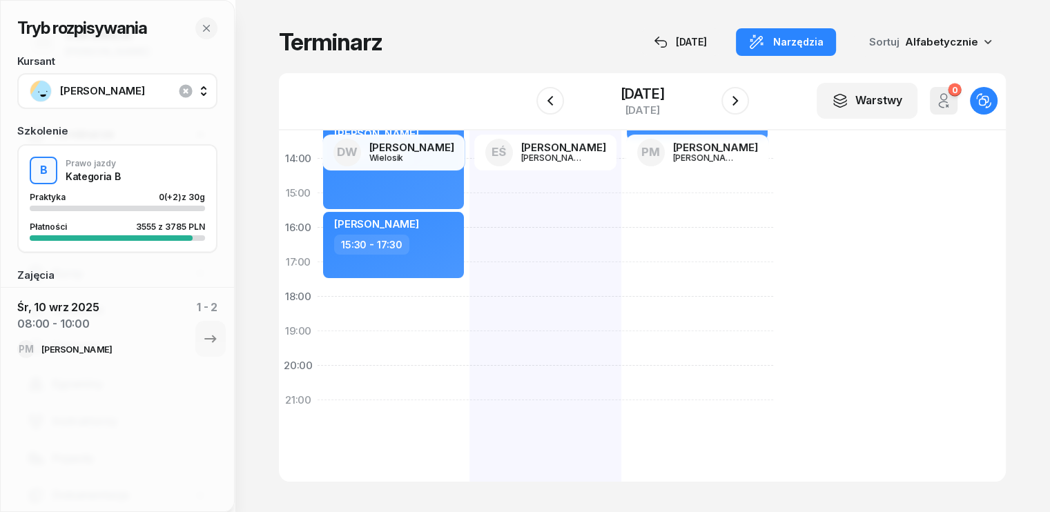
scroll to position [276, 0]
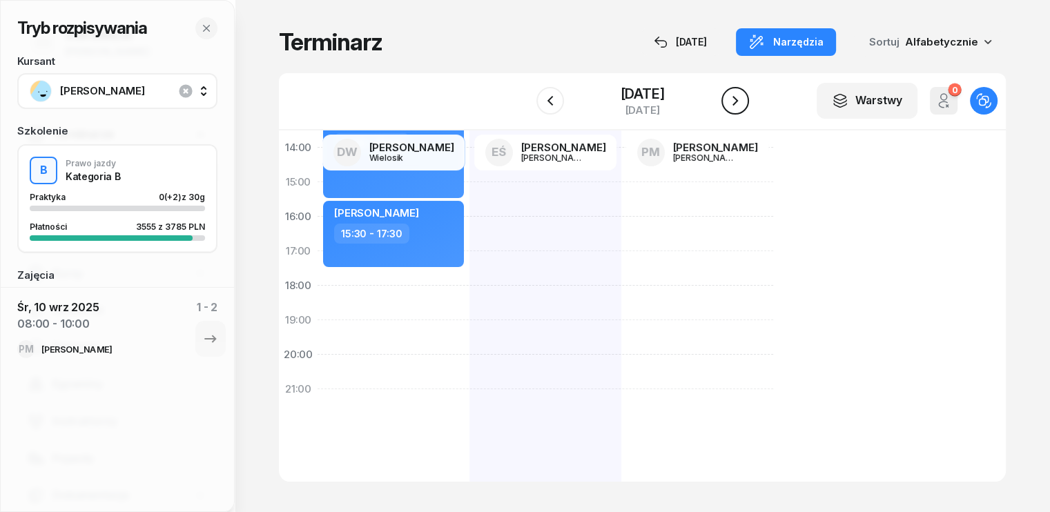
click at [727, 104] on icon "button" at bounding box center [735, 100] width 17 height 17
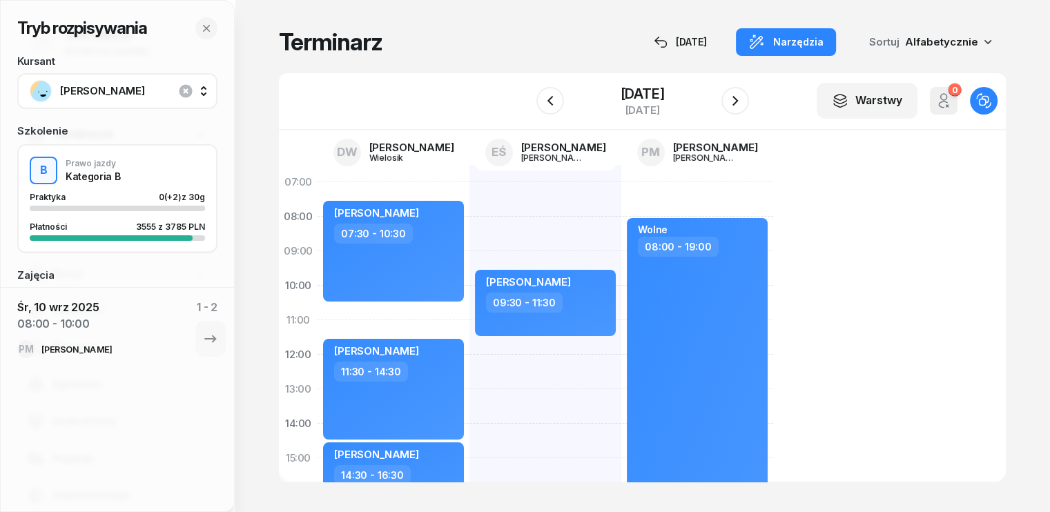
click at [621, 206] on div "[PERSON_NAME] 09:30 - 11:30" at bounding box center [697, 475] width 152 height 621
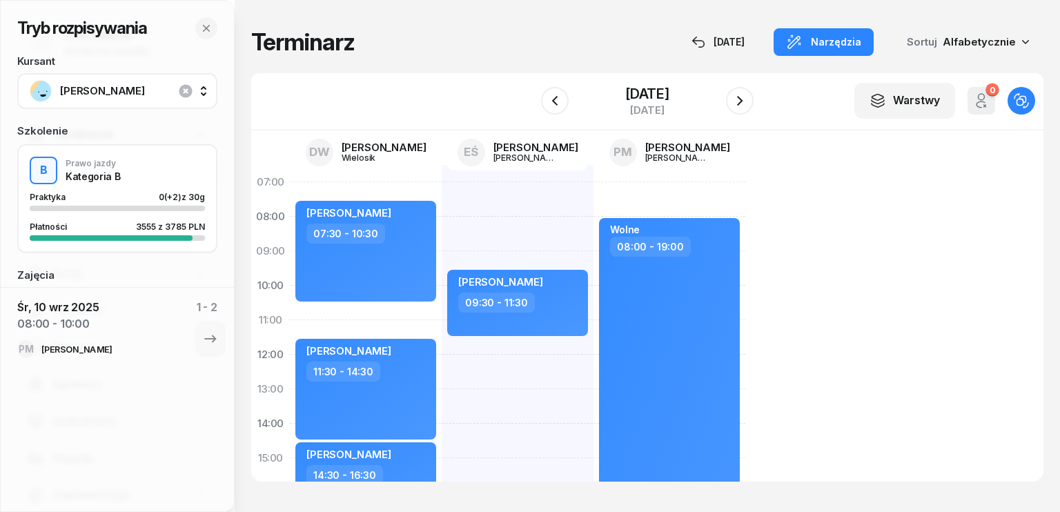
select select "07"
select select "09"
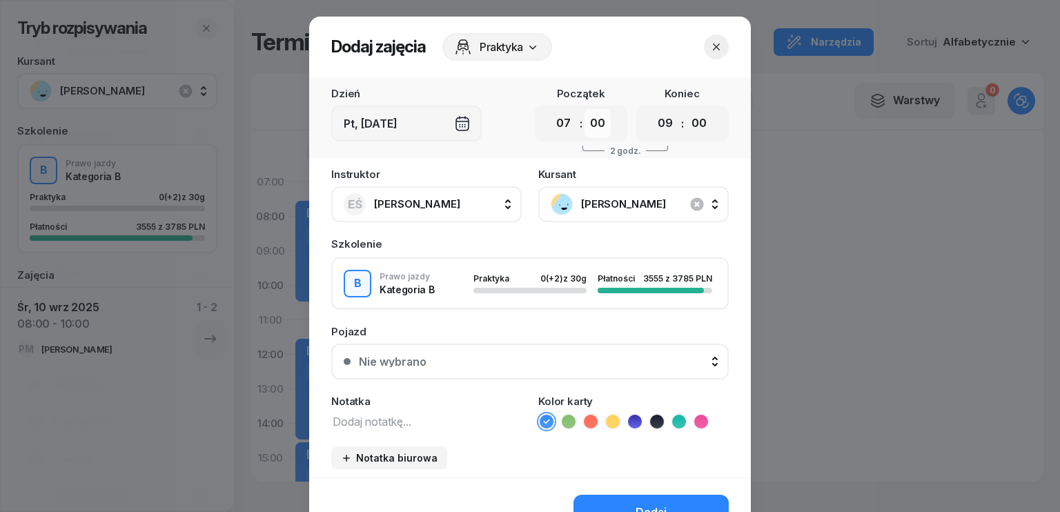
click at [602, 119] on select "00 05 10 15 20 25 30 35 40 45 50 55" at bounding box center [598, 123] width 26 height 29
select select "30"
click at [585, 109] on select "00 05 10 15 20 25 30 35 40 45 50 55" at bounding box center [598, 123] width 26 height 29
click at [700, 122] on select "00 05 10 15 20 25 30 35 40 45 50 55" at bounding box center [699, 123] width 26 height 29
select select "30"
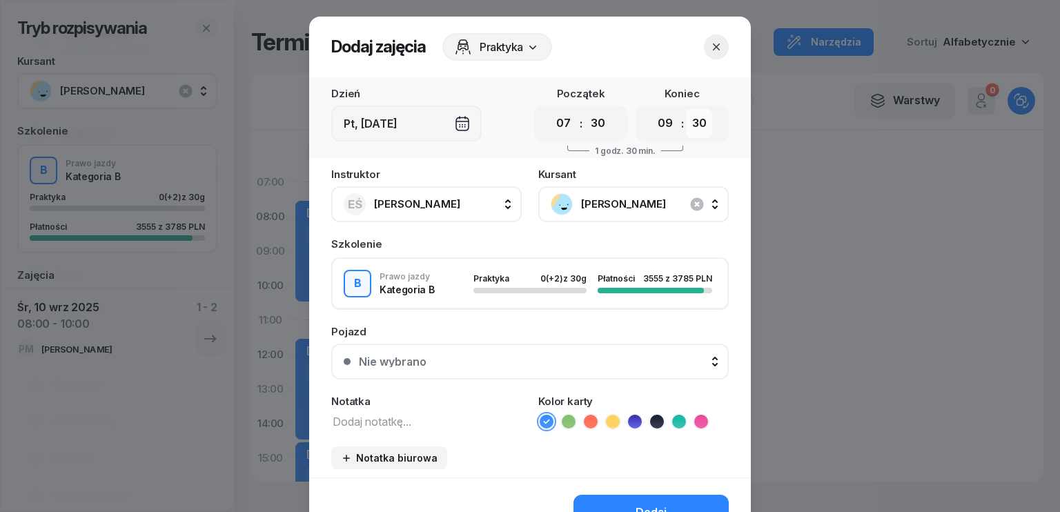
click at [686, 109] on select "00 05 10 15 20 25 30 35 40 45 50 55" at bounding box center [699, 123] width 26 height 29
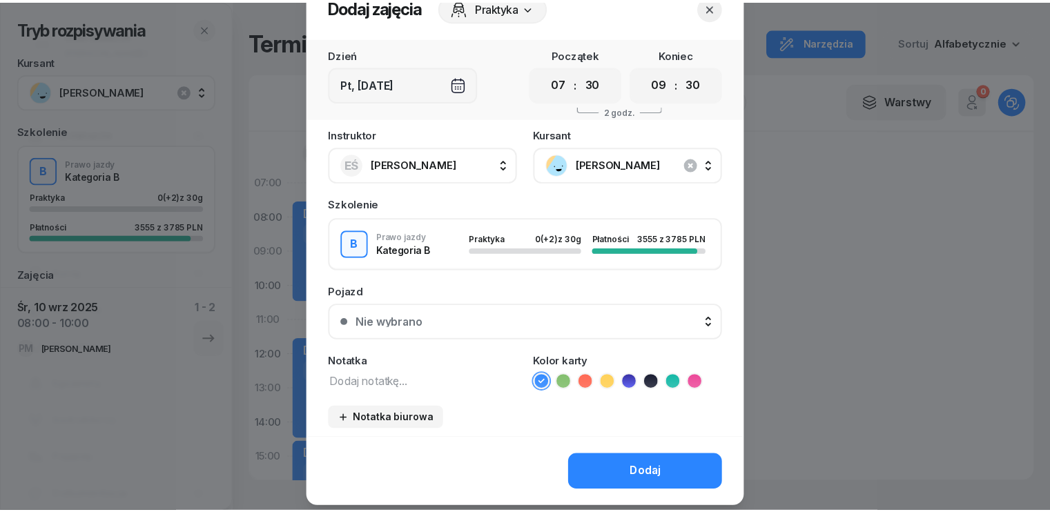
scroll to position [77, 0]
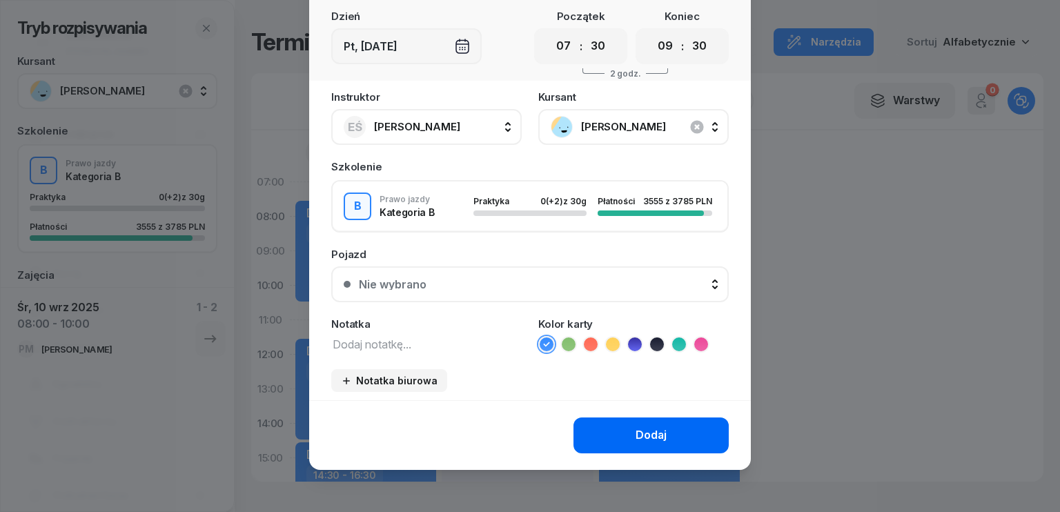
click at [626, 432] on button "Dodaj" at bounding box center [651, 436] width 155 height 36
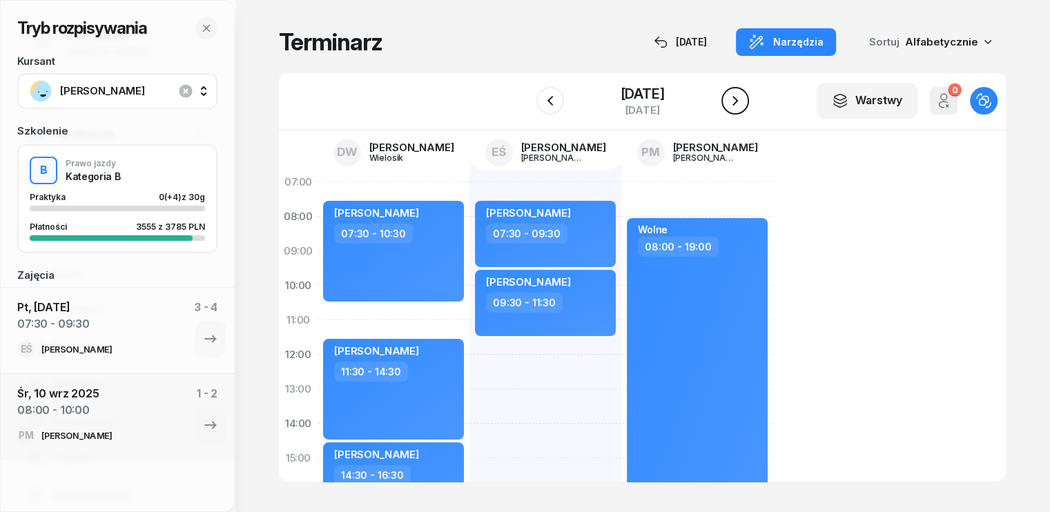
click at [741, 100] on icon "button" at bounding box center [735, 100] width 17 height 17
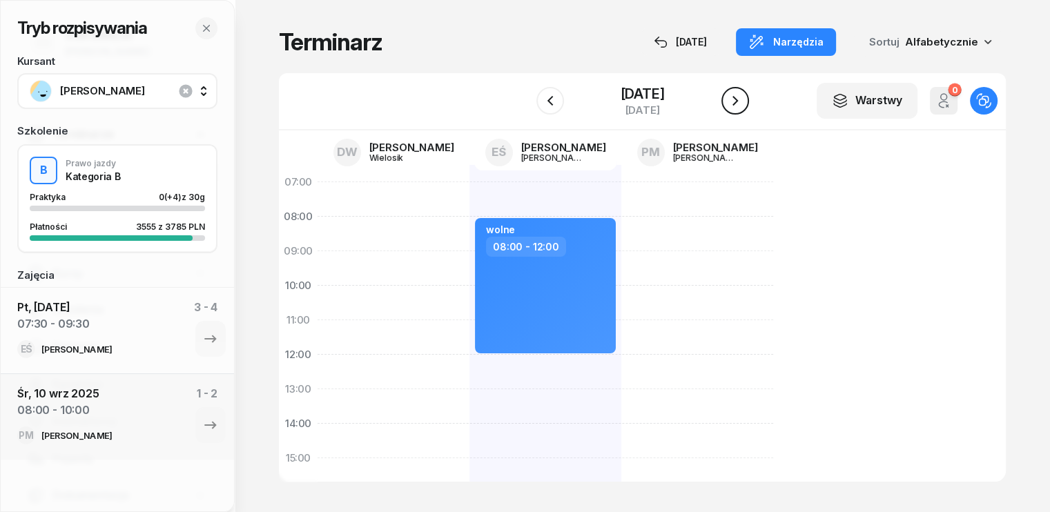
click at [738, 100] on icon "button" at bounding box center [735, 101] width 6 height 10
click at [737, 100] on icon "button" at bounding box center [735, 100] width 17 height 17
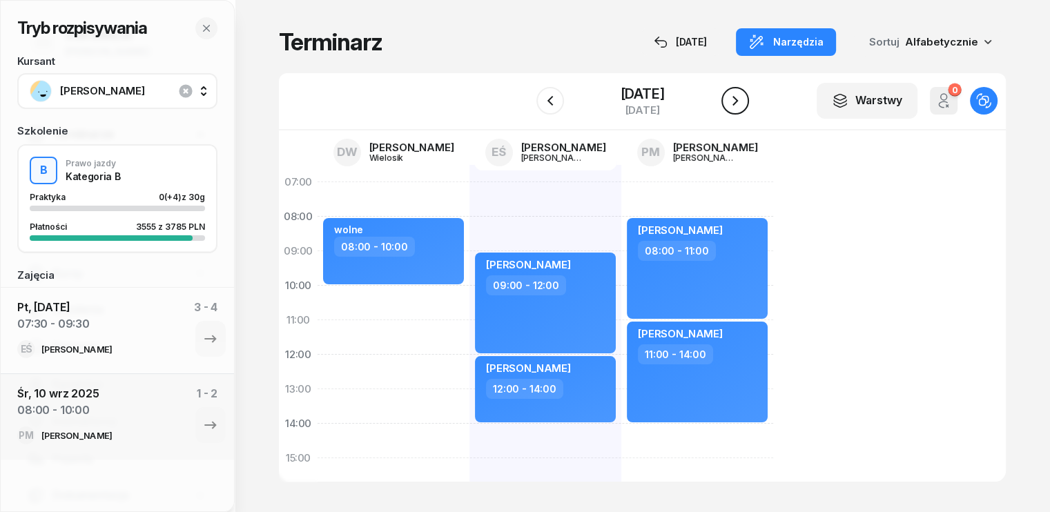
click at [741, 96] on icon "button" at bounding box center [735, 100] width 17 height 17
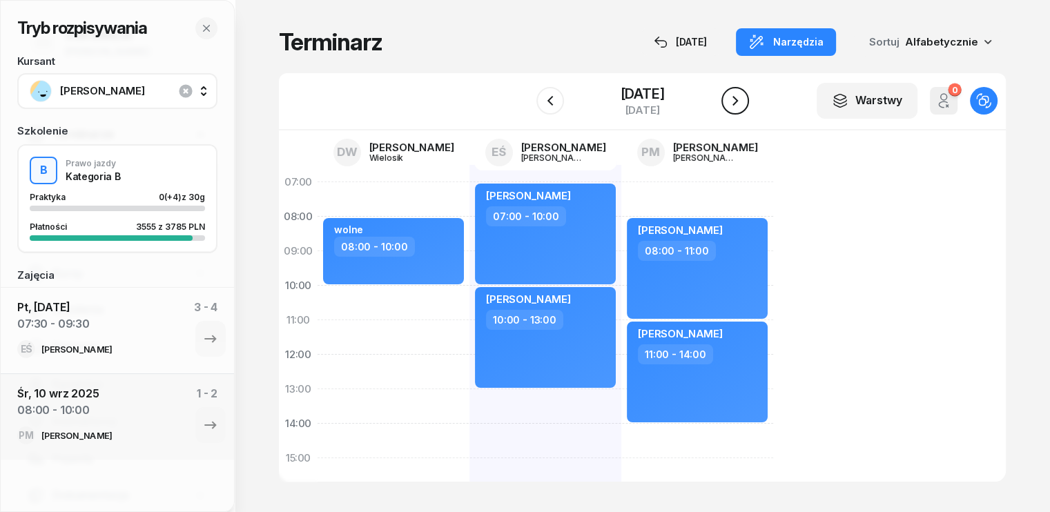
click at [730, 101] on icon "button" at bounding box center [735, 100] width 17 height 17
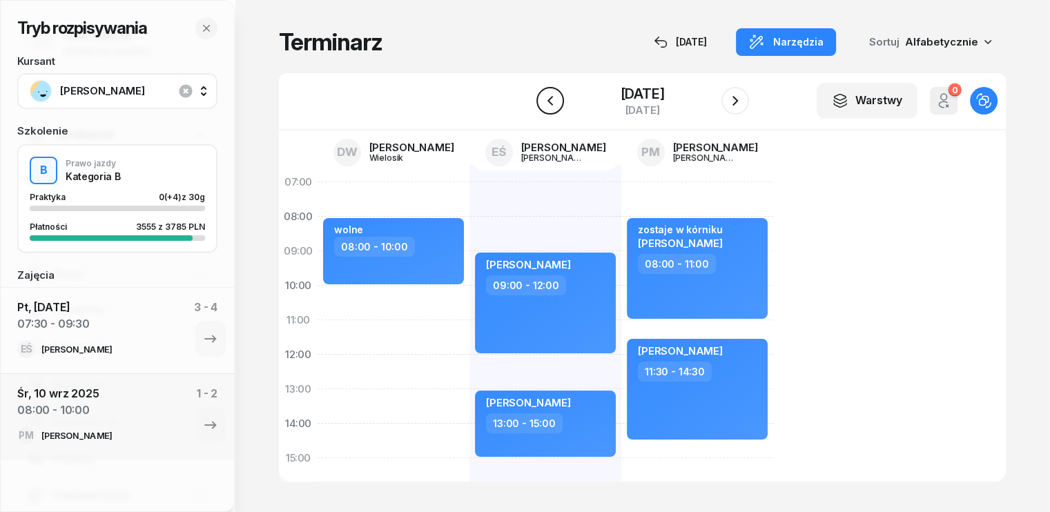
click at [546, 104] on icon "button" at bounding box center [550, 100] width 17 height 17
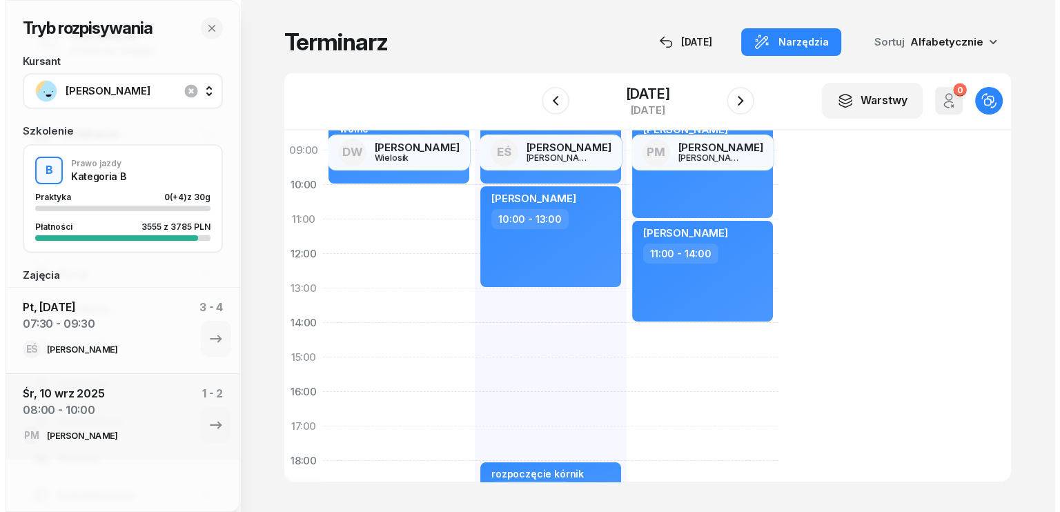
scroll to position [69, 0]
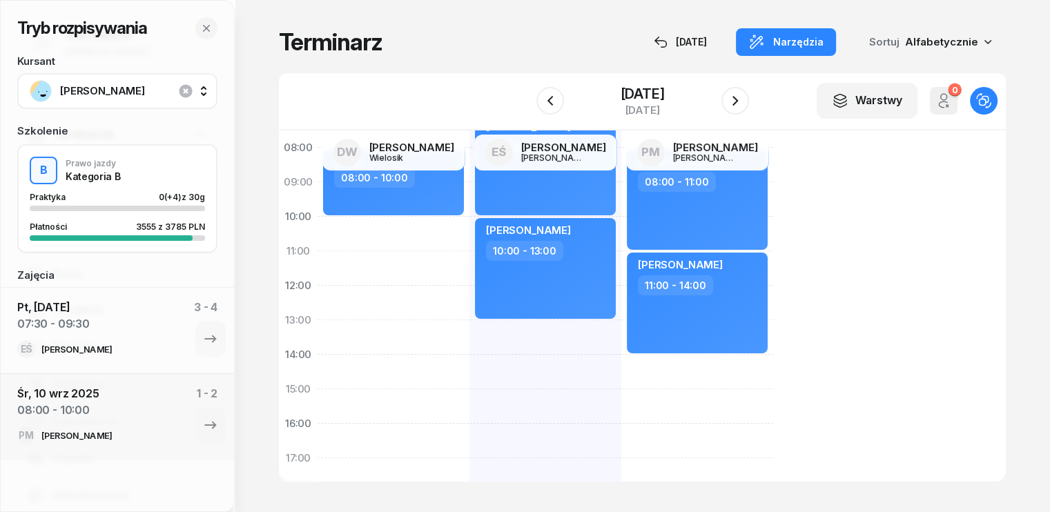
click at [621, 375] on div "[PERSON_NAME] 07:00 - 10:00 [PERSON_NAME] 10:00 - 13:00 rozpoczęcie kórnik 18:0…" at bounding box center [697, 406] width 152 height 621
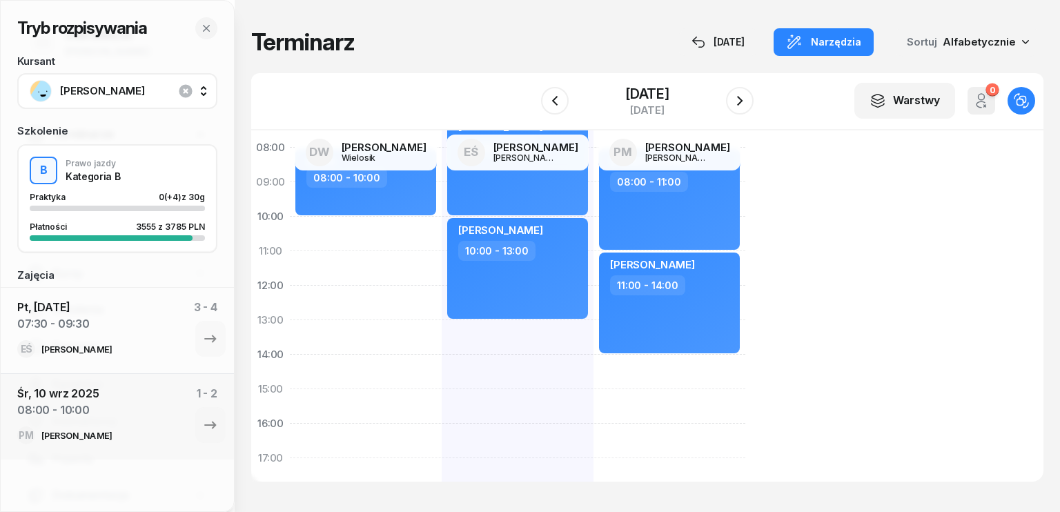
select select "14"
select select "16"
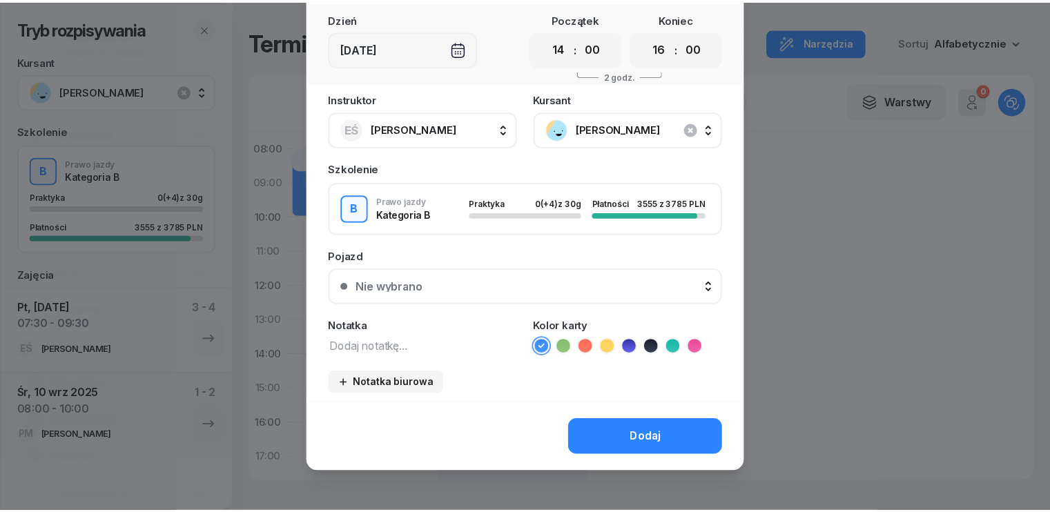
scroll to position [77, 0]
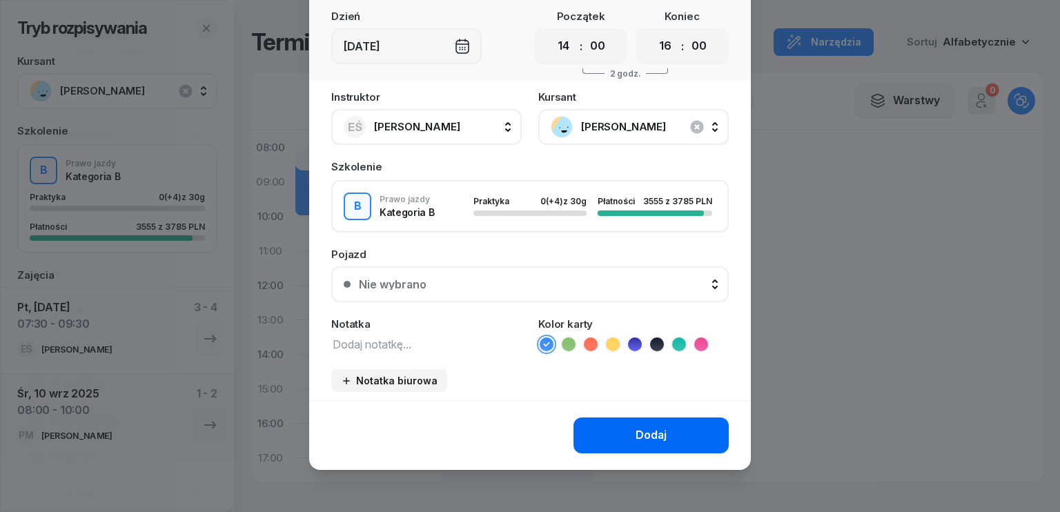
click at [624, 436] on button "Dodaj" at bounding box center [651, 436] width 155 height 36
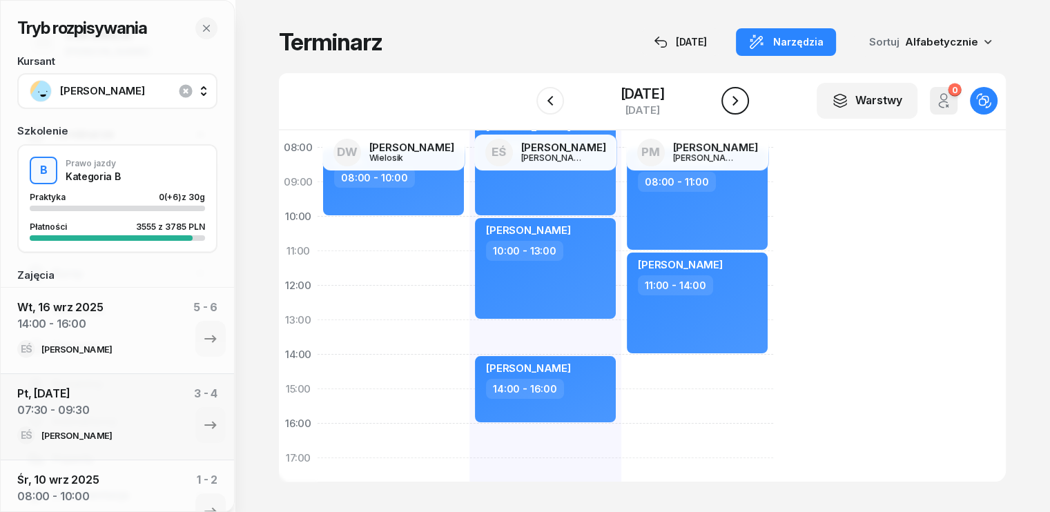
click at [743, 101] on icon "button" at bounding box center [735, 100] width 17 height 17
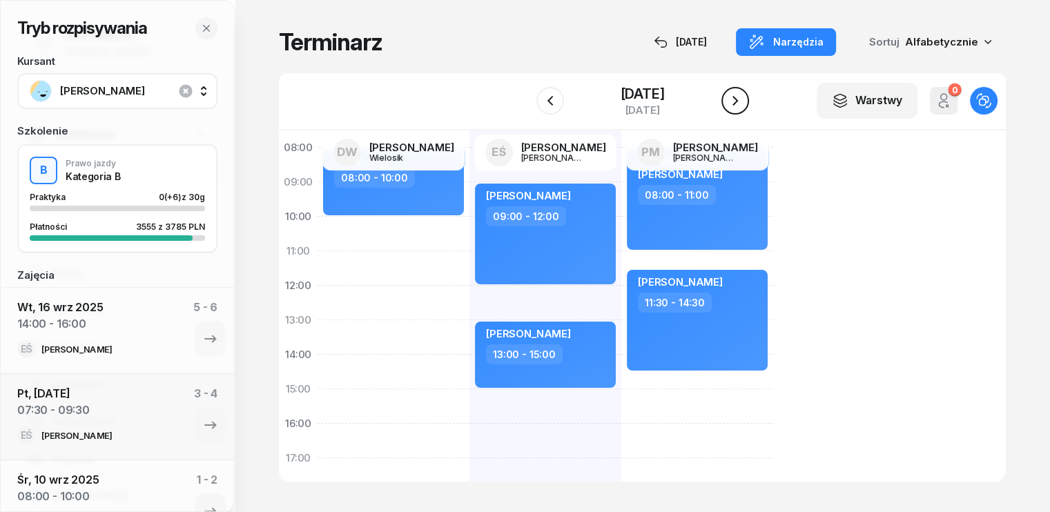
click at [743, 101] on icon "button" at bounding box center [735, 100] width 17 height 17
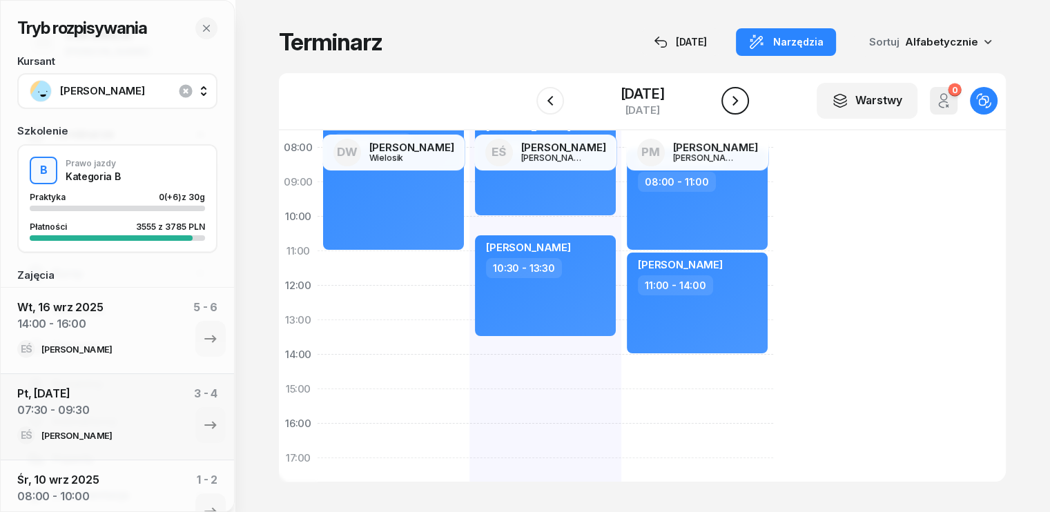
click at [740, 101] on icon "button" at bounding box center [735, 100] width 17 height 17
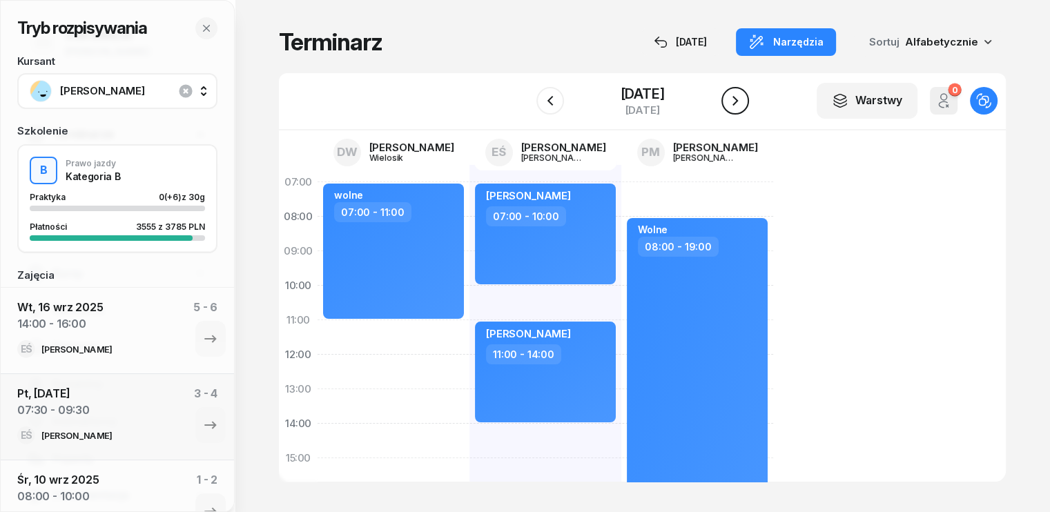
click at [736, 97] on icon "button" at bounding box center [735, 101] width 6 height 10
click at [734, 97] on icon "button" at bounding box center [735, 100] width 17 height 17
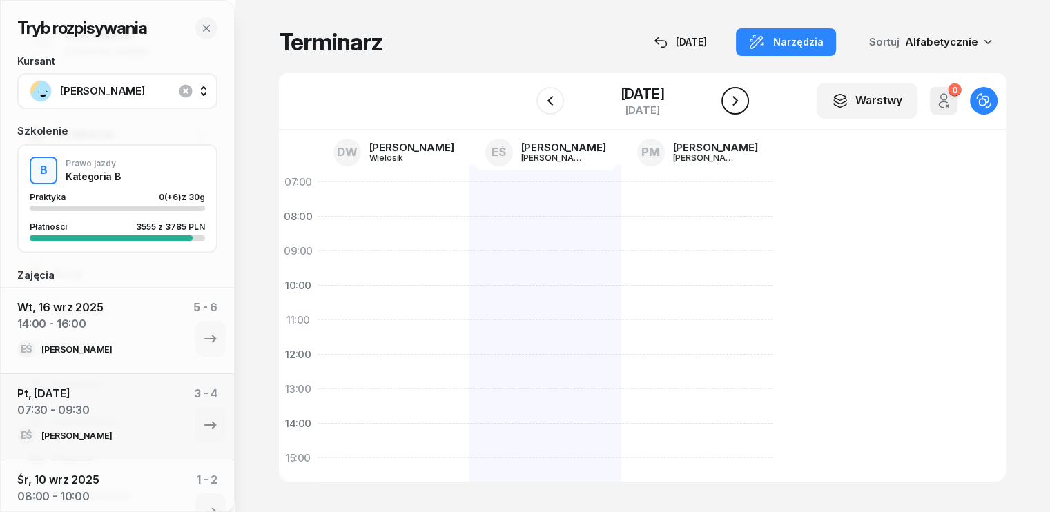
click at [734, 97] on icon "button" at bounding box center [735, 101] width 6 height 10
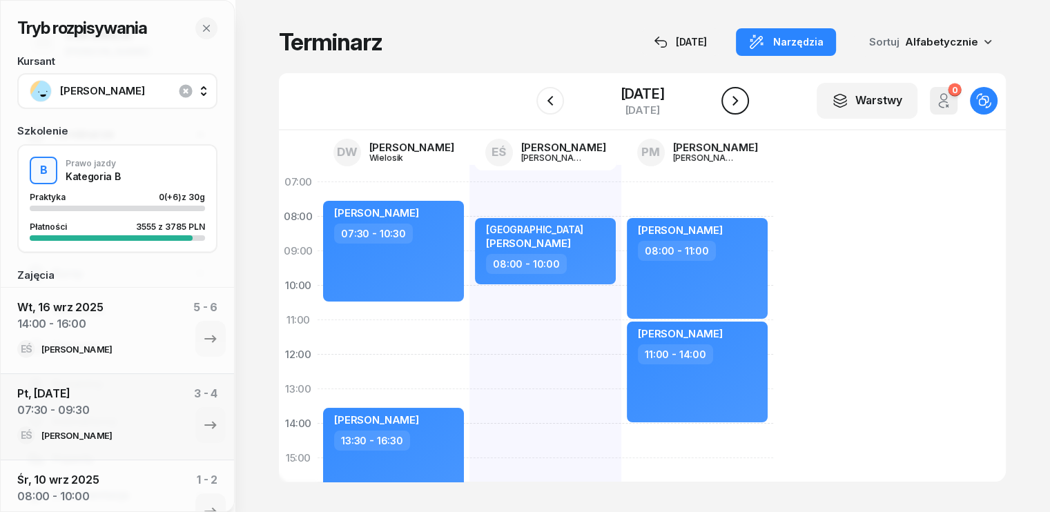
click at [734, 97] on icon "button" at bounding box center [735, 100] width 17 height 17
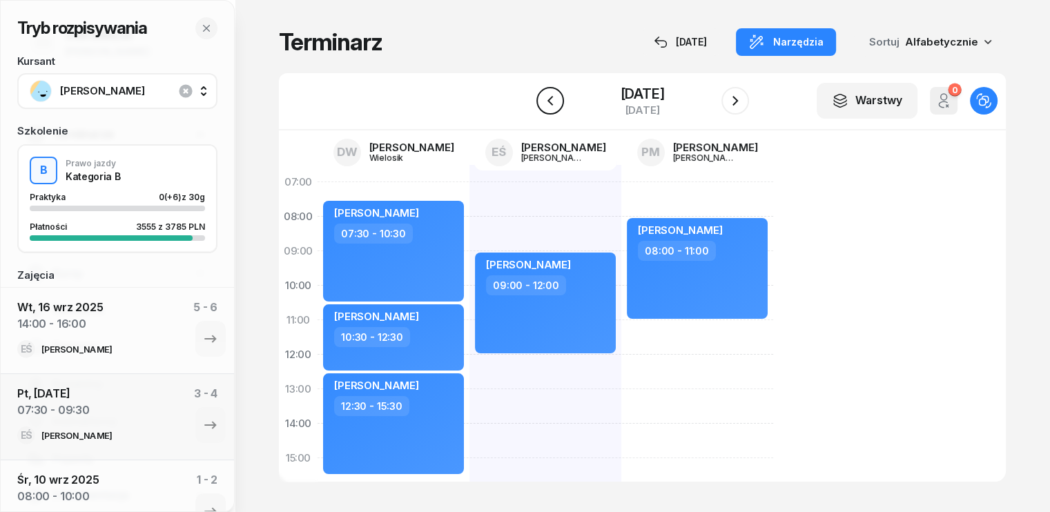
click at [555, 104] on button "button" at bounding box center [550, 101] width 28 height 28
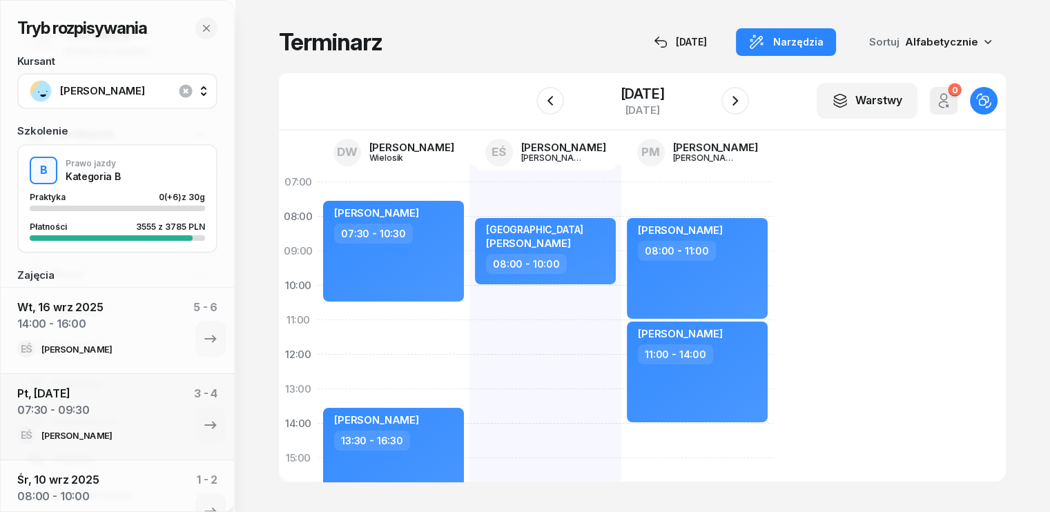
click at [469, 331] on div "[PERSON_NAME] 07:30 - 10:30 [PERSON_NAME] 13:30 - 16:30 [PERSON_NAME] 16:30 - 1…" at bounding box center [545, 475] width 152 height 621
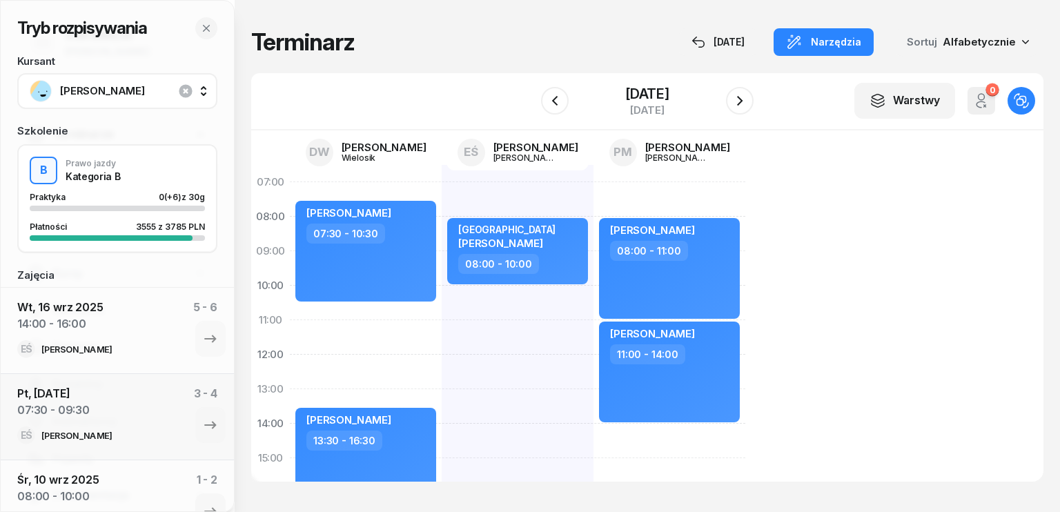
select select "11"
select select "13"
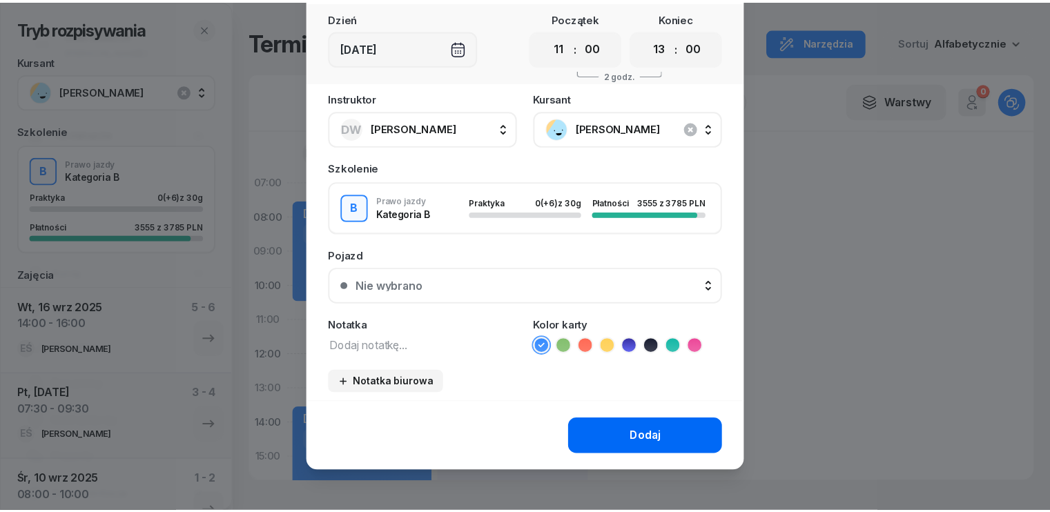
scroll to position [77, 0]
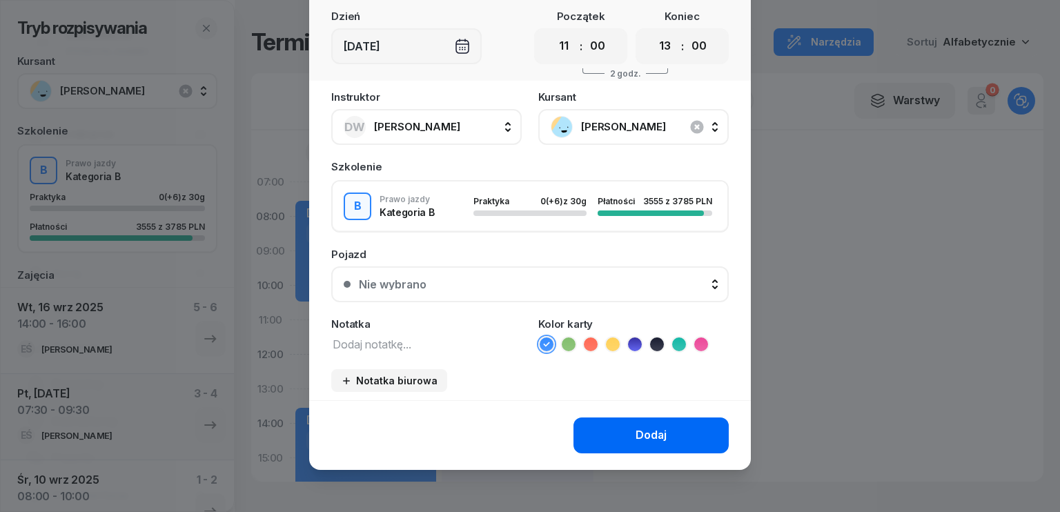
click at [628, 424] on button "Dodaj" at bounding box center [651, 436] width 155 height 36
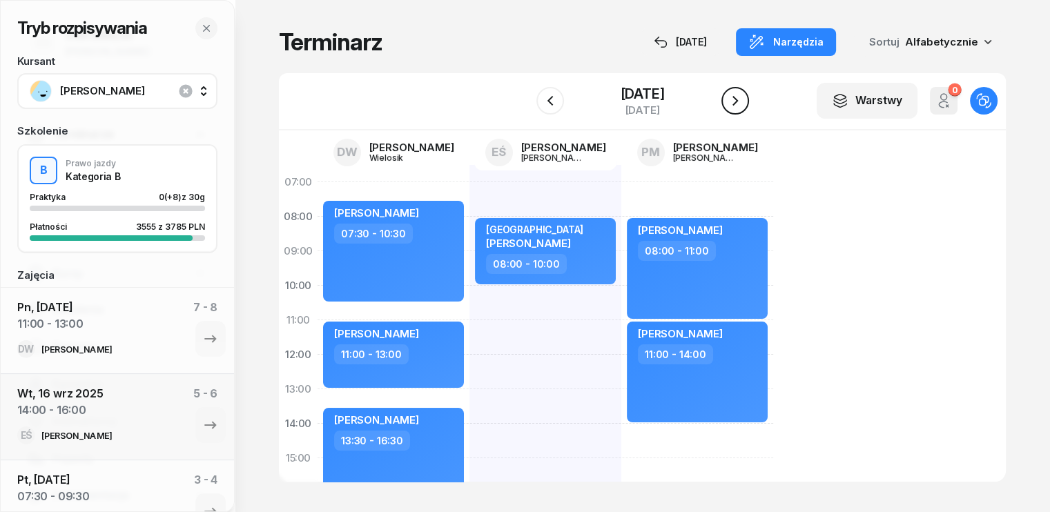
click at [735, 103] on icon "button" at bounding box center [735, 100] width 17 height 17
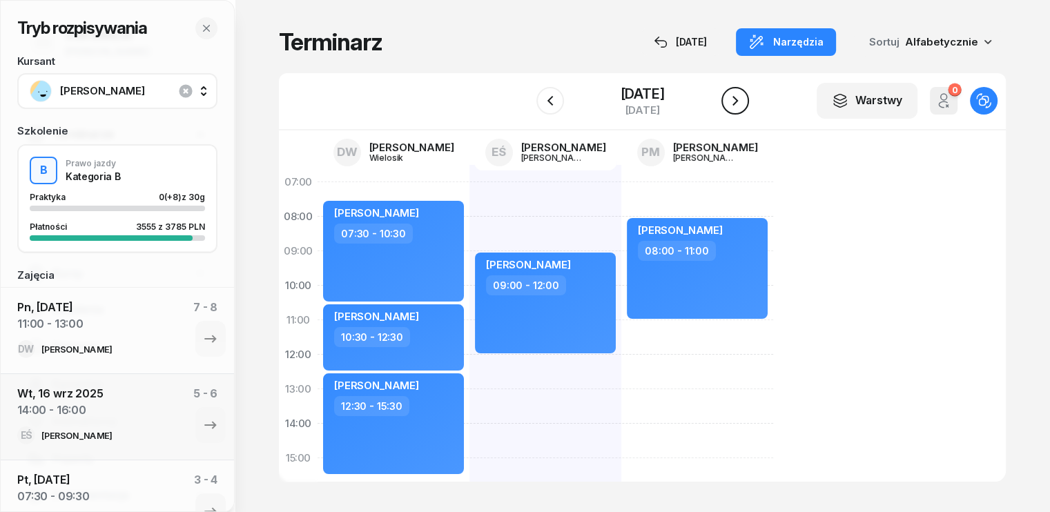
click at [737, 98] on icon "button" at bounding box center [735, 101] width 6 height 10
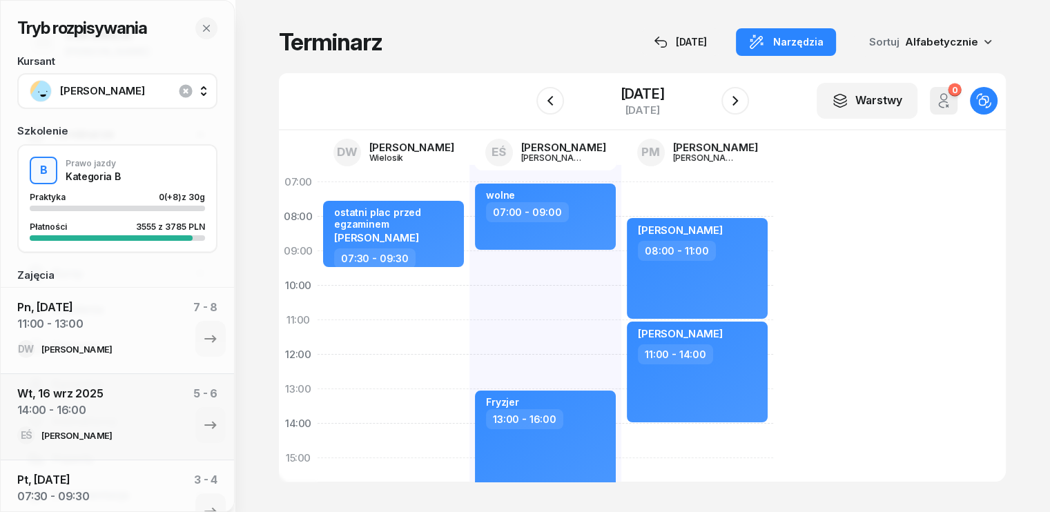
click at [469, 278] on div "ostatni plac przed egzaminem [PERSON_NAME] 07:30 - 09:30 [PERSON_NAME] 16:00 - …" at bounding box center [545, 475] width 152 height 621
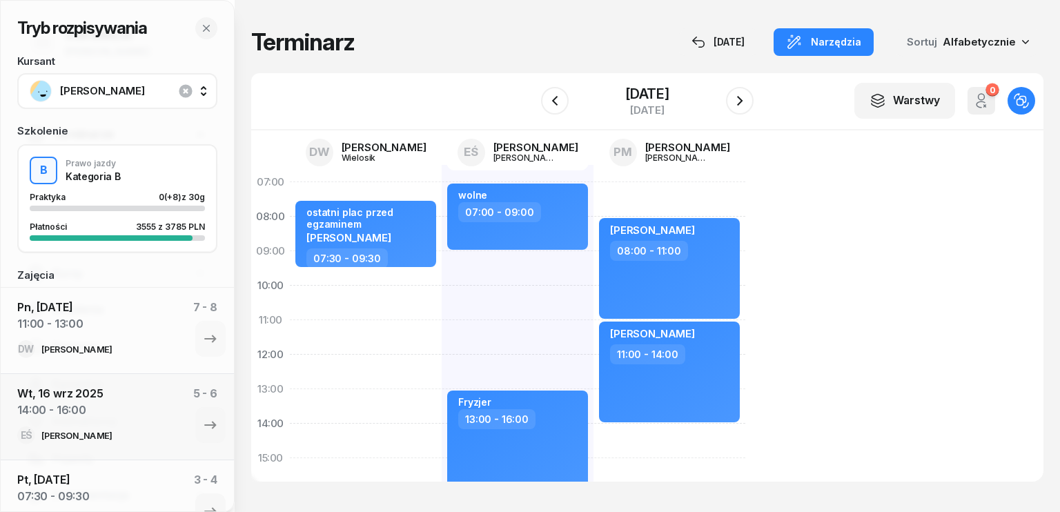
select select "09"
select select "30"
select select "11"
select select "30"
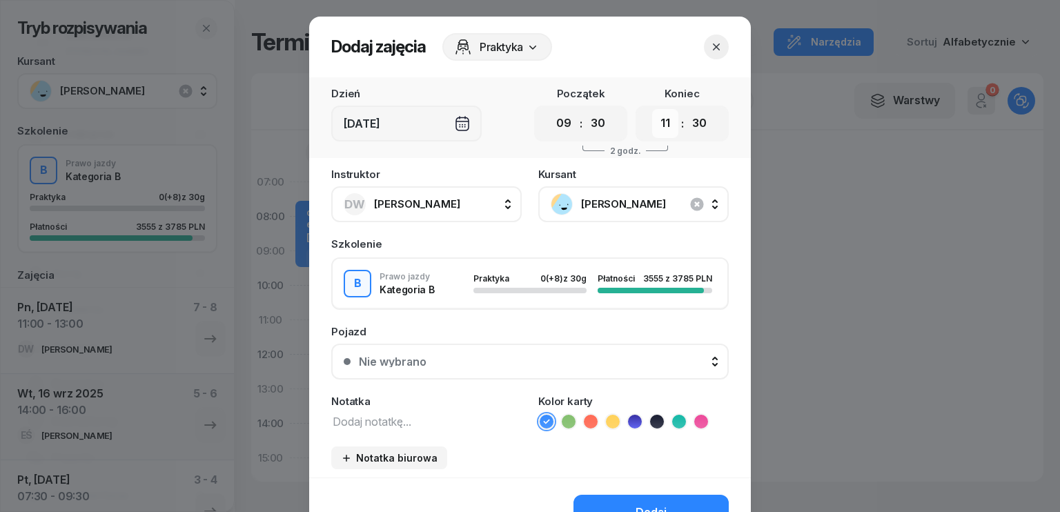
click at [657, 133] on select "00 01 02 03 04 05 06 07 08 09 10 11 12 13 14 15 16 17 18 19 20 21 22 23" at bounding box center [665, 123] width 26 height 29
select select "12"
click at [652, 109] on select "00 01 02 03 04 05 06 07 08 09 10 11 12 13 14 15 16 17 18 19 20 21 22 23" at bounding box center [665, 123] width 26 height 29
click at [408, 416] on textarea at bounding box center [426, 421] width 190 height 18
click at [710, 47] on icon "button" at bounding box center [717, 47] width 14 height 14
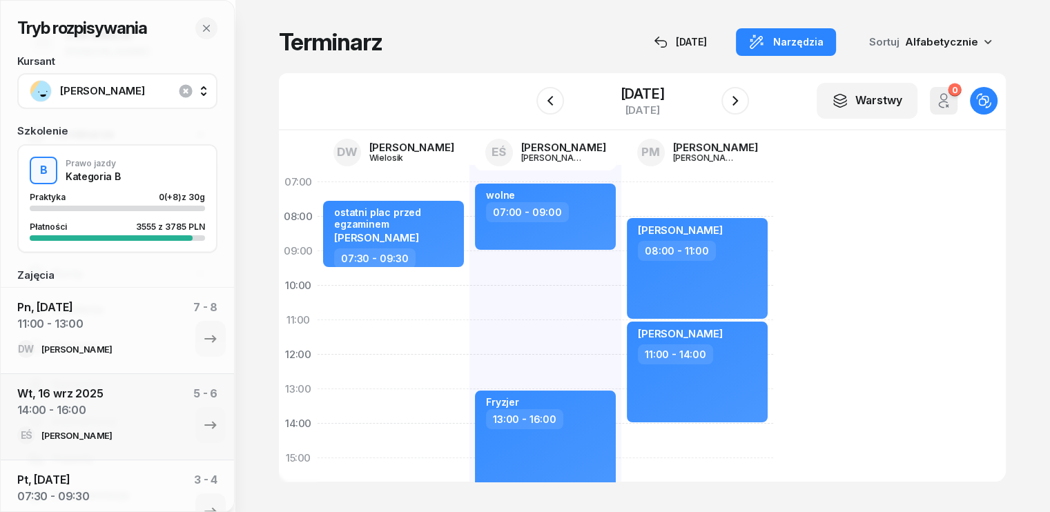
click at [469, 280] on div "ostatni plac przed egzaminem [PERSON_NAME] 07:30 - 09:30 [PERSON_NAME] 16:00 - …" at bounding box center [545, 475] width 152 height 621
select select "09"
select select "30"
select select "11"
select select "30"
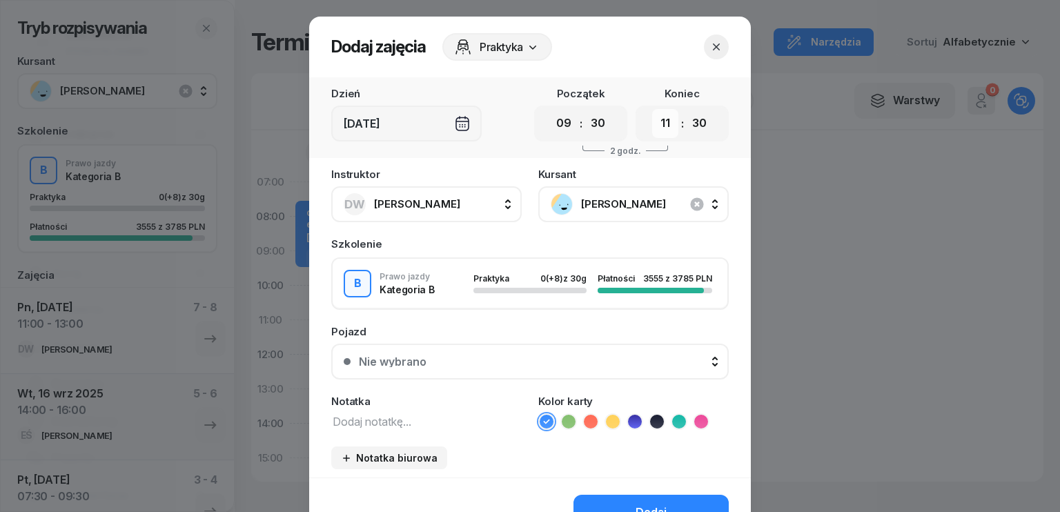
click at [662, 130] on select "00 01 02 03 04 05 06 07 08 09 10 11 12 13 14 15 16 17 18 19 20 21 22 23" at bounding box center [665, 123] width 26 height 29
select select "12"
click at [652, 109] on select "00 01 02 03 04 05 06 07 08 09 10 11 12 13 14 15 16 17 18 19 20 21 22 23" at bounding box center [665, 123] width 26 height 29
click at [385, 424] on textarea at bounding box center [426, 421] width 190 height 18
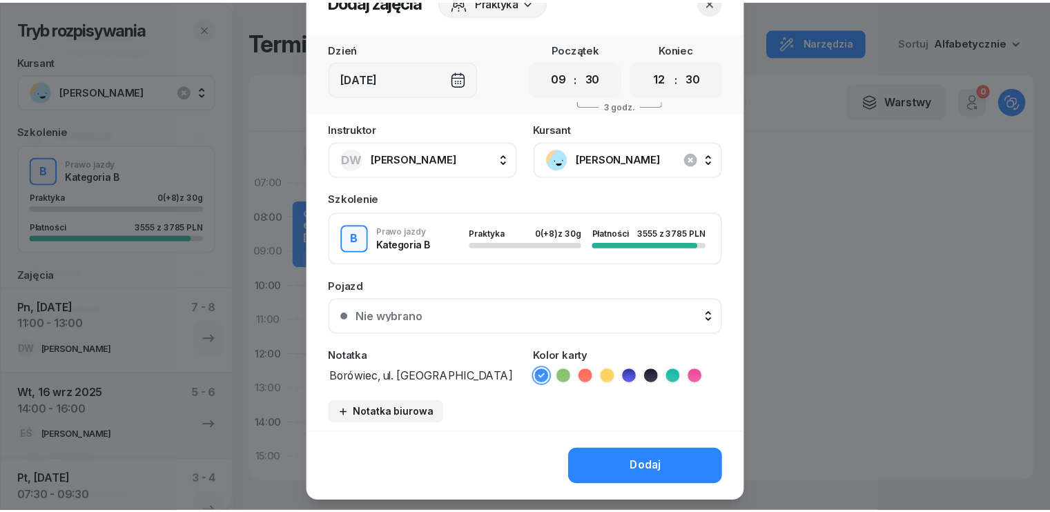
scroll to position [69, 0]
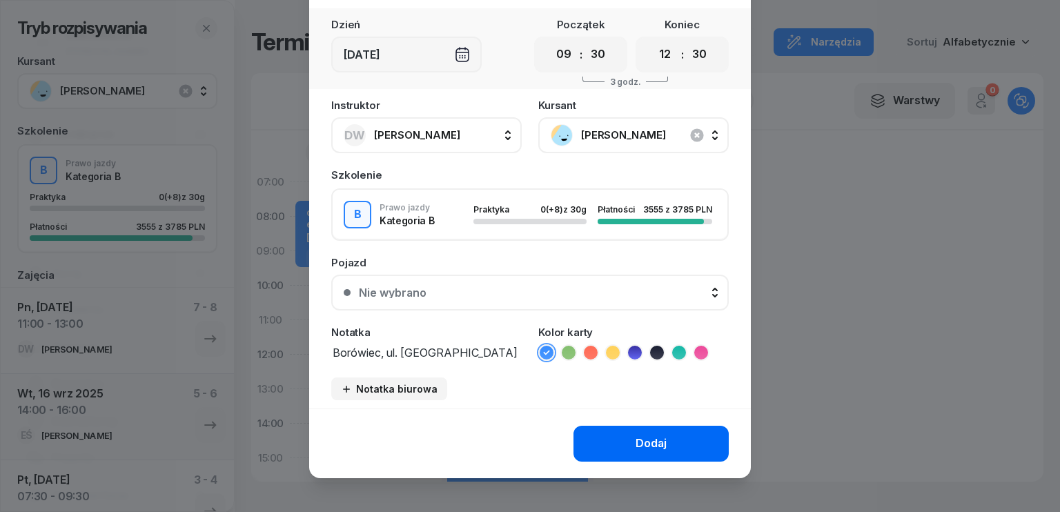
type textarea "Borówiec, ul. [GEOGRAPHIC_DATA] 16"
click at [643, 442] on div "Dodaj" at bounding box center [651, 444] width 31 height 18
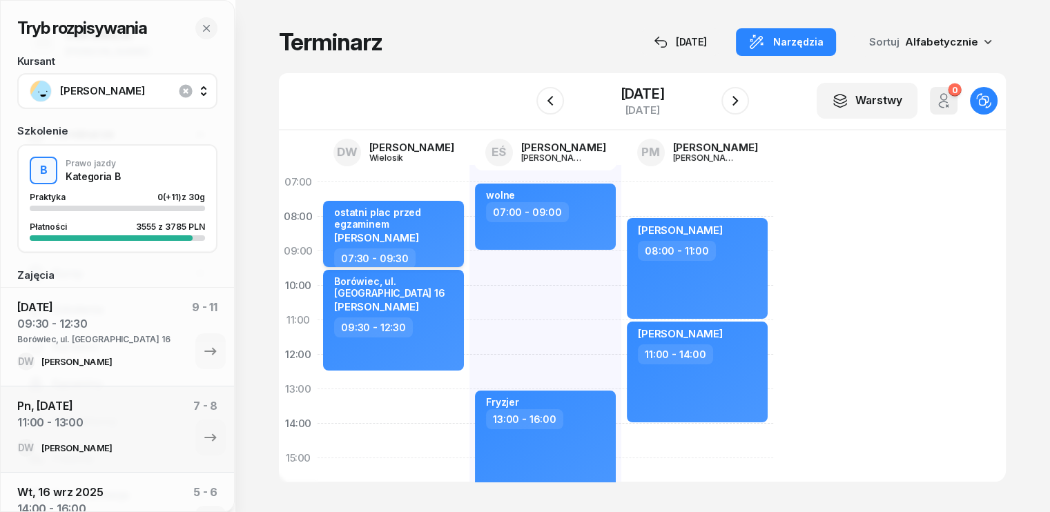
click at [414, 239] on div "[PERSON_NAME]" at bounding box center [394, 237] width 121 height 12
select select "07"
select select "30"
select select "09"
select select "30"
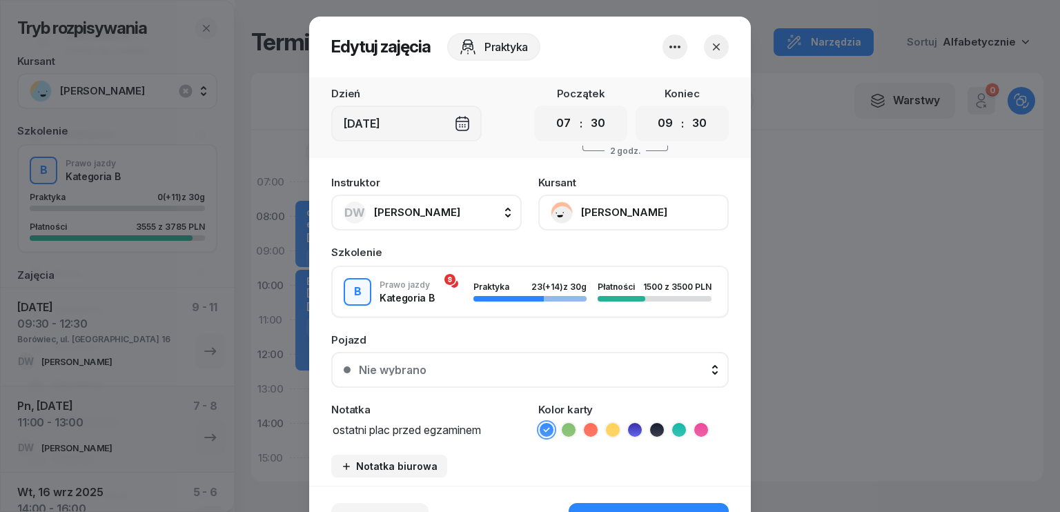
click at [493, 429] on textarea "ostatni plac przed egzaminem" at bounding box center [426, 429] width 190 height 18
click at [712, 52] on icon "button" at bounding box center [717, 47] width 14 height 14
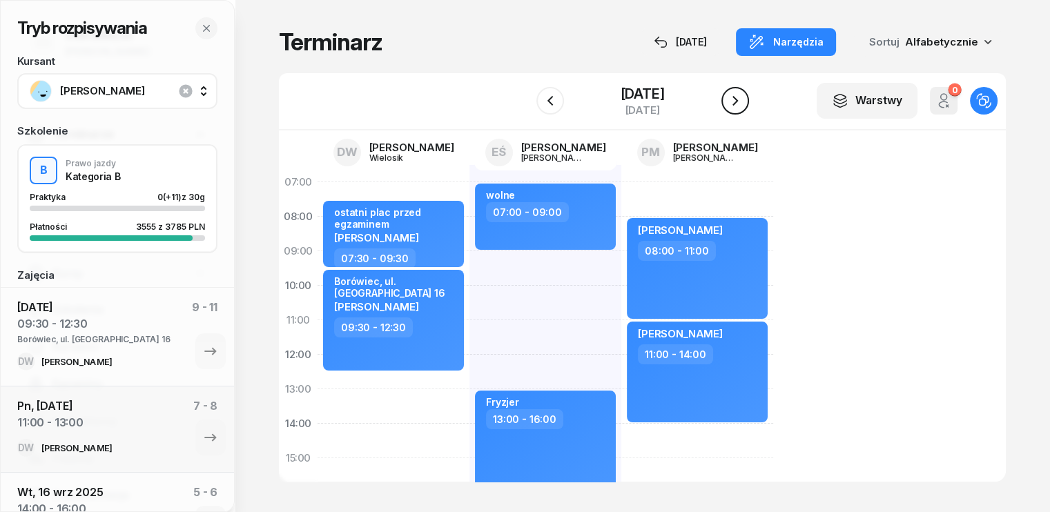
click at [740, 99] on icon "button" at bounding box center [735, 100] width 17 height 17
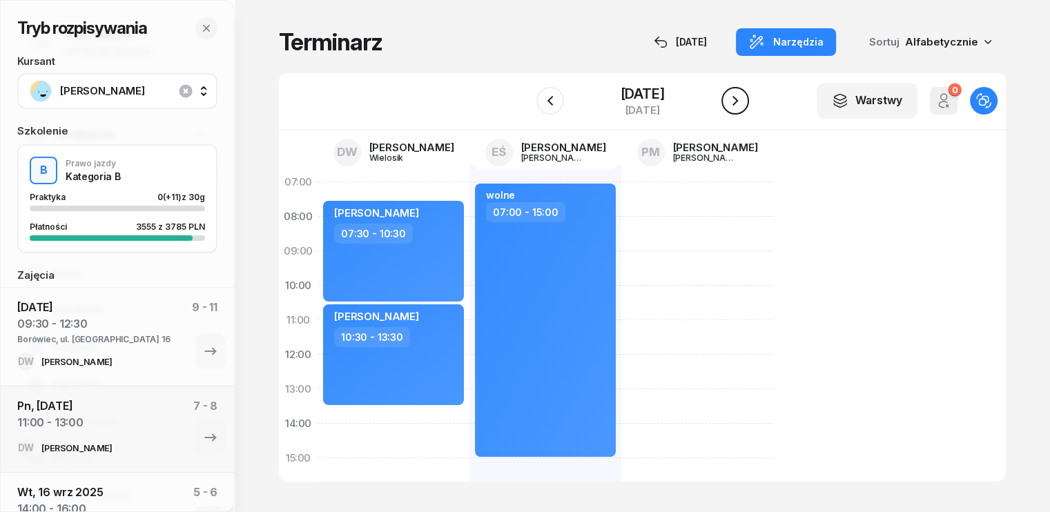
click at [732, 105] on icon "button" at bounding box center [735, 100] width 17 height 17
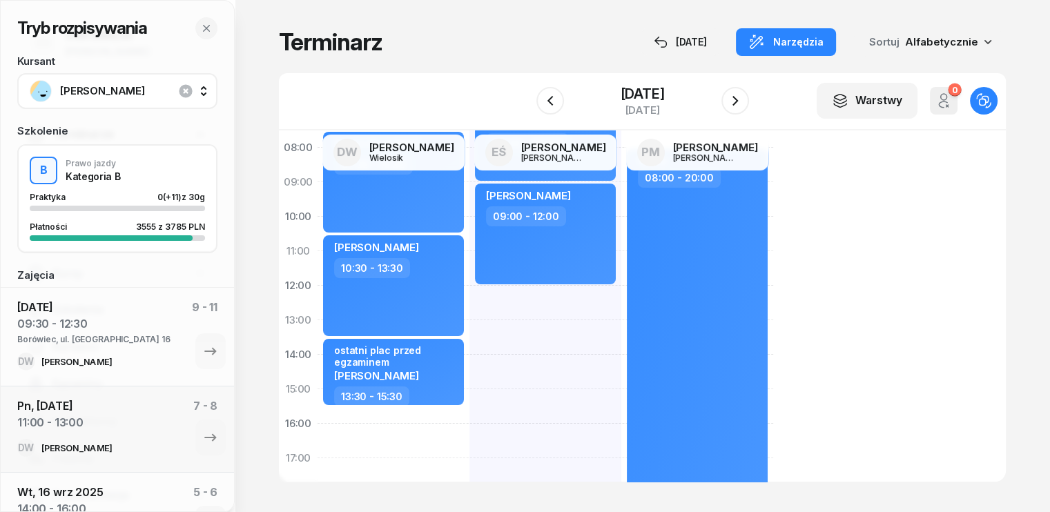
scroll to position [138, 0]
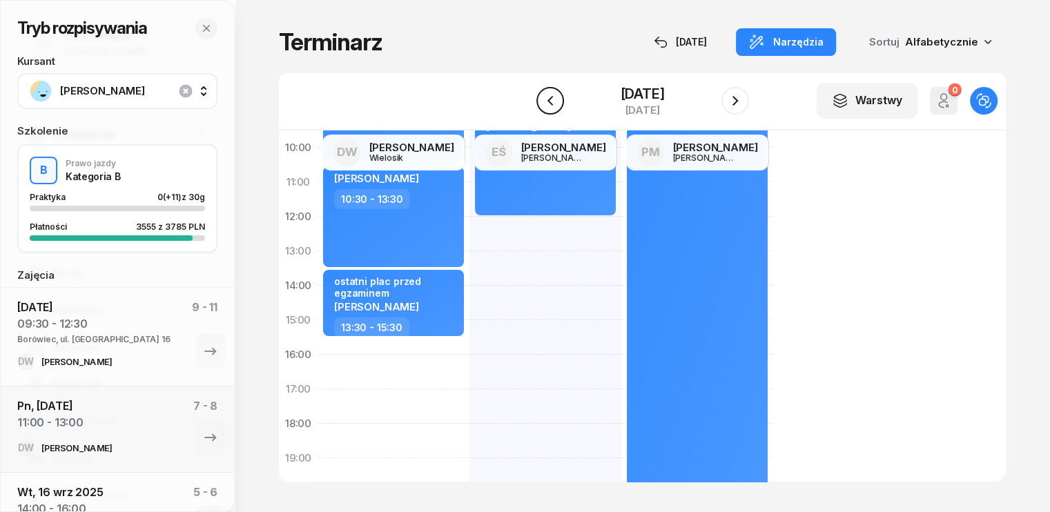
click at [549, 101] on icon "button" at bounding box center [550, 100] width 17 height 17
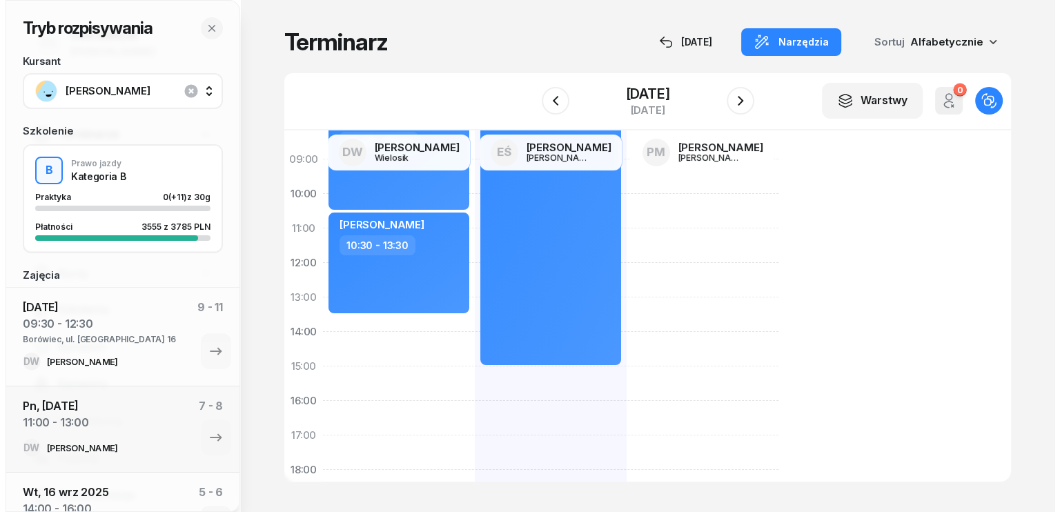
scroll to position [69, 0]
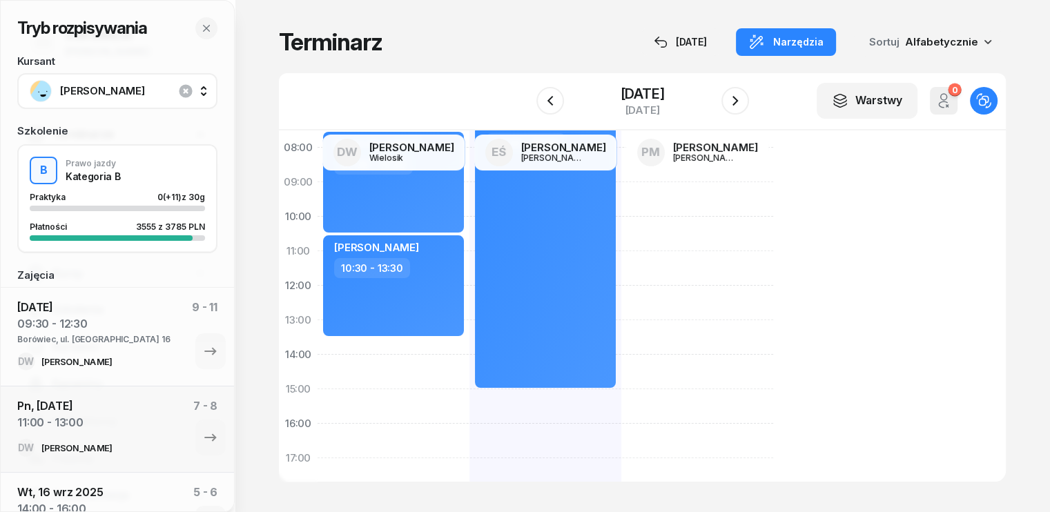
click at [469, 348] on div "[PERSON_NAME] 07:30 - 10:30 [PERSON_NAME] 10:30 - 13:30" at bounding box center [545, 406] width 152 height 621
select select "13"
select select "30"
select select "15"
select select "30"
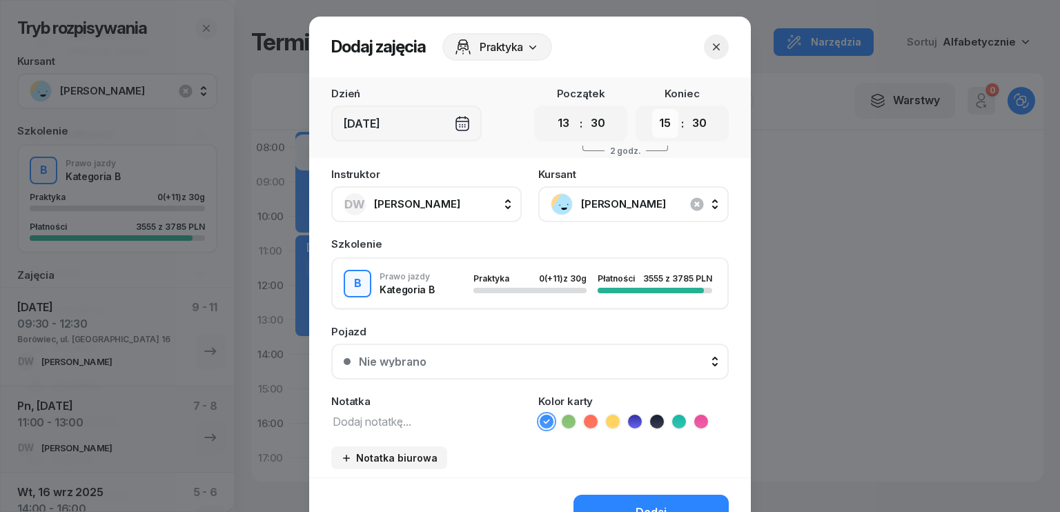
click at [658, 130] on select "00 01 02 03 04 05 06 07 08 09 10 11 12 13 14 15 16 17 18 19 20 21 22 23" at bounding box center [665, 123] width 26 height 29
select select "16"
click at [652, 109] on select "00 01 02 03 04 05 06 07 08 09 10 11 12 13 14 15 16 17 18 19 20 21 22 23" at bounding box center [665, 123] width 26 height 29
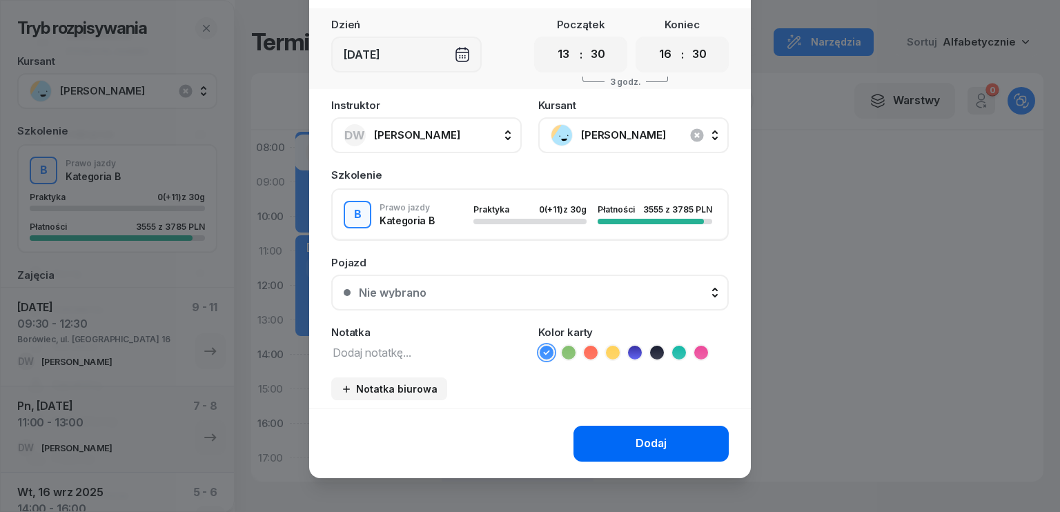
click at [658, 438] on div "Dodaj" at bounding box center [651, 444] width 31 height 18
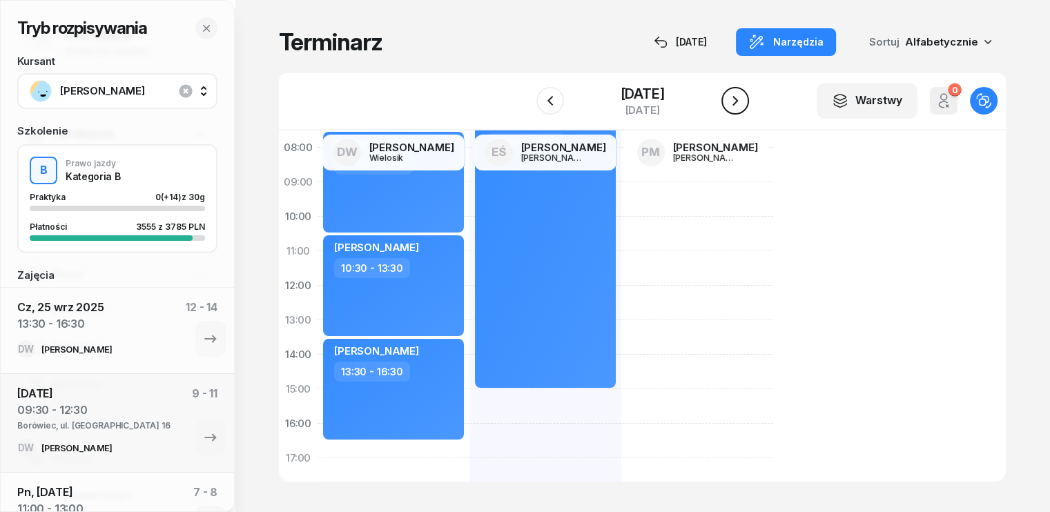
click at [746, 98] on button "button" at bounding box center [735, 101] width 28 height 28
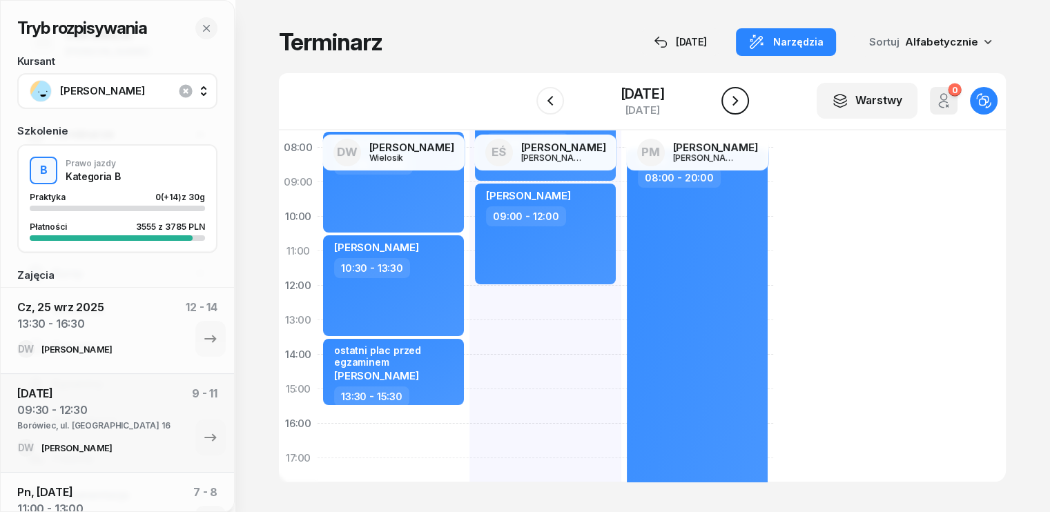
click at [734, 103] on icon "button" at bounding box center [735, 100] width 17 height 17
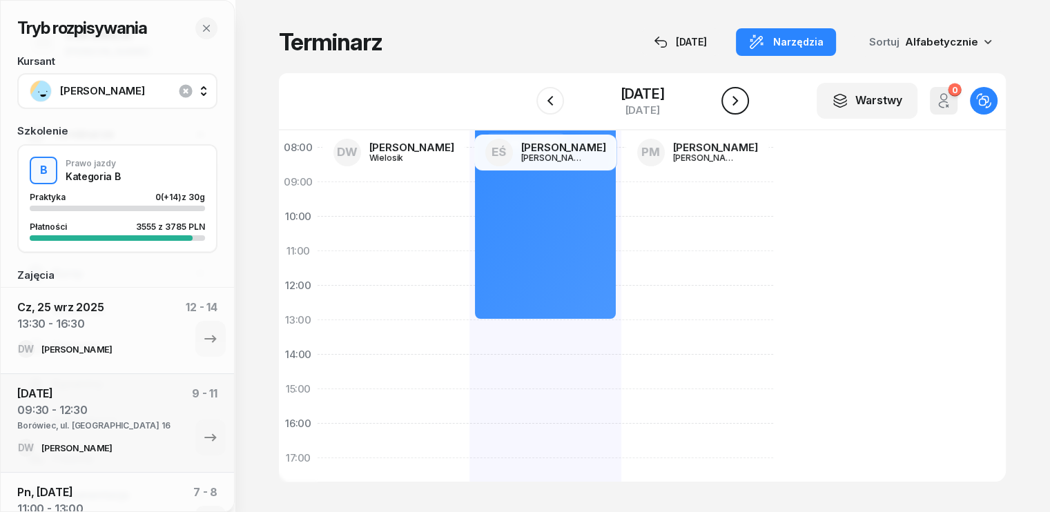
click at [734, 103] on icon "button" at bounding box center [735, 100] width 17 height 17
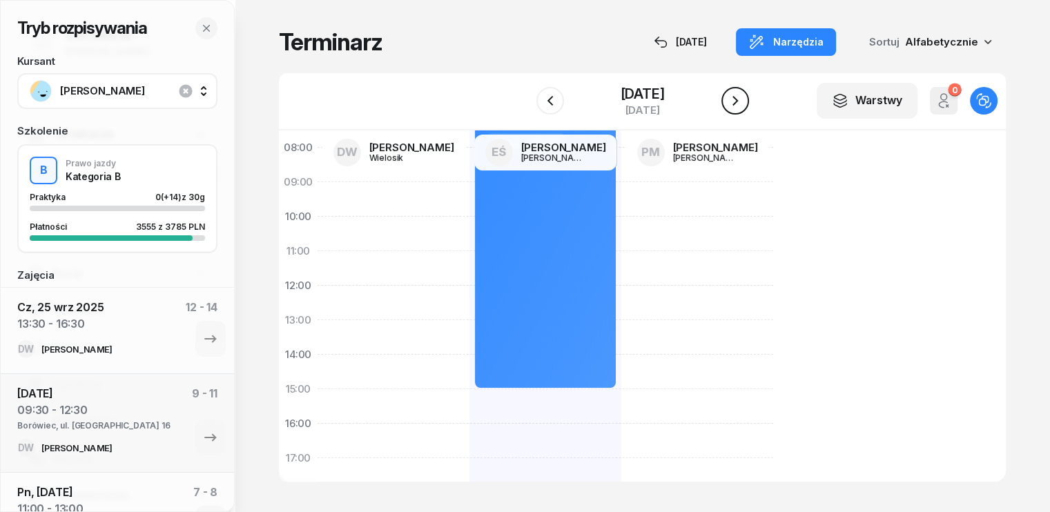
click at [734, 103] on icon "button" at bounding box center [735, 100] width 17 height 17
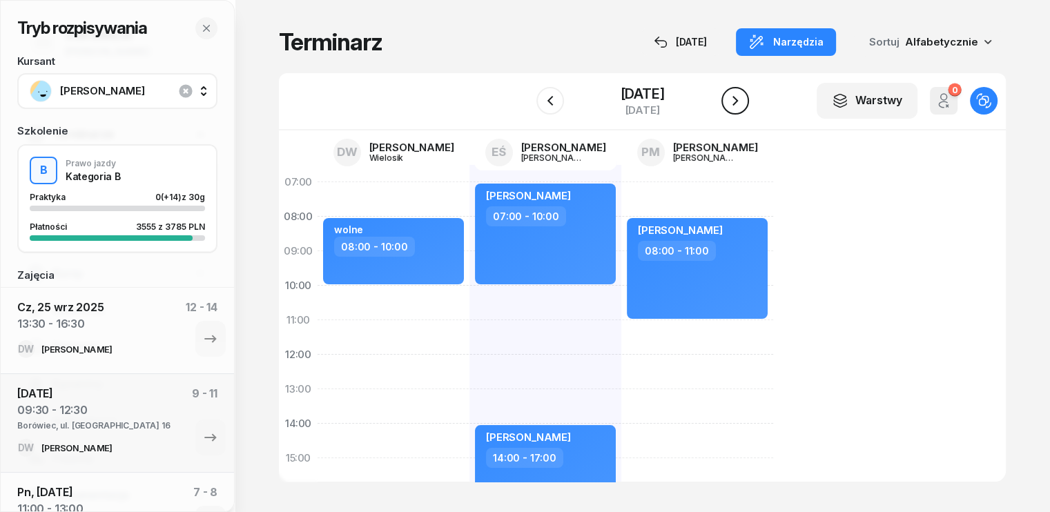
click at [736, 99] on icon "button" at bounding box center [735, 100] width 17 height 17
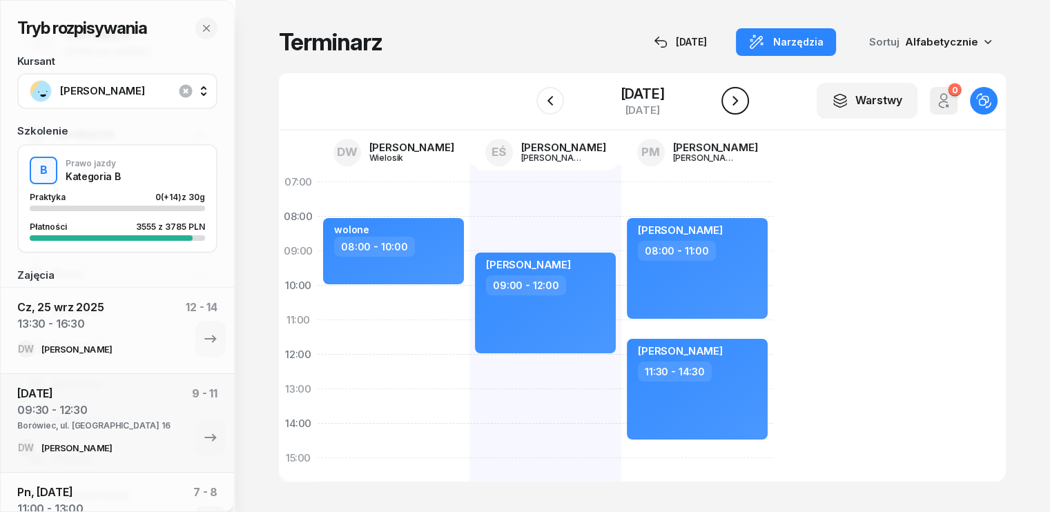
click at [730, 102] on icon "button" at bounding box center [735, 100] width 17 height 17
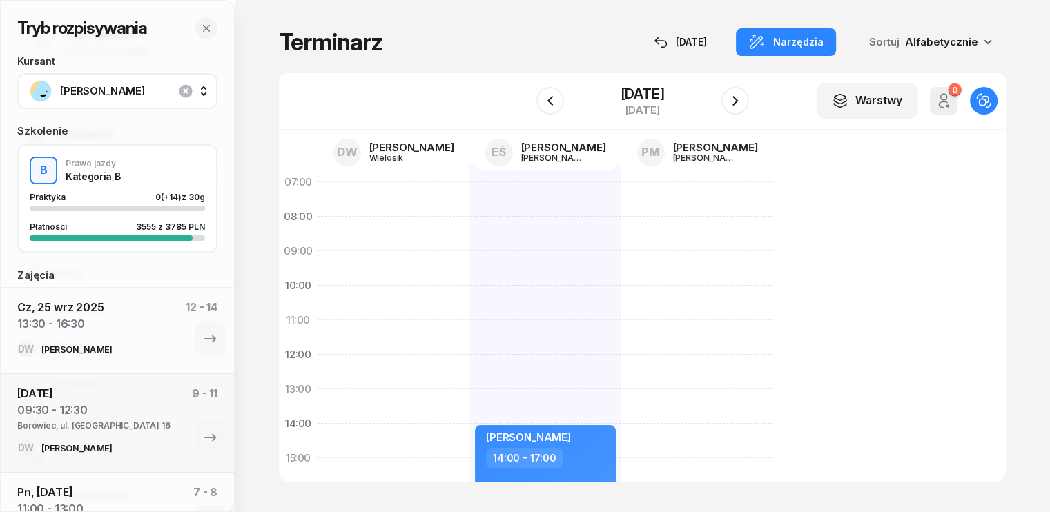
click at [621, 182] on div at bounding box center [697, 475] width 152 height 621
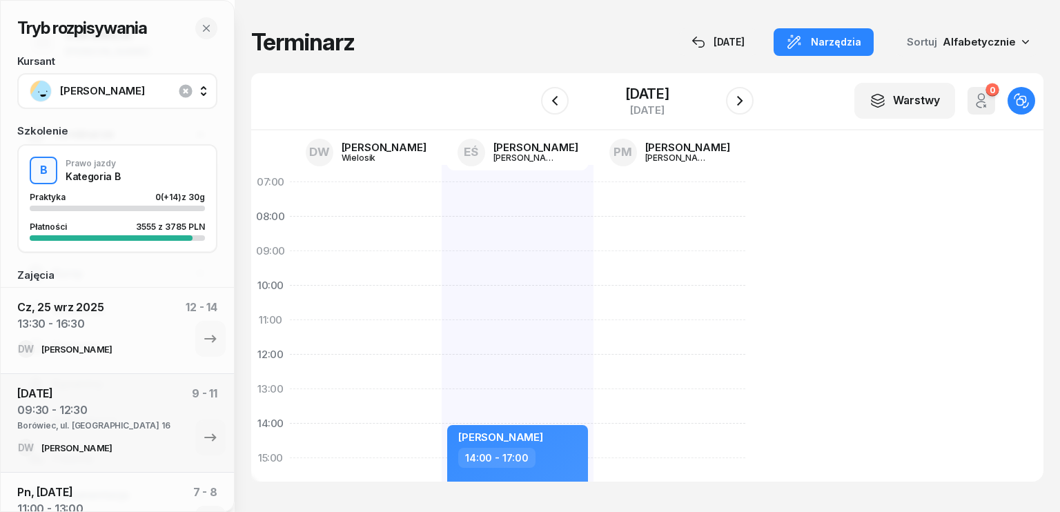
select select "06"
select select "08"
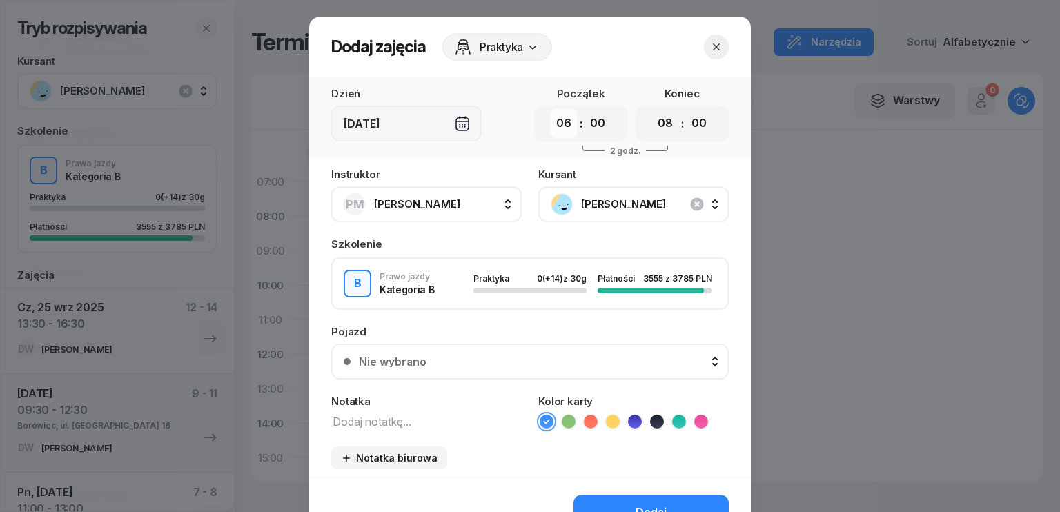
drag, startPoint x: 563, startPoint y: 126, endPoint x: 563, endPoint y: 135, distance: 9.0
click at [563, 126] on select "00 01 02 03 04 05 06 07 08 09 10 11 12 13 14 15 16 17 18 19 20 21 22 23" at bounding box center [564, 123] width 26 height 29
click at [551, 109] on select "00 01 02 03 04 05 06 07 08 09 10 11 12 13 14 15 16 17 18 19 20 21 22 23" at bounding box center [564, 123] width 26 height 29
click at [566, 126] on select "00 01 02 03 04 05 06 07 08 09 10 11 12 13 14 15 16 17 18 19 20 21 22 23" at bounding box center [564, 123] width 26 height 29
select select "08"
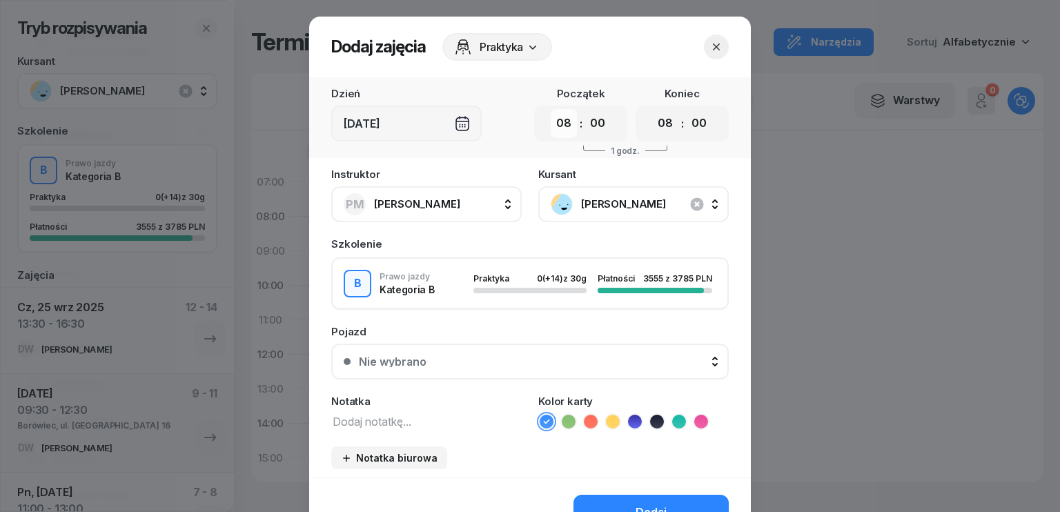
click at [551, 109] on select "00 01 02 03 04 05 06 07 08 09 10 11 12 13 14 15 16 17 18 19 20 21 22 23" at bounding box center [564, 123] width 26 height 29
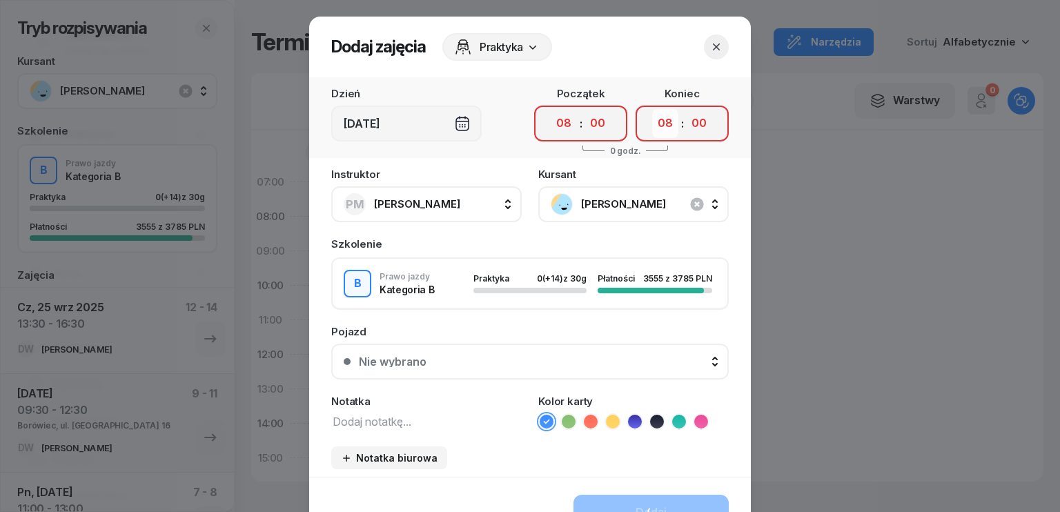
click at [652, 130] on select "00 01 02 03 04 05 06 07 08 09 10 11 12 13 14 15 16 17 18 19 20 21 22 23" at bounding box center [665, 123] width 26 height 29
select select "11"
click at [652, 109] on select "00 01 02 03 04 05 06 07 08 09 10 11 12 13 14 15 16 17 18 19 20 21 22 23" at bounding box center [665, 123] width 26 height 29
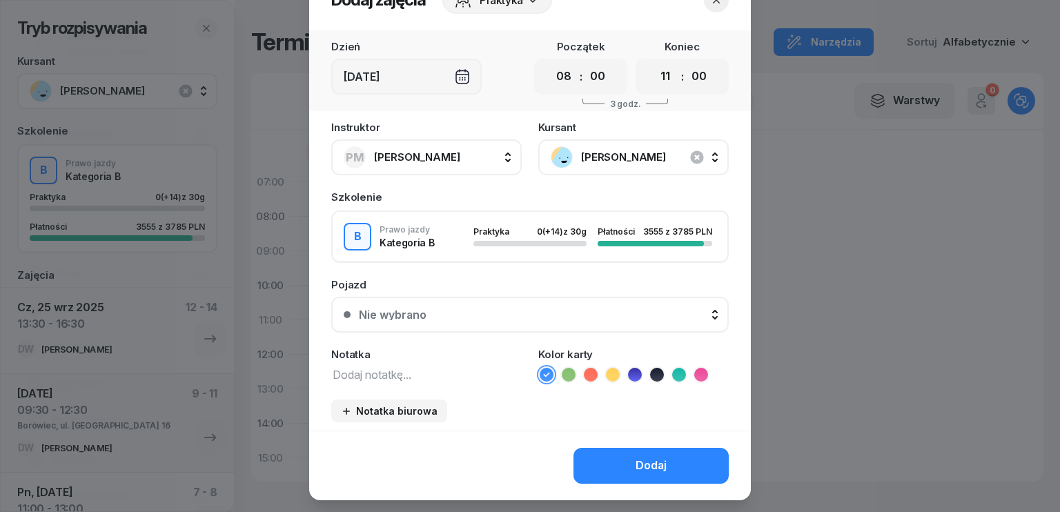
scroll to position [77, 0]
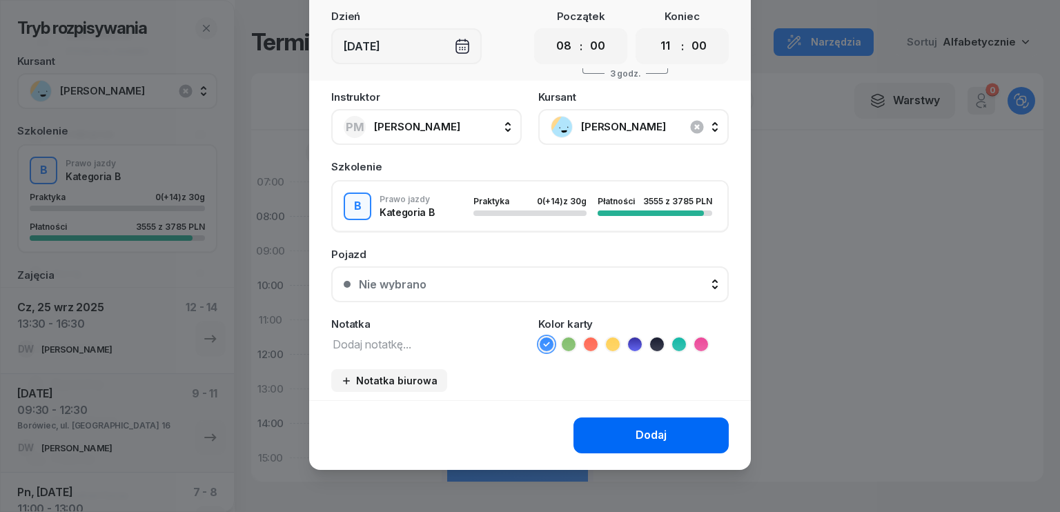
click at [645, 431] on div "Dodaj" at bounding box center [651, 436] width 31 height 18
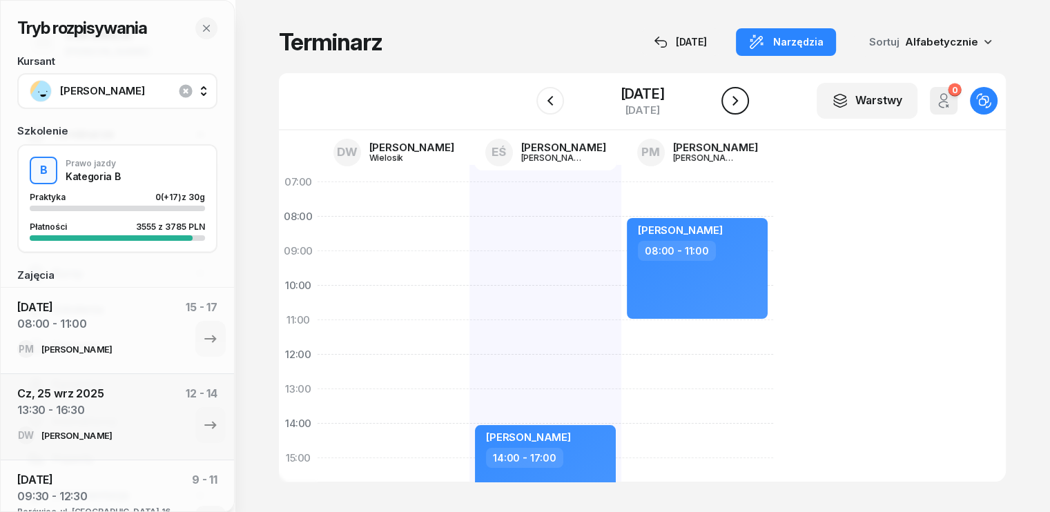
click at [743, 104] on icon "button" at bounding box center [735, 100] width 17 height 17
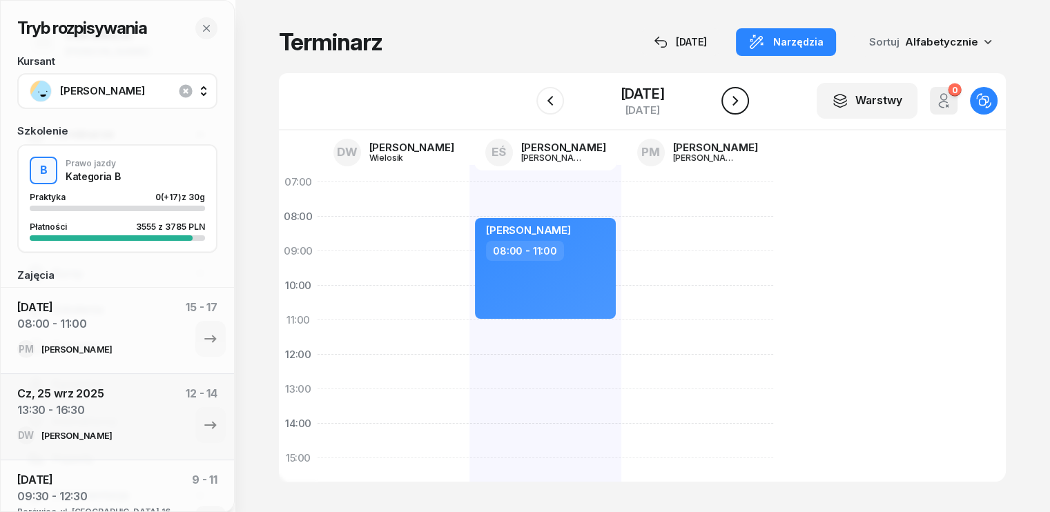
click at [743, 103] on icon "button" at bounding box center [735, 100] width 17 height 17
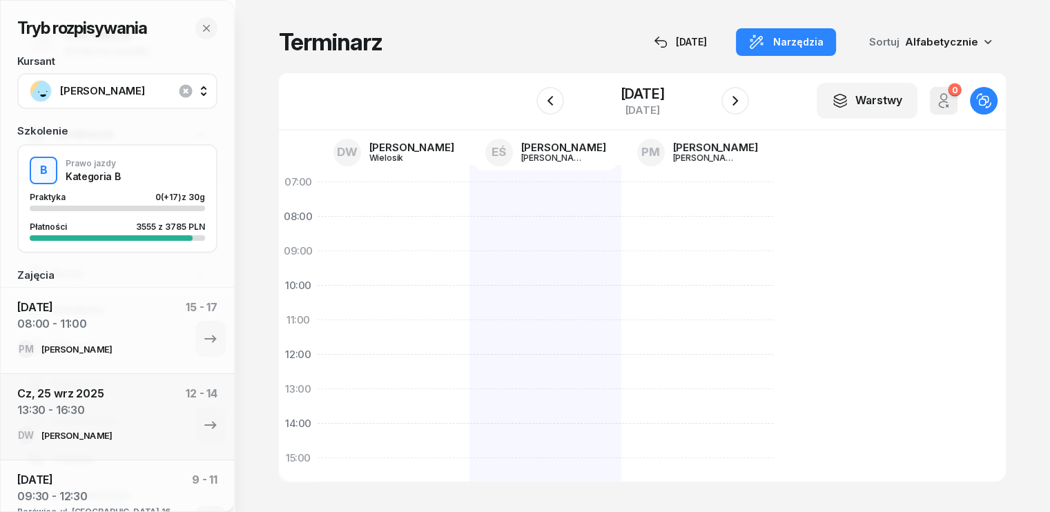
click at [621, 185] on div at bounding box center [697, 475] width 152 height 621
select select "07"
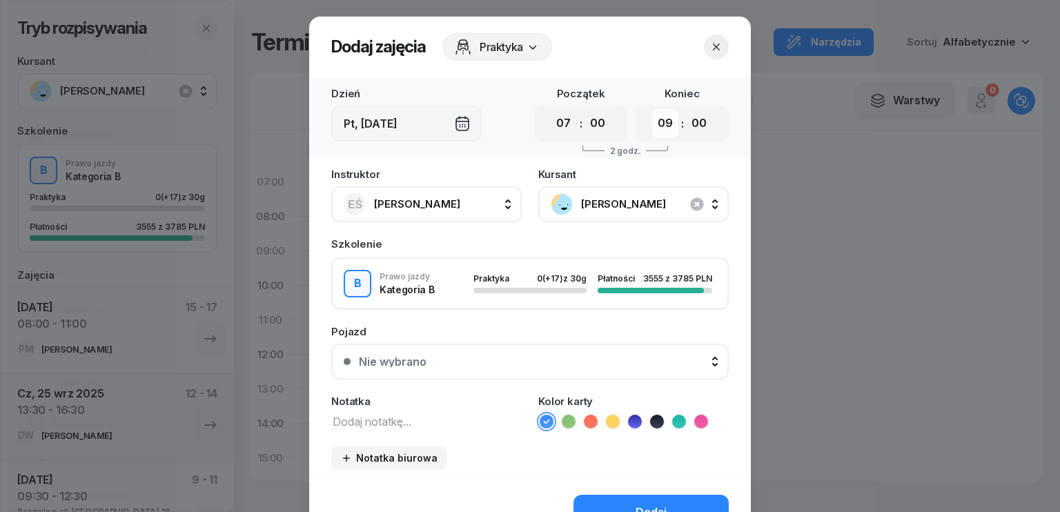
click at [662, 122] on select "00 01 02 03 04 05 06 07 08 09 10 11 12 13 14 15 16 17 18 19 20 21 22 23" at bounding box center [665, 123] width 26 height 29
select select "10"
click at [652, 109] on select "00 01 02 03 04 05 06 07 08 09 10 11 12 13 14 15 16 17 18 19 20 21 22 23" at bounding box center [665, 123] width 26 height 29
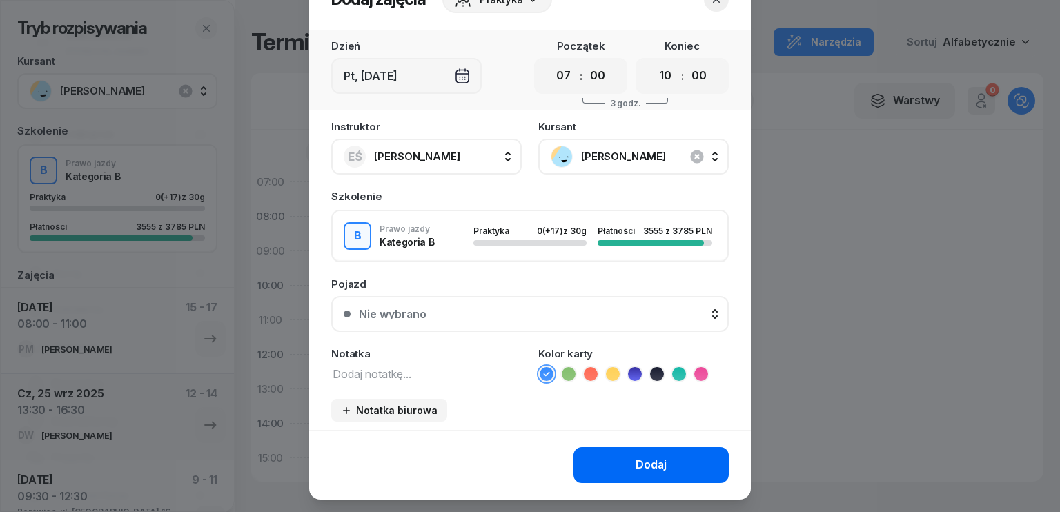
scroll to position [77, 0]
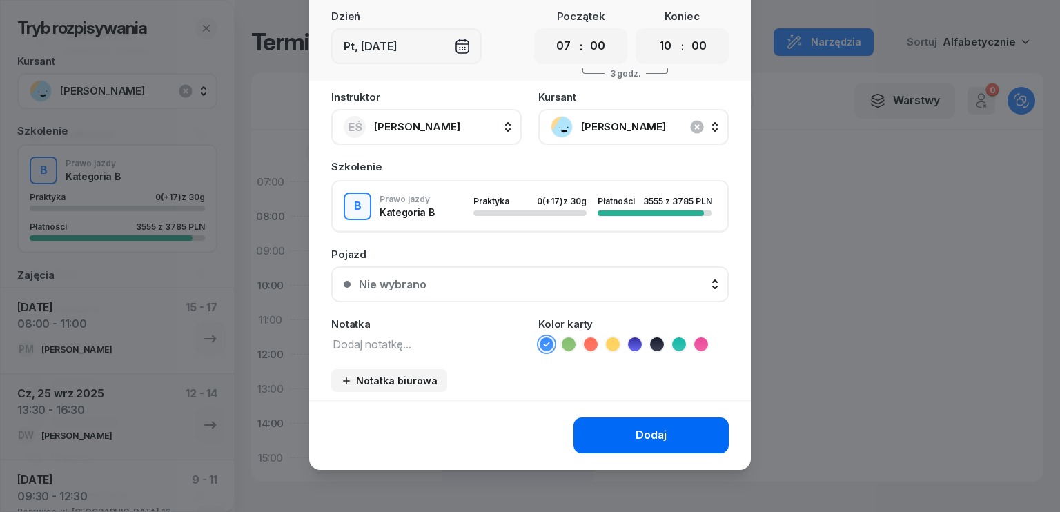
click at [636, 427] on div "Dodaj" at bounding box center [651, 436] width 31 height 18
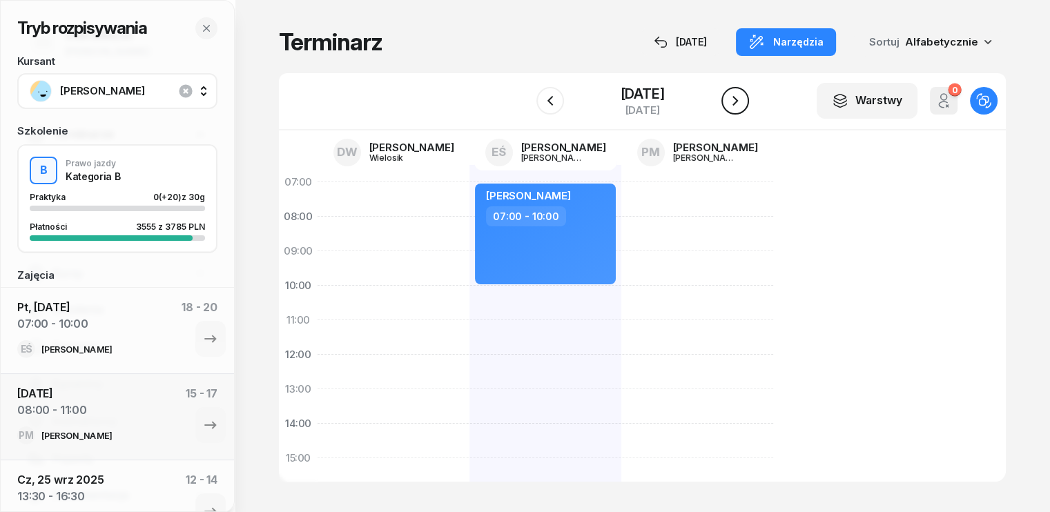
click at [738, 101] on icon "button" at bounding box center [735, 101] width 6 height 10
click at [738, 102] on icon "button" at bounding box center [735, 101] width 6 height 10
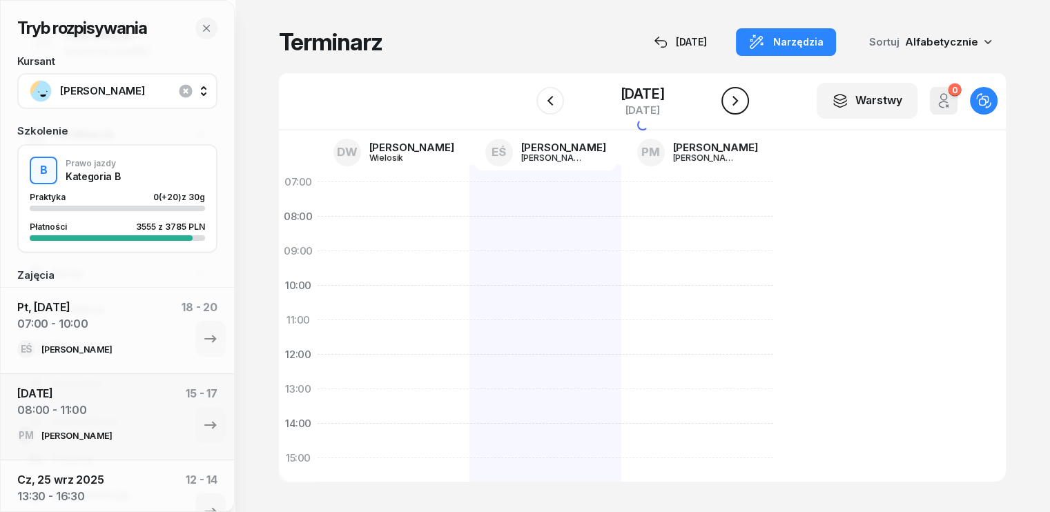
click at [738, 102] on icon "button" at bounding box center [735, 101] width 6 height 10
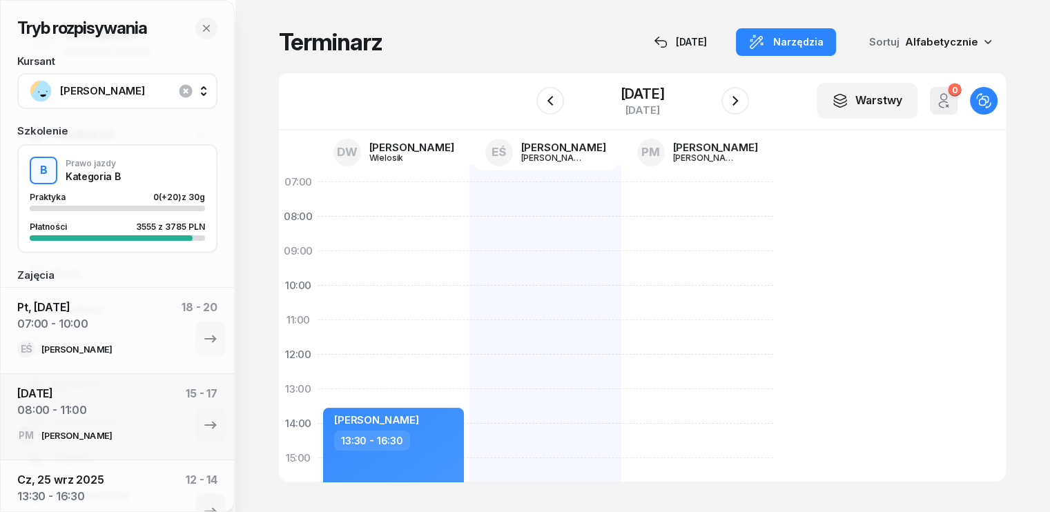
click at [469, 187] on div "[PERSON_NAME] 13:30 - 16:30" at bounding box center [545, 475] width 152 height 621
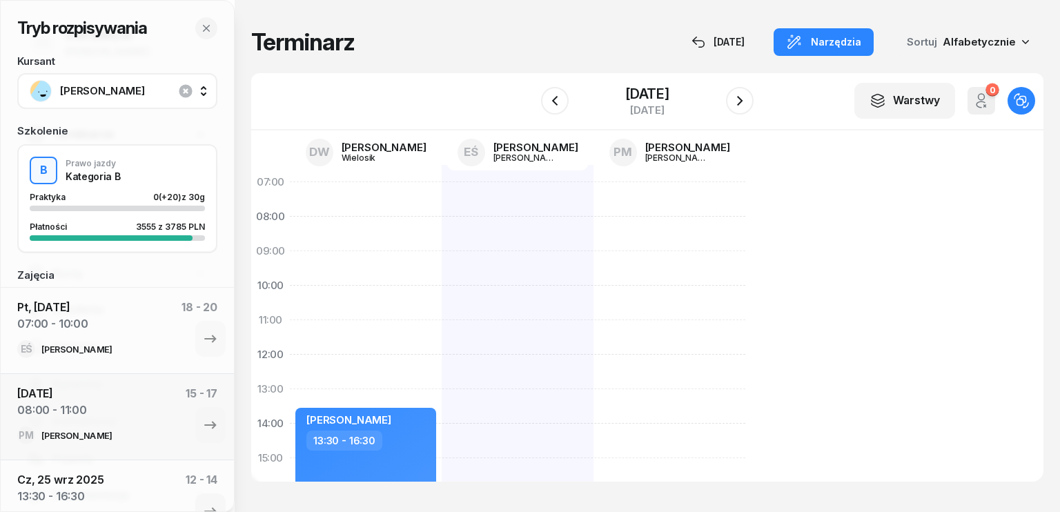
select select "07"
select select "09"
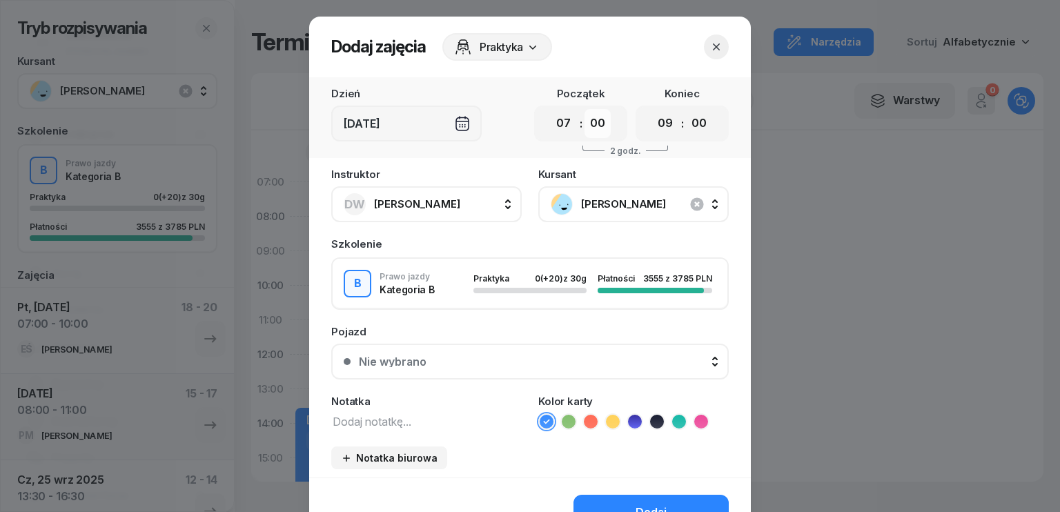
click at [594, 126] on select "00 05 10 15 20 25 30 35 40 45 50 55" at bounding box center [598, 123] width 26 height 29
select select "30"
click at [585, 109] on select "00 05 10 15 20 25 30 35 40 45 50 55" at bounding box center [598, 123] width 26 height 29
click at [665, 124] on select "00 01 02 03 04 05 06 07 08 09 10 11 12 13 14 15 16 17 18 19 20 21 22 23" at bounding box center [665, 123] width 26 height 29
select select "10"
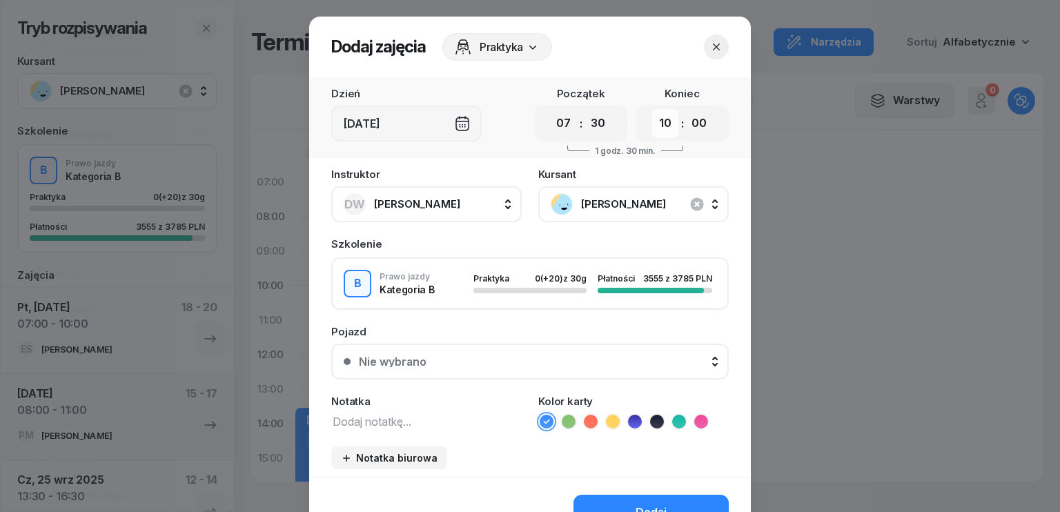
click at [652, 109] on select "00 01 02 03 04 05 06 07 08 09 10 11 12 13 14 15 16 17 18 19 20 21 22 23" at bounding box center [665, 123] width 26 height 29
drag, startPoint x: 702, startPoint y: 128, endPoint x: 697, endPoint y: 136, distance: 9.6
click at [702, 128] on select "00 05 10 15 20 25 30 35 40 45 50 55" at bounding box center [699, 123] width 26 height 29
select select "30"
click at [686, 109] on select "00 05 10 15 20 25 30 35 40 45 50 55" at bounding box center [699, 123] width 26 height 29
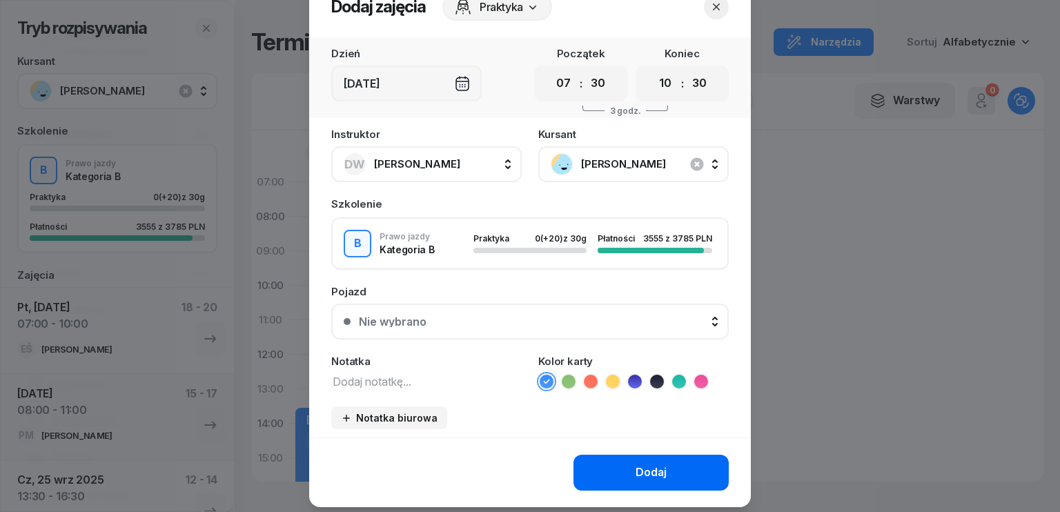
scroll to position [77, 0]
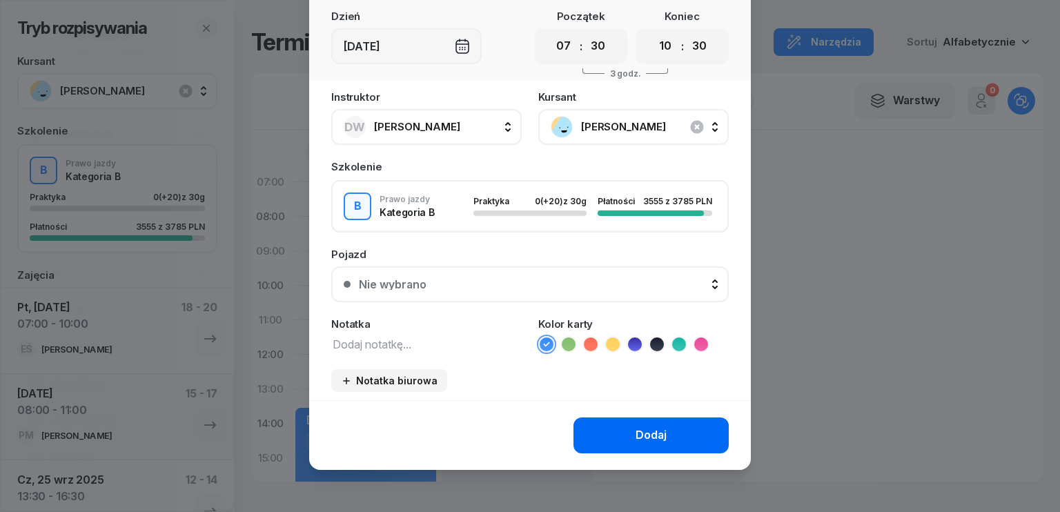
click at [669, 436] on button "Dodaj" at bounding box center [651, 436] width 155 height 36
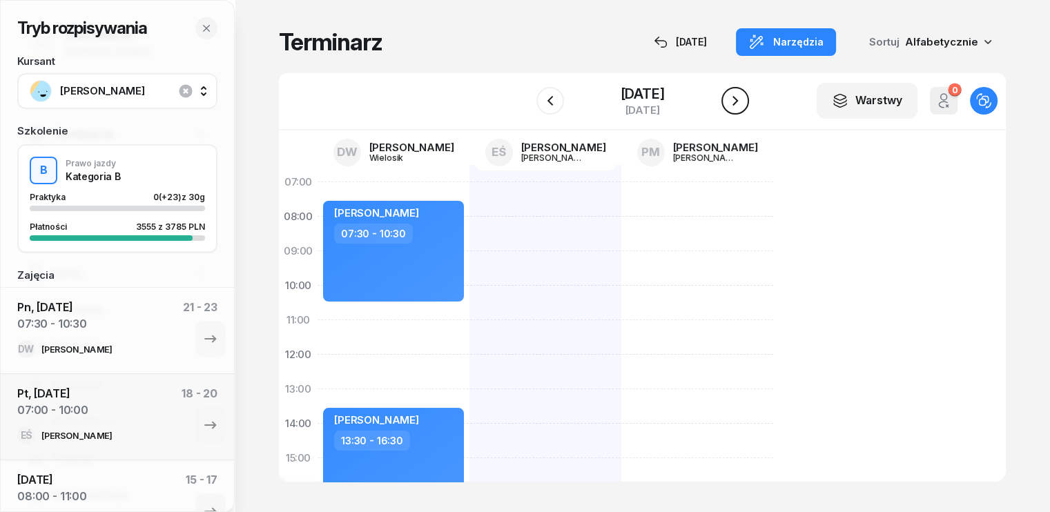
click at [743, 101] on icon "button" at bounding box center [735, 100] width 17 height 17
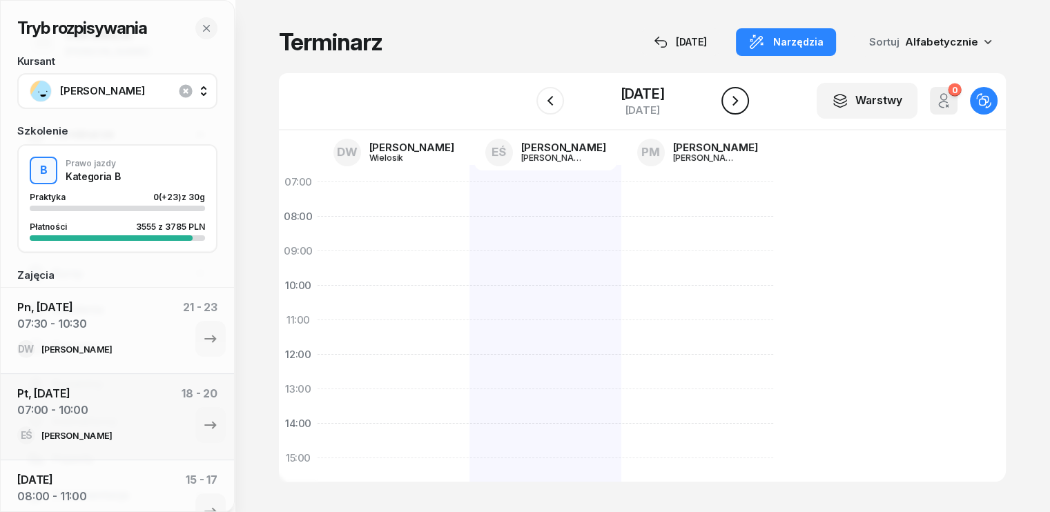
click at [743, 102] on icon "button" at bounding box center [735, 100] width 17 height 17
click at [738, 102] on icon "button" at bounding box center [735, 101] width 6 height 10
click at [547, 103] on icon "button" at bounding box center [550, 101] width 6 height 10
click at [542, 101] on icon "button" at bounding box center [550, 100] width 17 height 17
click at [749, 91] on button "button" at bounding box center [735, 101] width 28 height 28
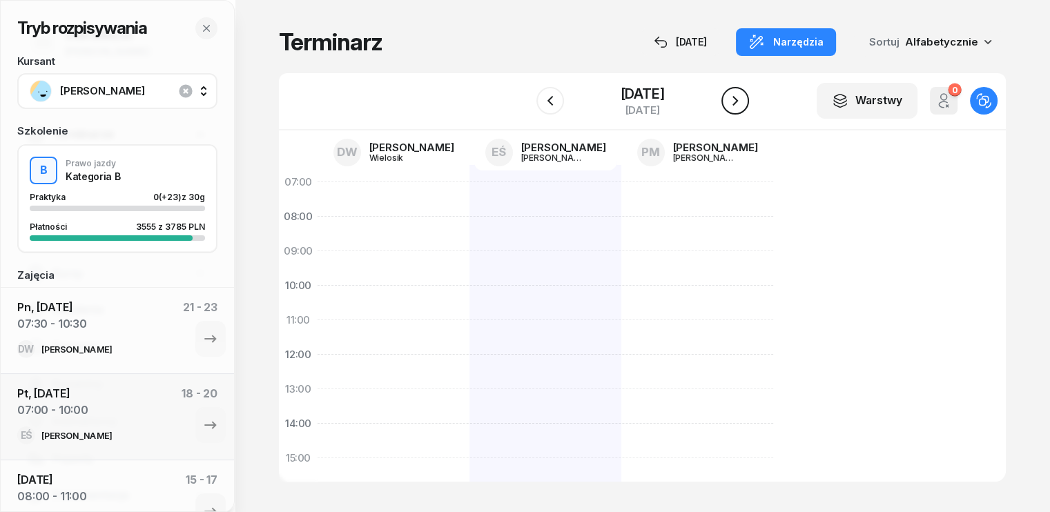
click at [743, 92] on icon "button" at bounding box center [735, 100] width 17 height 17
click at [469, 193] on div at bounding box center [545, 475] width 152 height 621
select select "07"
select select "09"
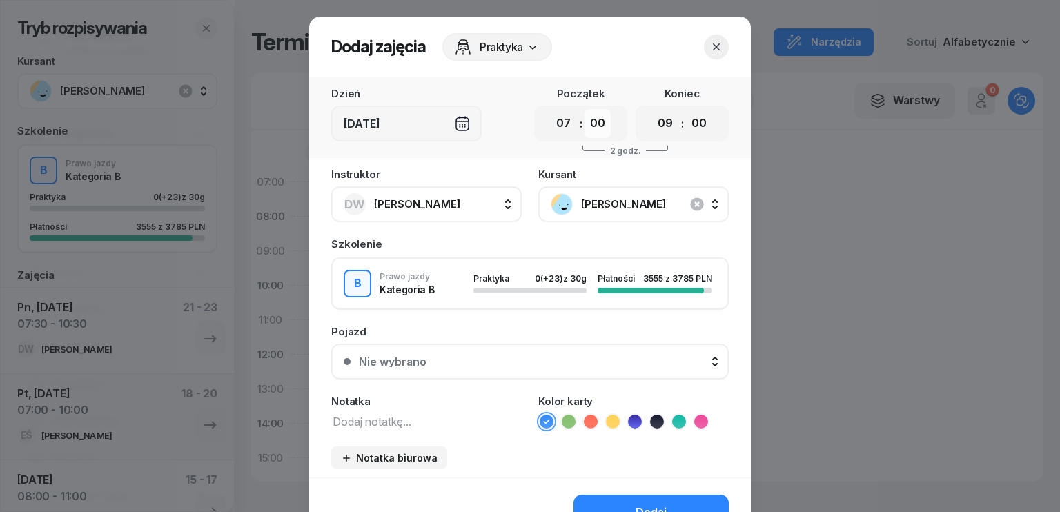
click at [593, 124] on select "00 05 10 15 20 25 30 35 40 45 50 55" at bounding box center [598, 123] width 26 height 29
select select "30"
click at [585, 109] on select "00 05 10 15 20 25 30 35 40 45 50 55" at bounding box center [598, 123] width 26 height 29
click at [668, 124] on select "00 01 02 03 04 05 06 07 08 09 10 11 12 13 14 15 16 17 18 19 20 21 22 23" at bounding box center [665, 123] width 26 height 29
select select "10"
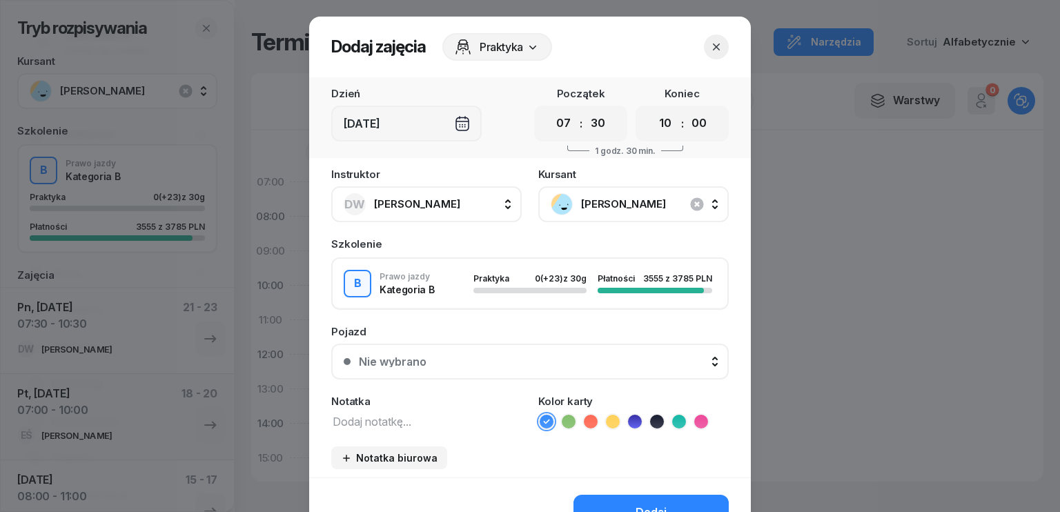
click at [652, 109] on select "00 01 02 03 04 05 06 07 08 09 10 11 12 13 14 15 16 17 18 19 20 21 22 23" at bounding box center [665, 123] width 26 height 29
drag, startPoint x: 696, startPoint y: 119, endPoint x: 697, endPoint y: 135, distance: 15.9
click at [696, 119] on select "00 05 10 15 20 25 30 35 40 45 50 55" at bounding box center [699, 123] width 26 height 29
select select "30"
click at [686, 109] on select "00 05 10 15 20 25 30 35 40 45 50 55" at bounding box center [699, 123] width 26 height 29
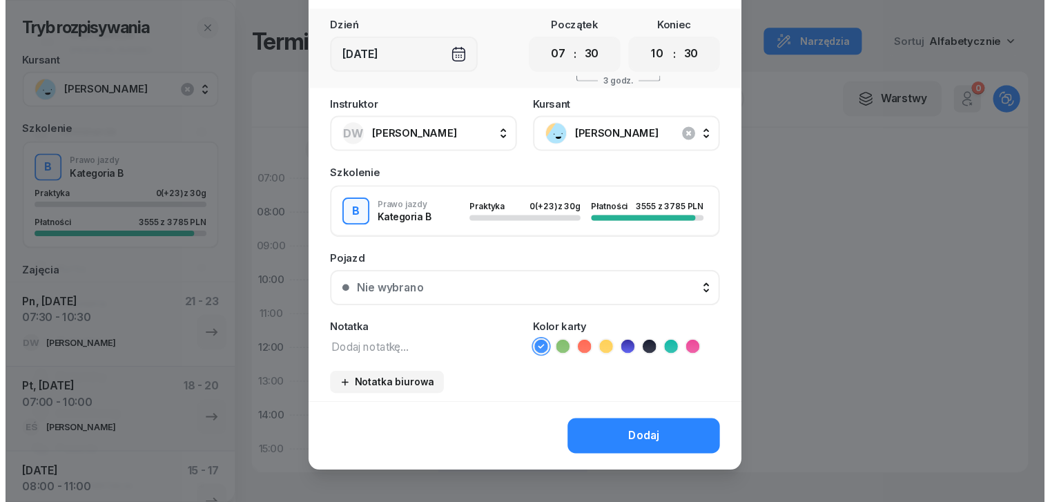
scroll to position [77, 0]
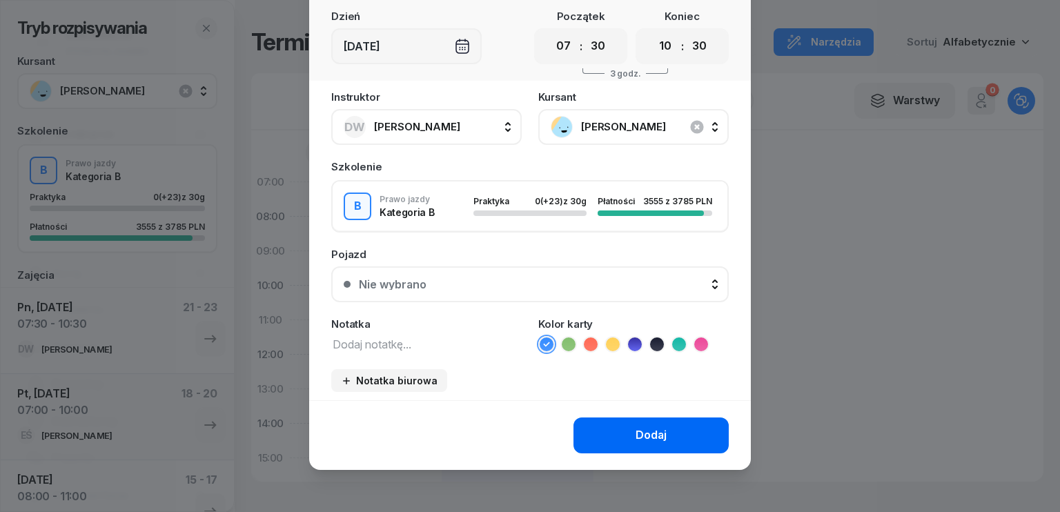
click at [643, 430] on div "Dodaj" at bounding box center [651, 436] width 31 height 18
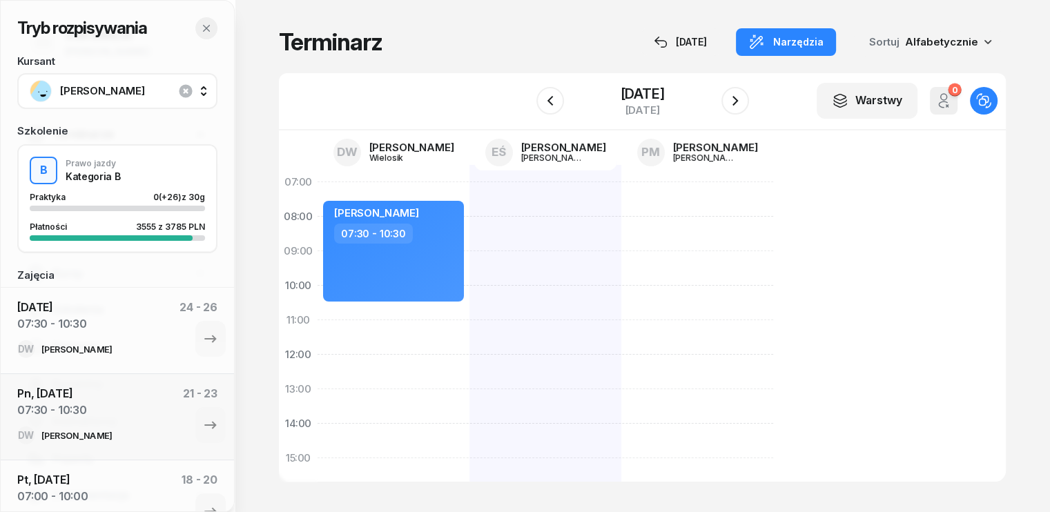
click at [207, 27] on icon "button" at bounding box center [206, 28] width 7 height 7
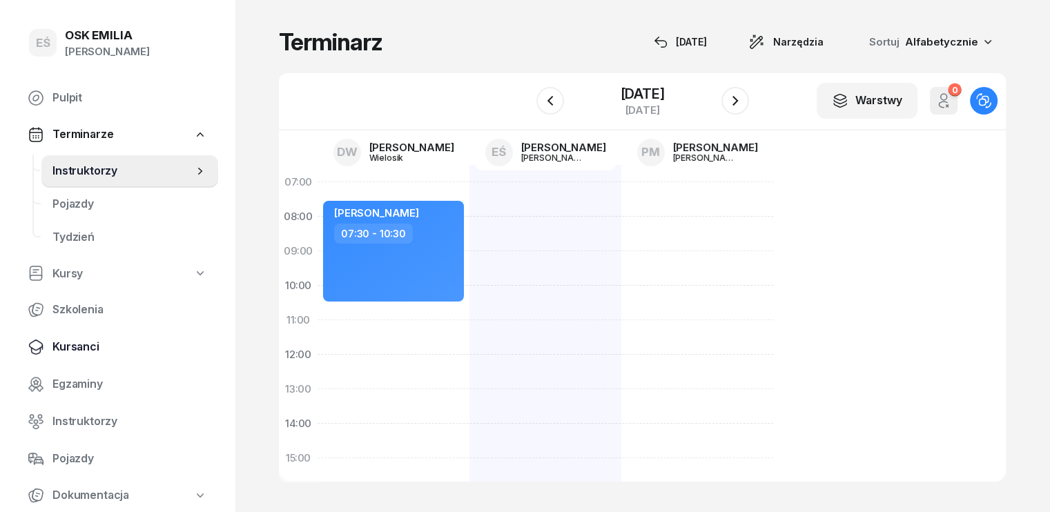
click at [81, 349] on span "Kursanci" at bounding box center [129, 347] width 155 height 18
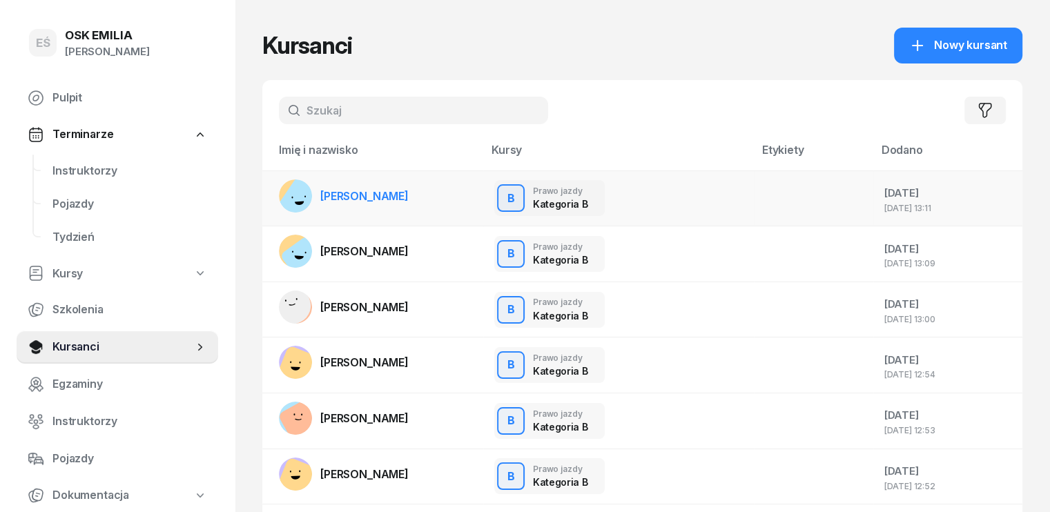
click at [330, 193] on span "[PERSON_NAME]" at bounding box center [364, 196] width 88 height 14
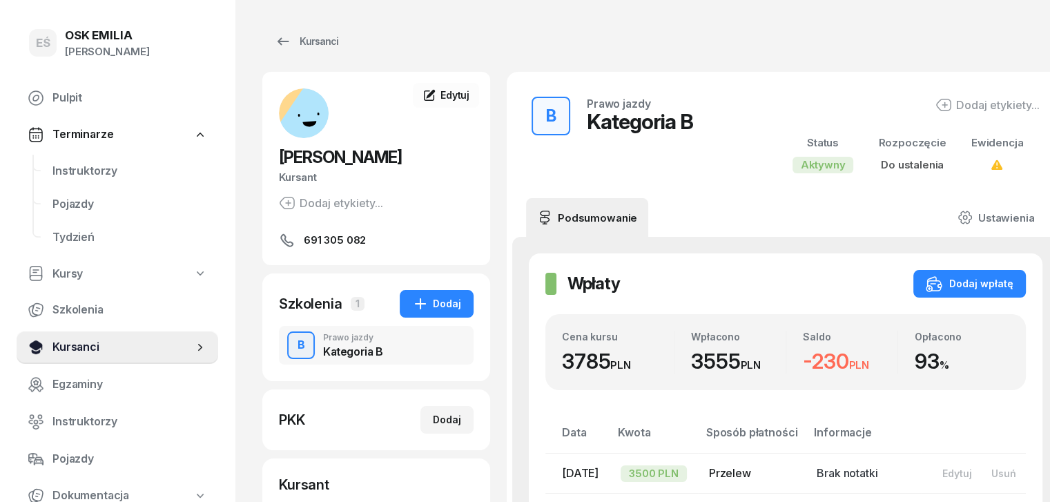
click at [75, 351] on span "Kursanci" at bounding box center [122, 347] width 141 height 18
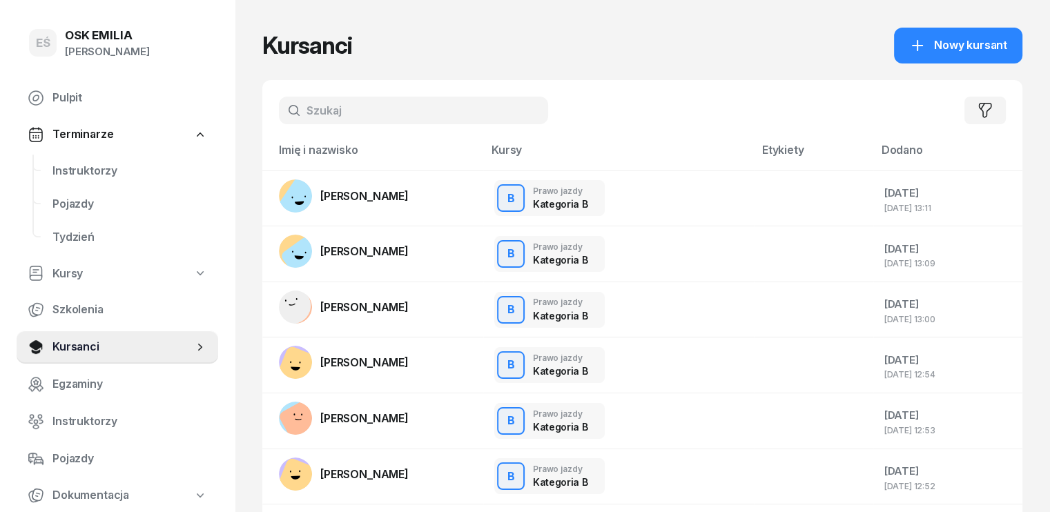
click at [398, 112] on input "text" at bounding box center [413, 111] width 269 height 28
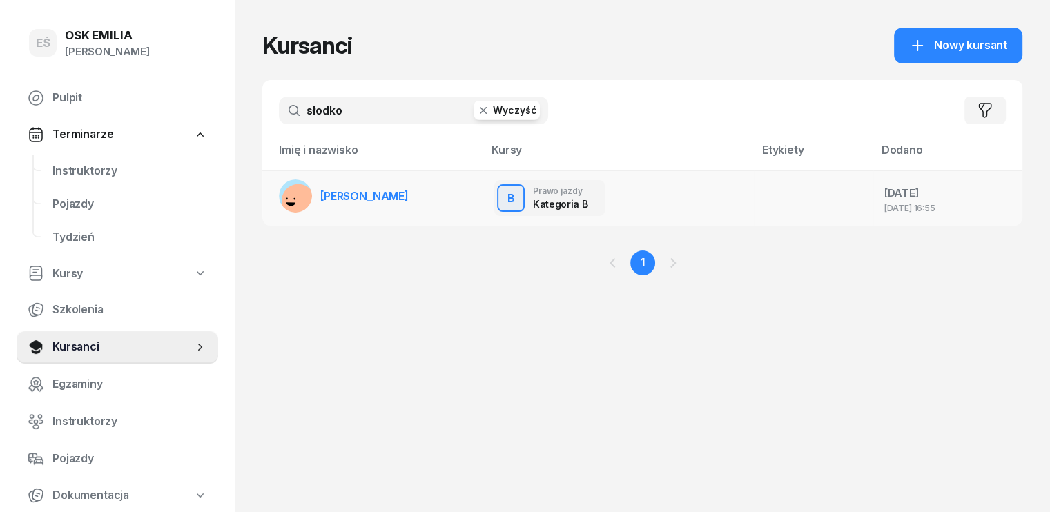
type input "słodko"
click at [335, 191] on span "[PERSON_NAME]" at bounding box center [364, 196] width 88 height 14
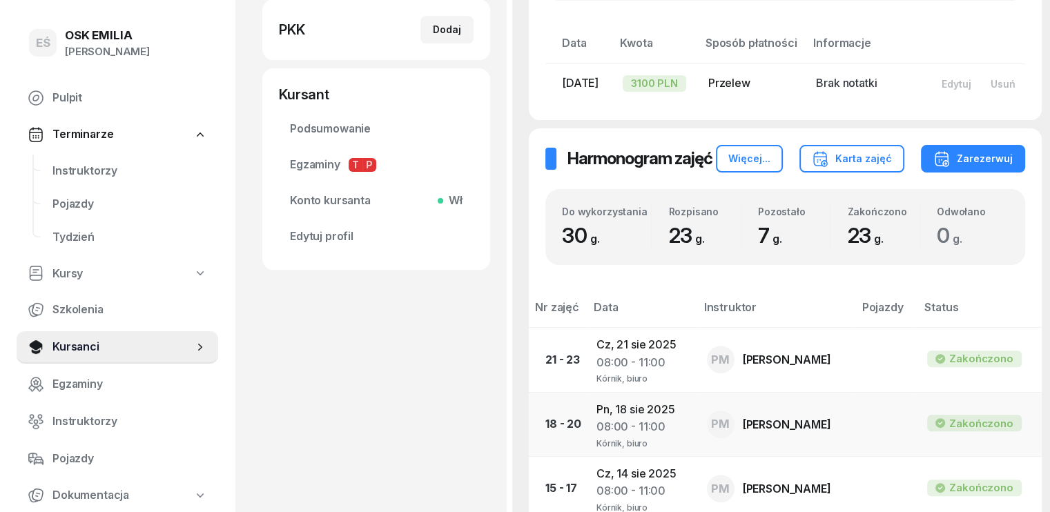
scroll to position [414, 0]
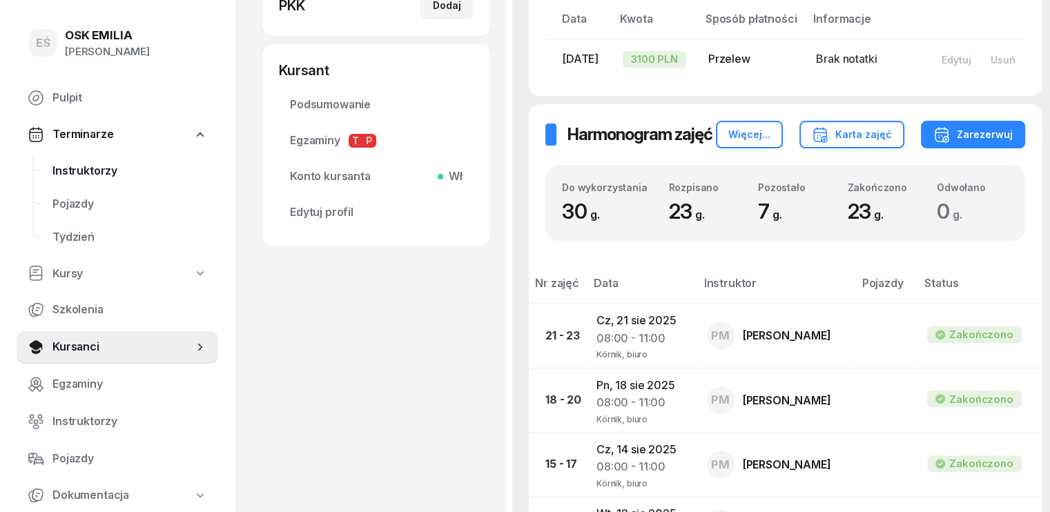
click at [96, 168] on span "Instruktorzy" at bounding box center [129, 171] width 155 height 18
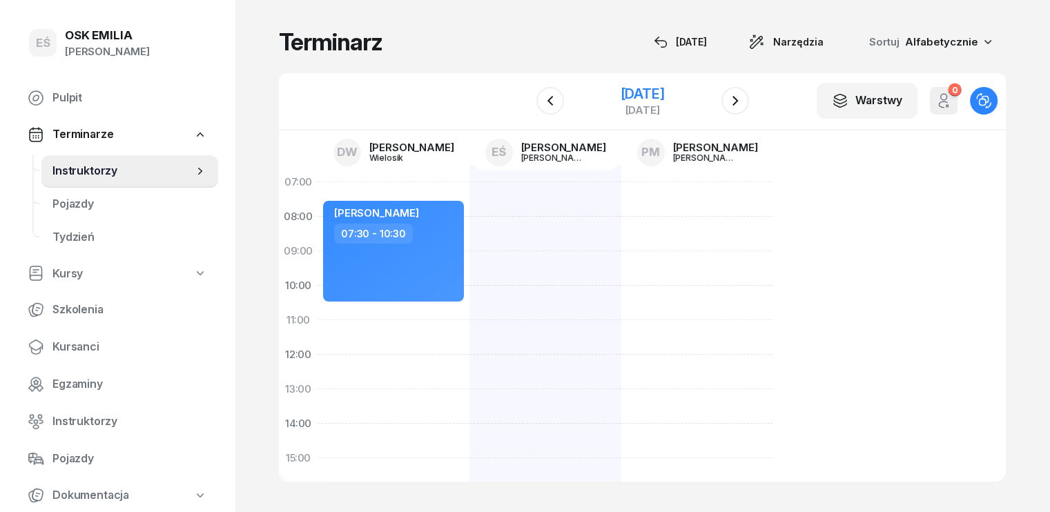
click at [630, 94] on div "[DATE]" at bounding box center [642, 94] width 44 height 14
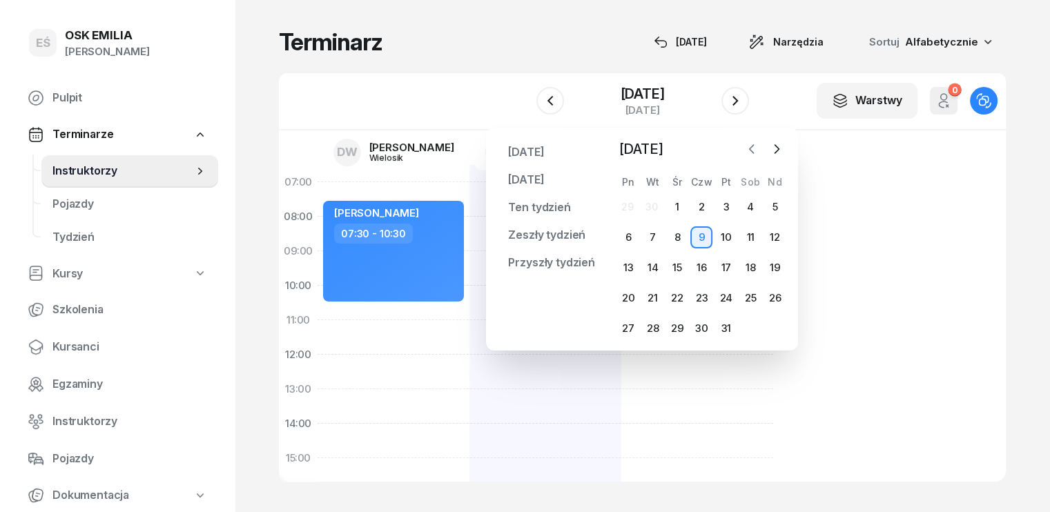
click at [748, 151] on icon "button" at bounding box center [752, 149] width 14 height 14
click at [754, 148] on icon "button" at bounding box center [752, 149] width 14 height 14
click at [650, 325] on div "26" at bounding box center [653, 328] width 22 height 22
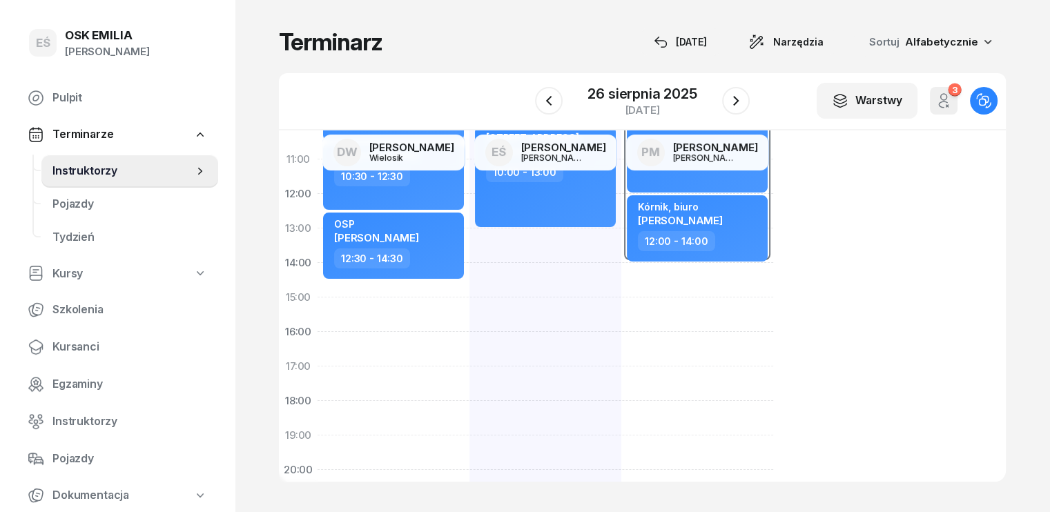
scroll to position [138, 0]
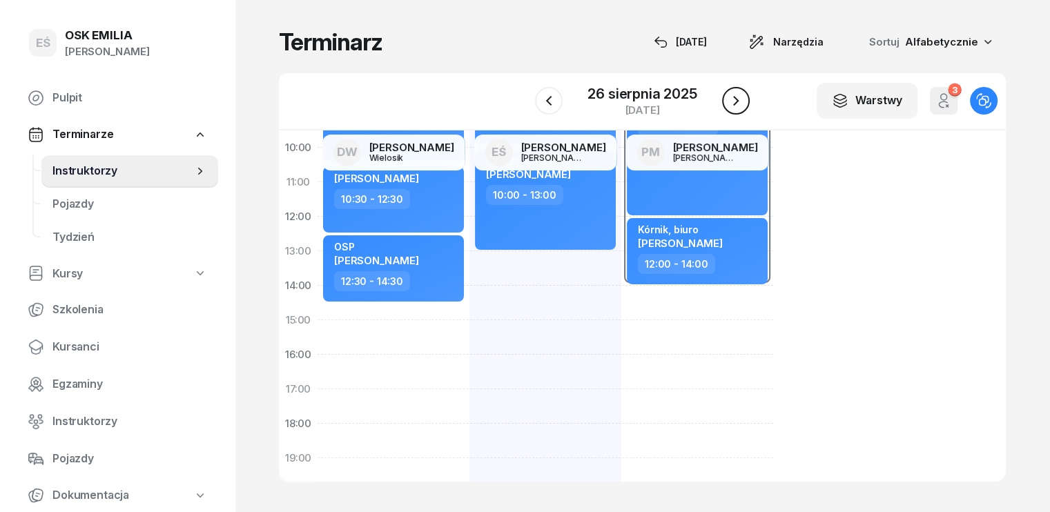
click at [740, 99] on icon "button" at bounding box center [735, 100] width 17 height 17
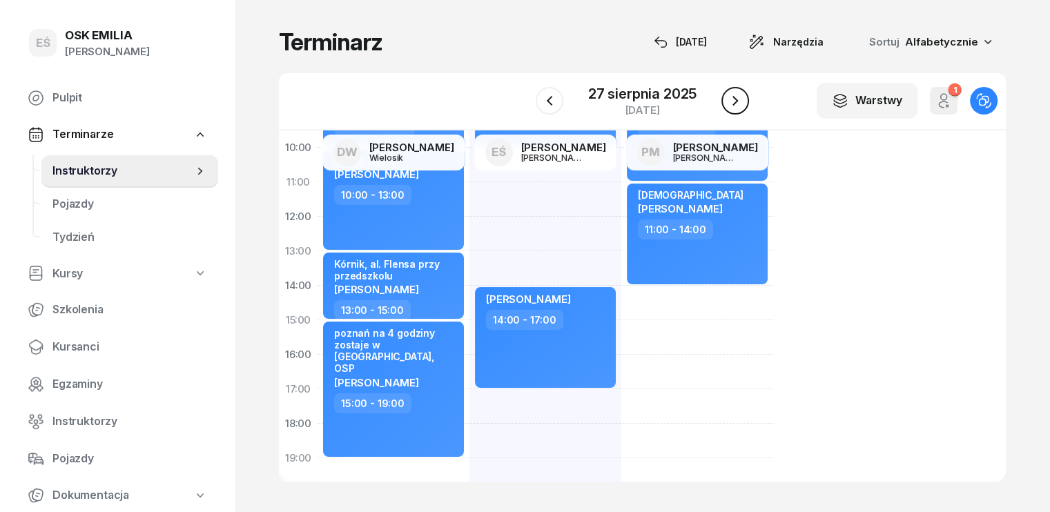
click at [739, 99] on icon "button" at bounding box center [735, 100] width 17 height 17
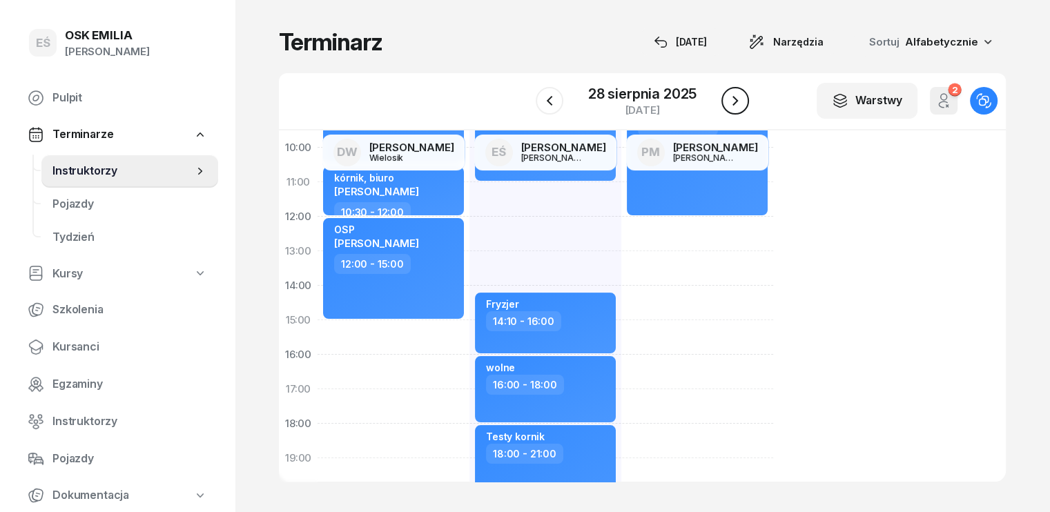
click at [735, 104] on icon "button" at bounding box center [735, 100] width 17 height 17
click at [735, 104] on icon "button" at bounding box center [735, 101] width 6 height 10
click at [735, 104] on icon "button" at bounding box center [735, 100] width 17 height 17
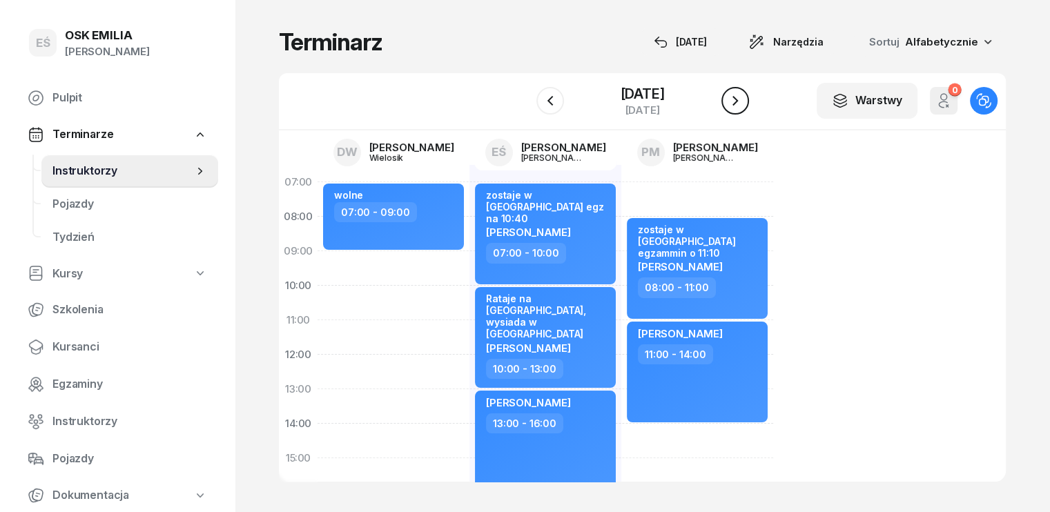
click at [732, 95] on icon "button" at bounding box center [735, 100] width 17 height 17
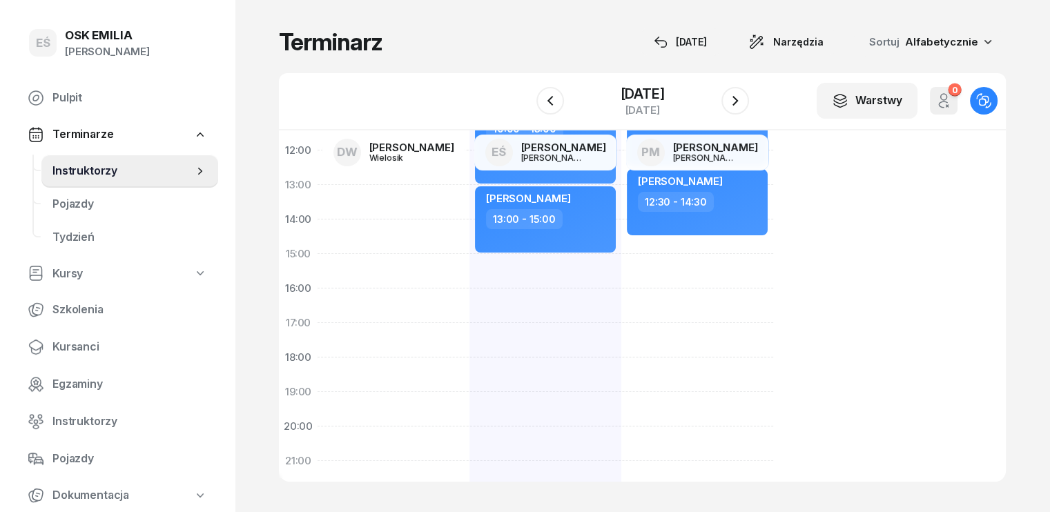
scroll to position [207, 0]
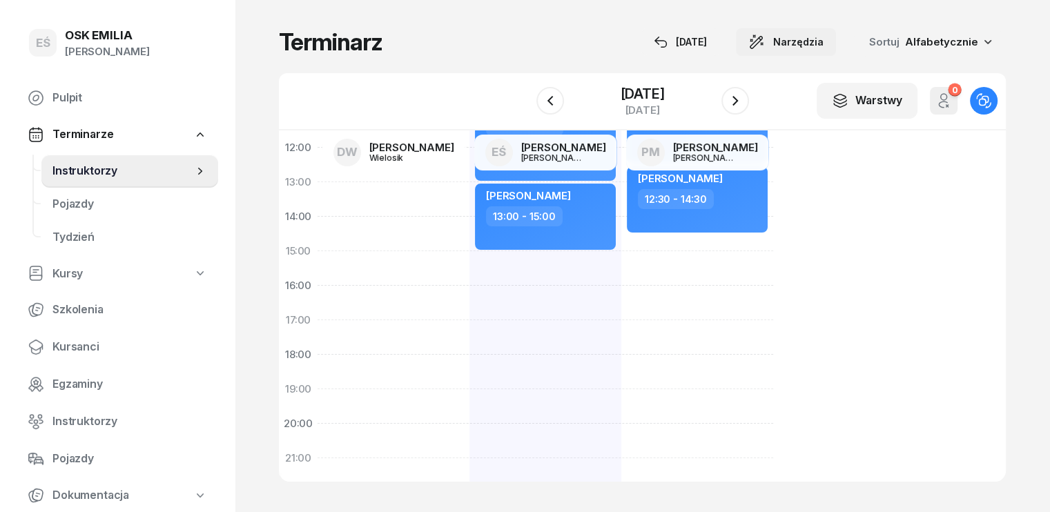
click at [831, 32] on button "Narzędzia" at bounding box center [786, 42] width 100 height 28
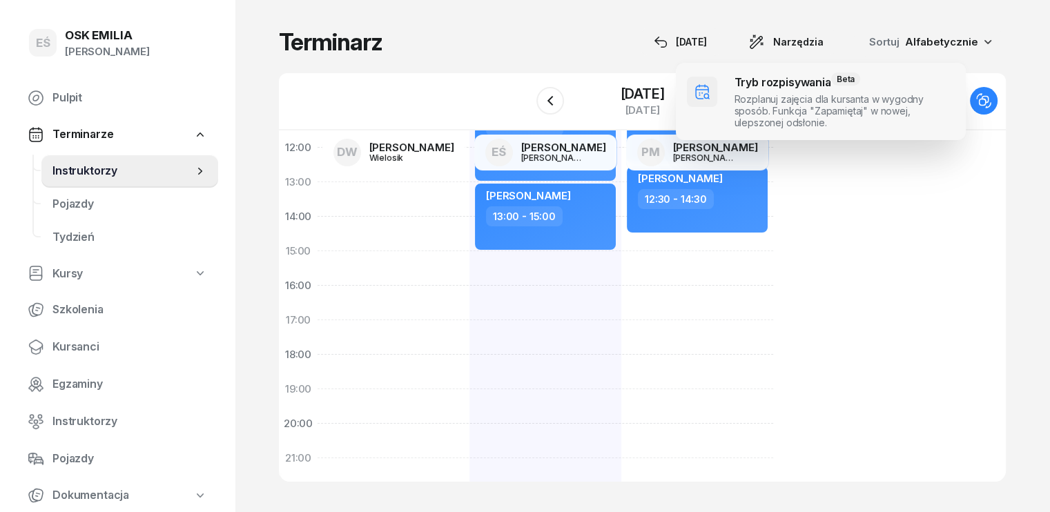
click at [825, 104] on span at bounding box center [821, 101] width 290 height 77
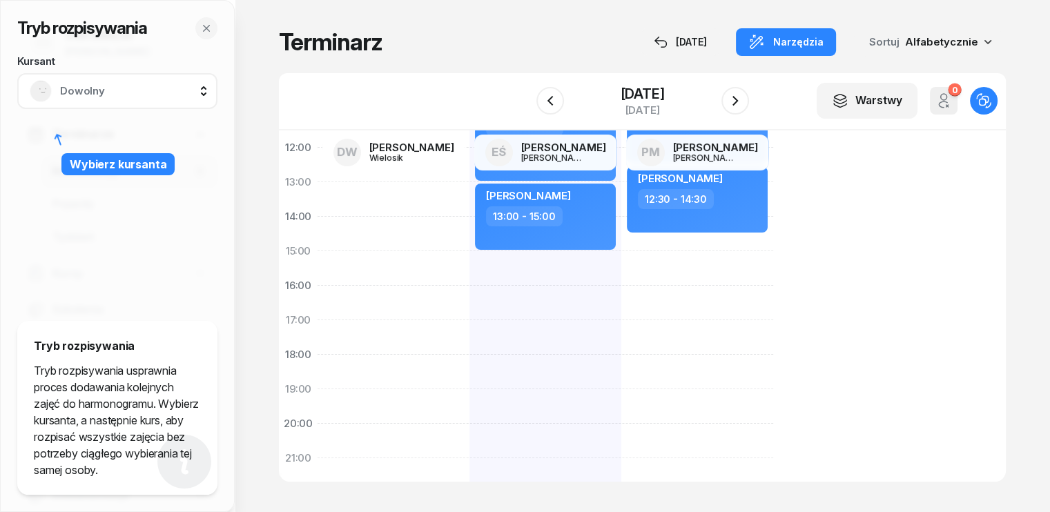
click at [106, 93] on span "Dowolny" at bounding box center [132, 91] width 145 height 18
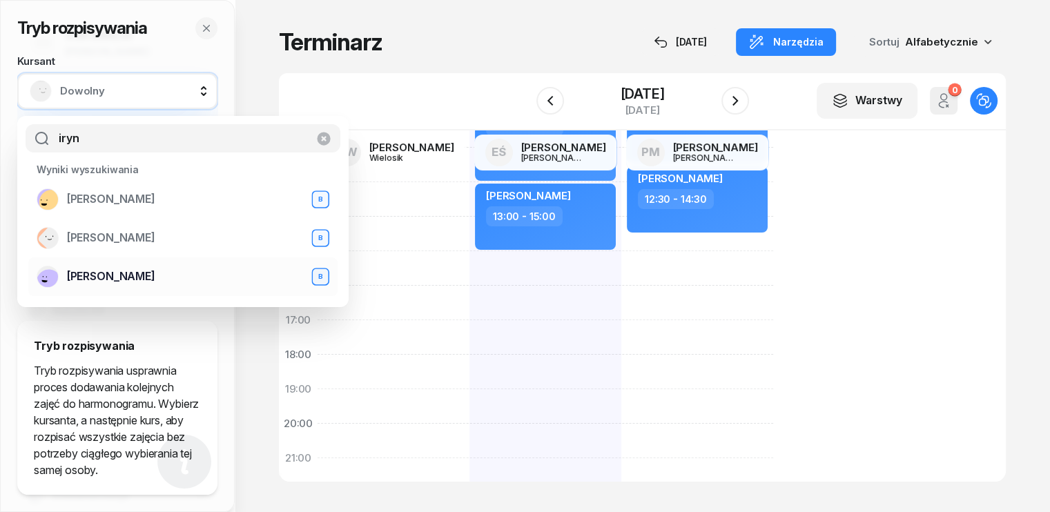
type input "iryn"
click at [116, 279] on span "[PERSON_NAME]" at bounding box center [111, 277] width 88 height 18
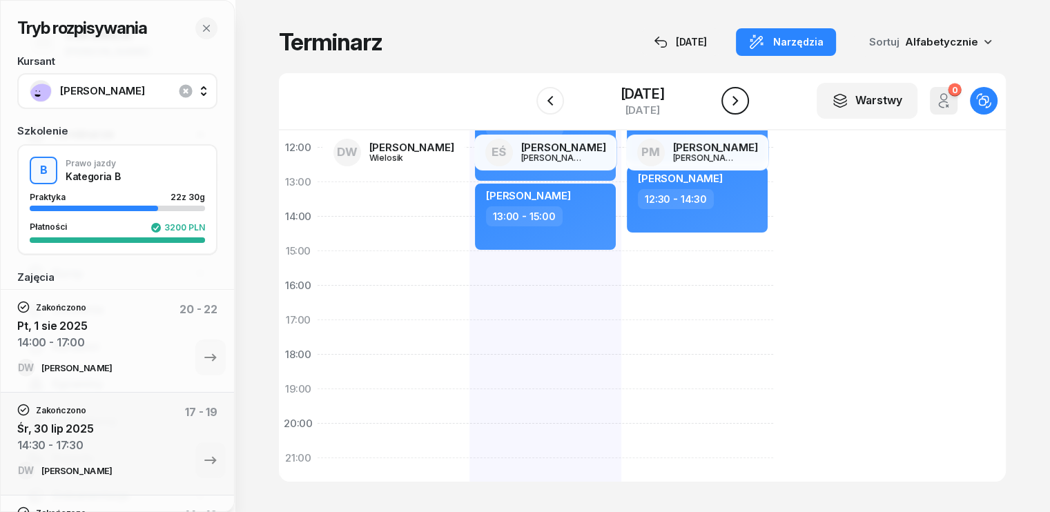
click at [732, 97] on icon "button" at bounding box center [735, 101] width 6 height 10
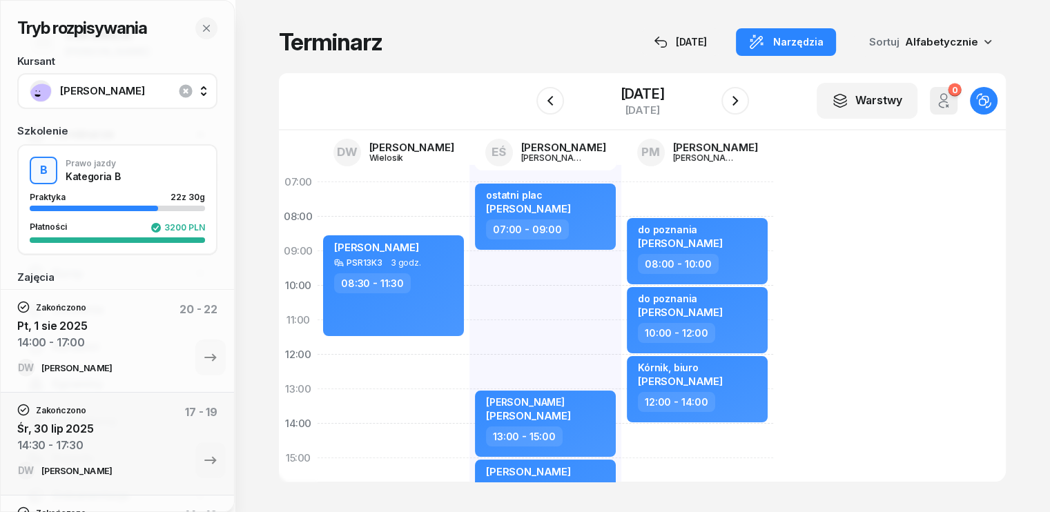
click at [621, 255] on div "ostatni plac [PERSON_NAME] 07:00 - 09:00 [PERSON_NAME] [PERSON_NAME] 13:00 - 15…" at bounding box center [697, 475] width 152 height 621
select select "09"
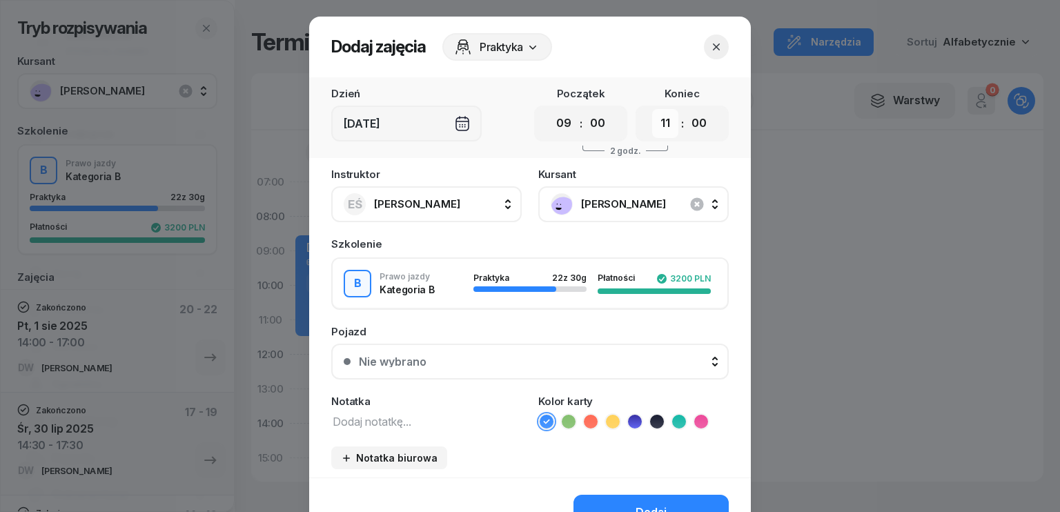
click at [668, 122] on select "00 01 02 03 04 05 06 07 08 09 10 11 12 13 14 15 16 17 18 19 20 21 22 23" at bounding box center [665, 123] width 26 height 29
select select "12"
click at [652, 109] on select "00 01 02 03 04 05 06 07 08 09 10 11 12 13 14 15 16 17 18 19 20 21 22 23" at bounding box center [665, 123] width 26 height 29
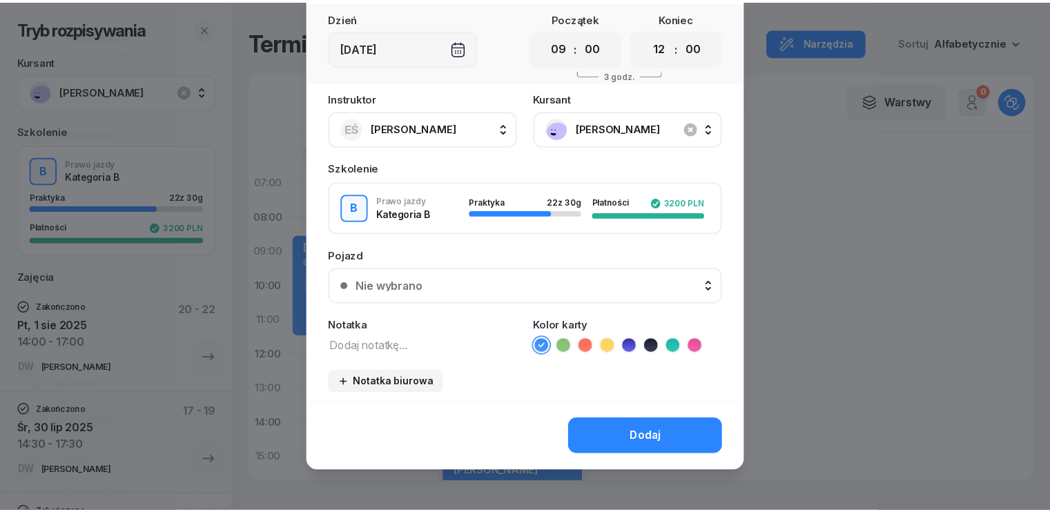
scroll to position [77, 0]
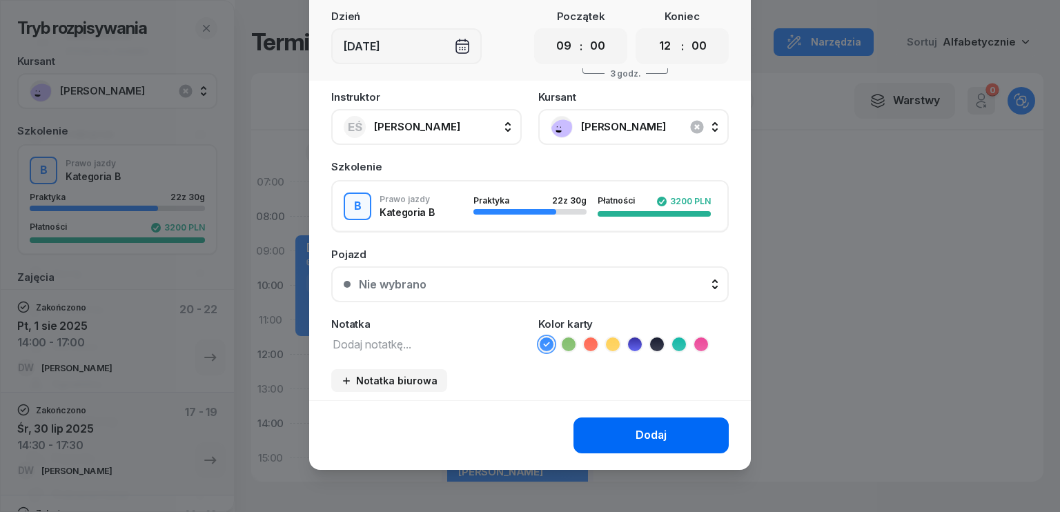
click at [663, 433] on button "Dodaj" at bounding box center [651, 436] width 155 height 36
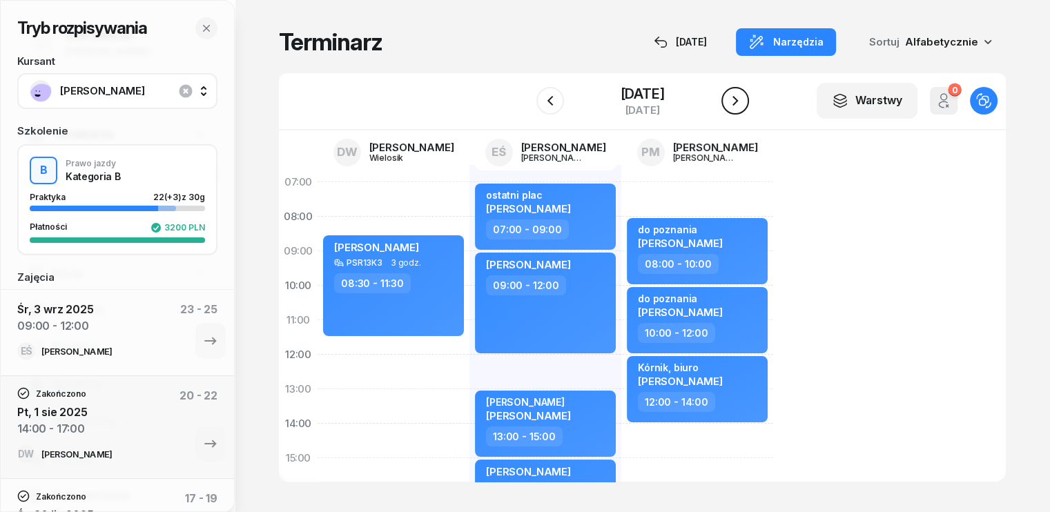
click at [737, 98] on icon "button" at bounding box center [735, 100] width 17 height 17
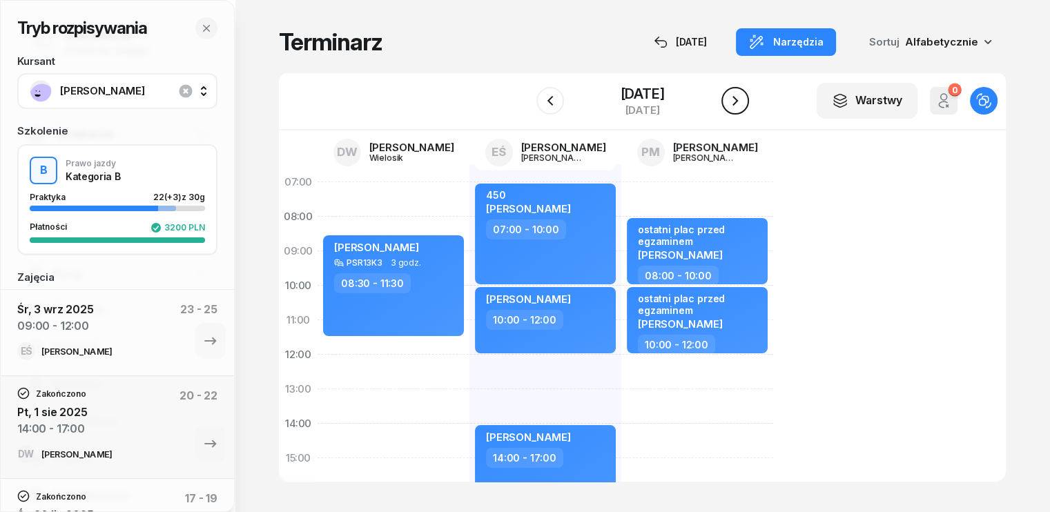
click at [734, 99] on icon "button" at bounding box center [735, 101] width 6 height 10
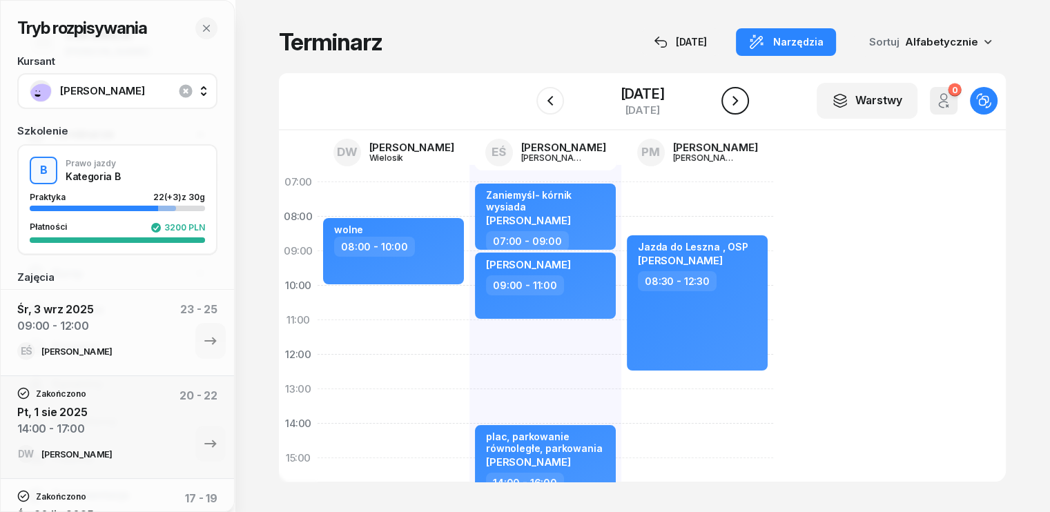
click at [734, 99] on icon "button" at bounding box center [735, 101] width 6 height 10
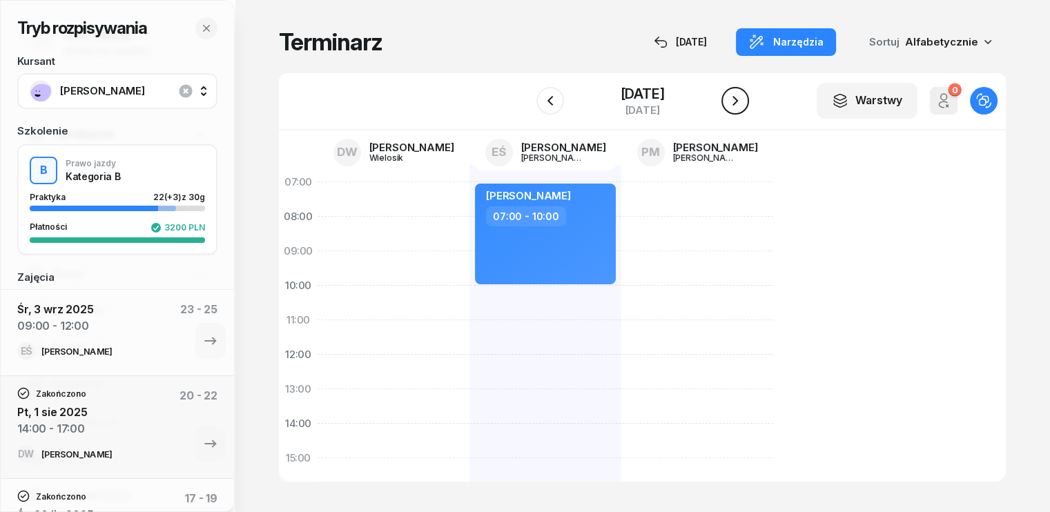
click at [734, 99] on icon "button" at bounding box center [735, 101] width 6 height 10
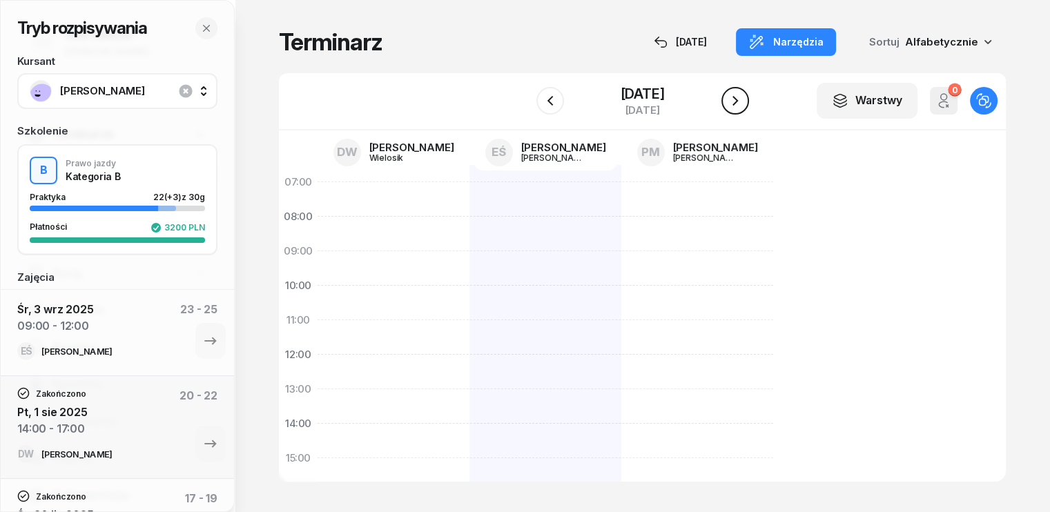
click at [734, 99] on icon "button" at bounding box center [735, 101] width 6 height 10
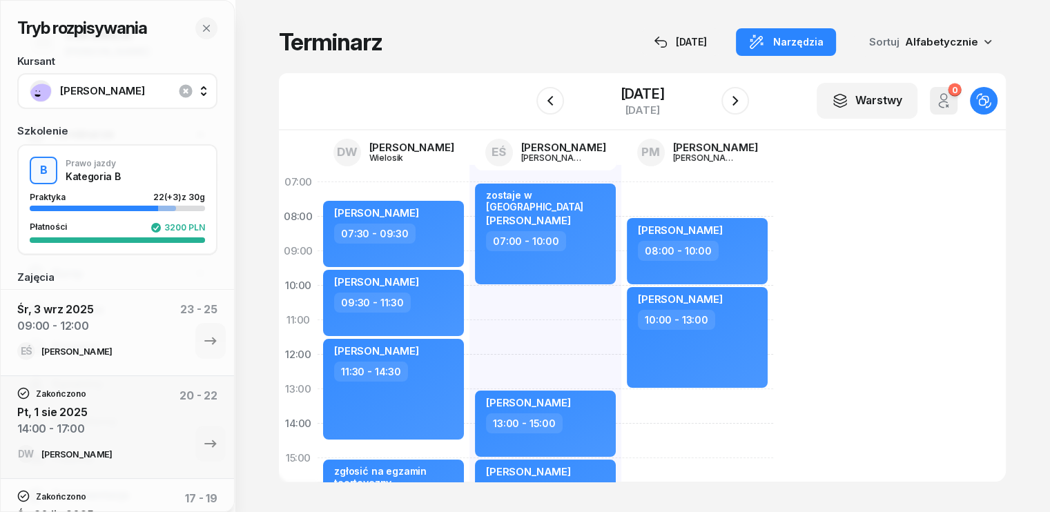
click at [828, 317] on div "07:00 08:00 09:00 10:00 11:00 12:00 13:00 14:00 15:00 16:00 17:00 18:00 19:00 2…" at bounding box center [642, 305] width 727 height 351
